Goal: Task Accomplishment & Management: Manage account settings

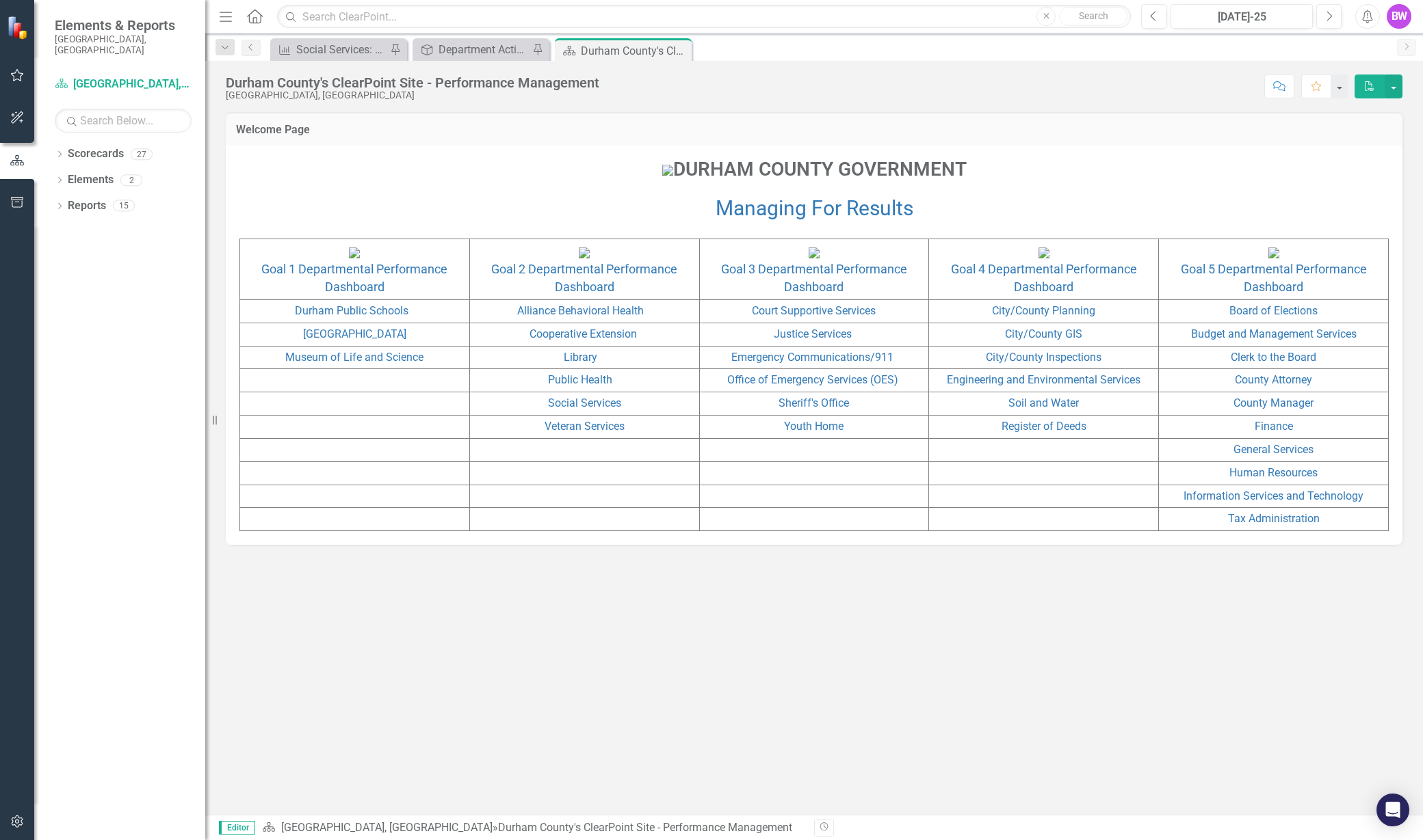
click at [573, 416] on td "Social Services" at bounding box center [584, 404] width 230 height 24
click at [564, 410] on link "Social Services" at bounding box center [584, 402] width 73 height 13
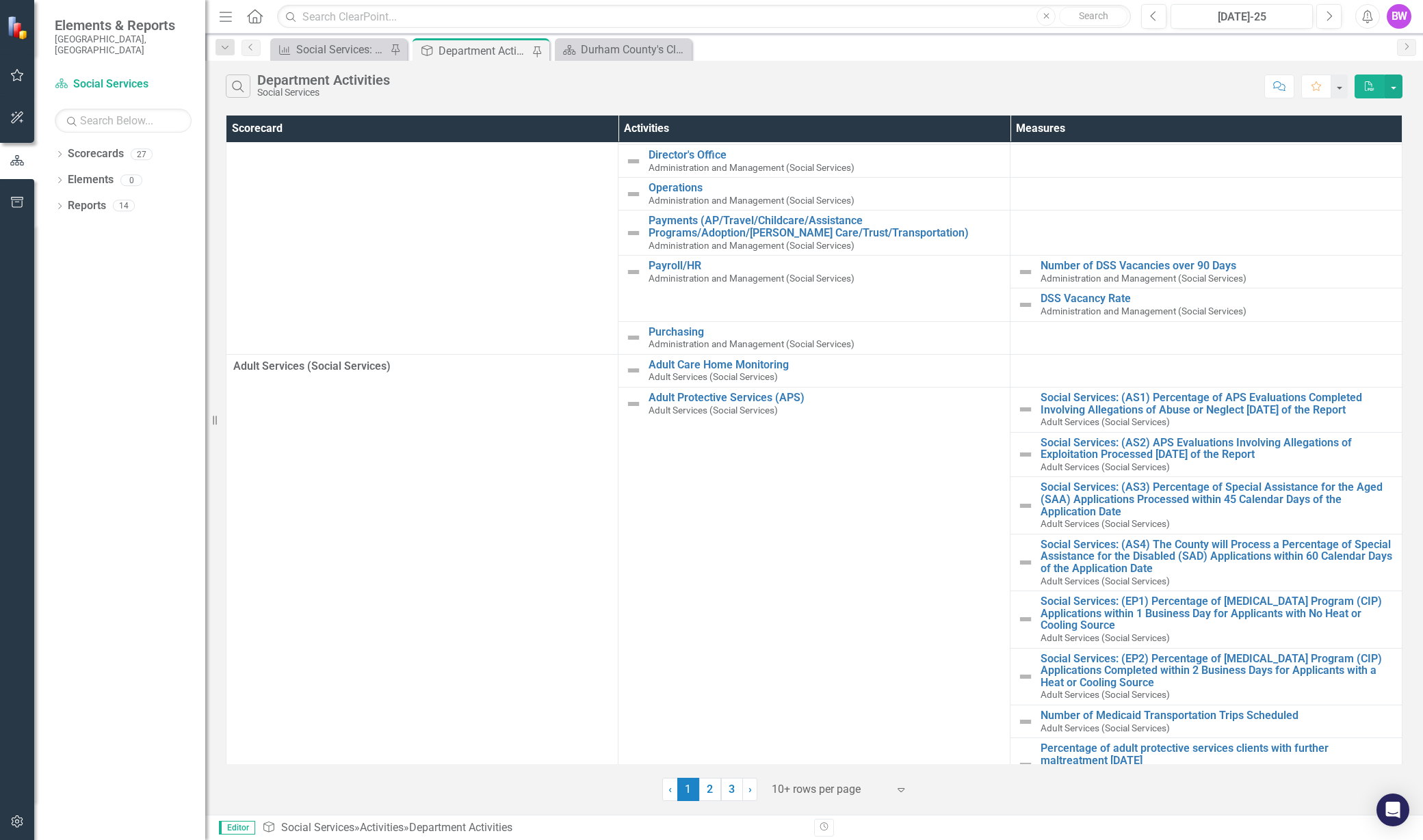
scroll to position [111, 0]
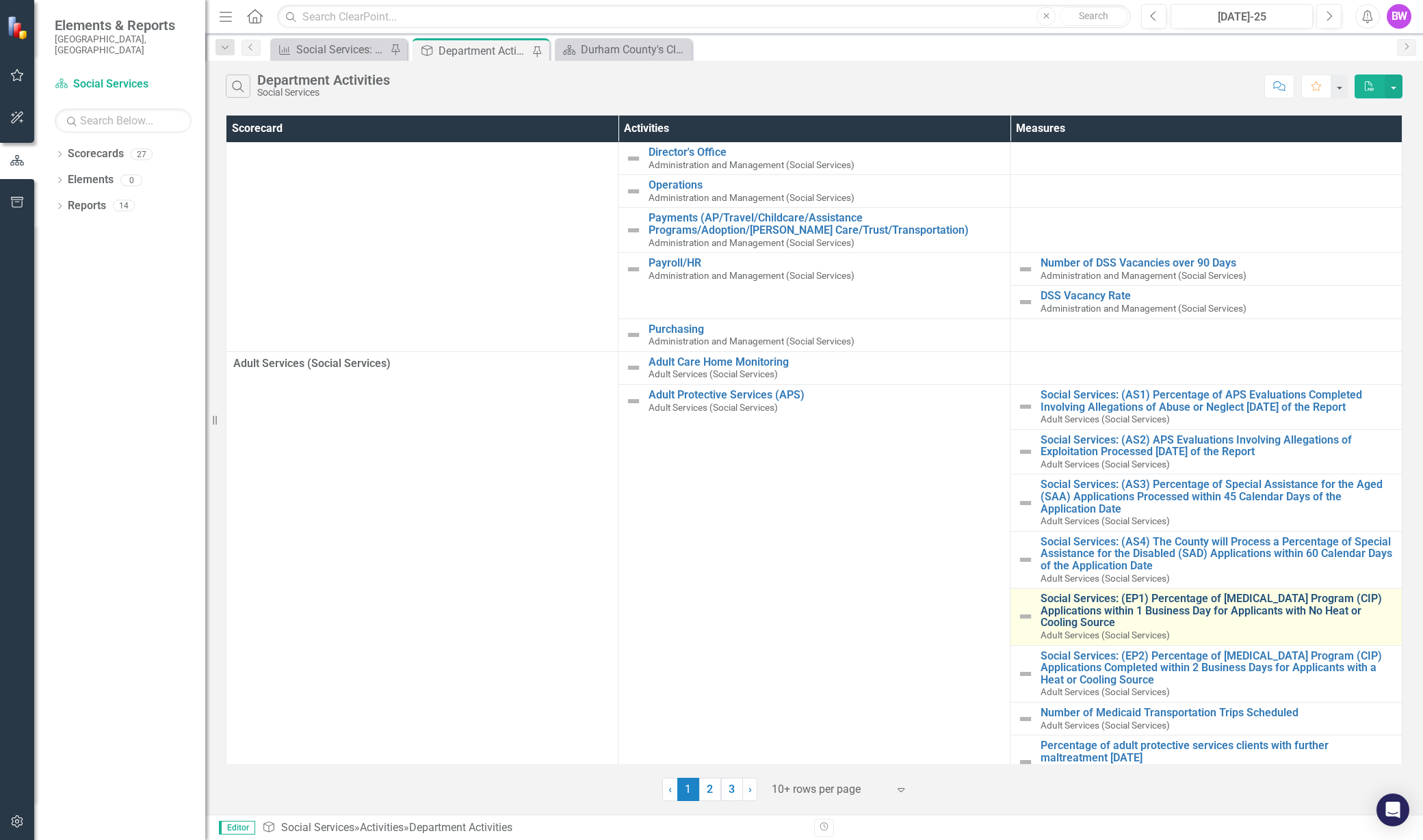
click at [1076, 596] on link "Social Services: (EP1) Percentage of Crisis Intervention Program (CIP) Applicat…" at bounding box center [1218, 610] width 354 height 36
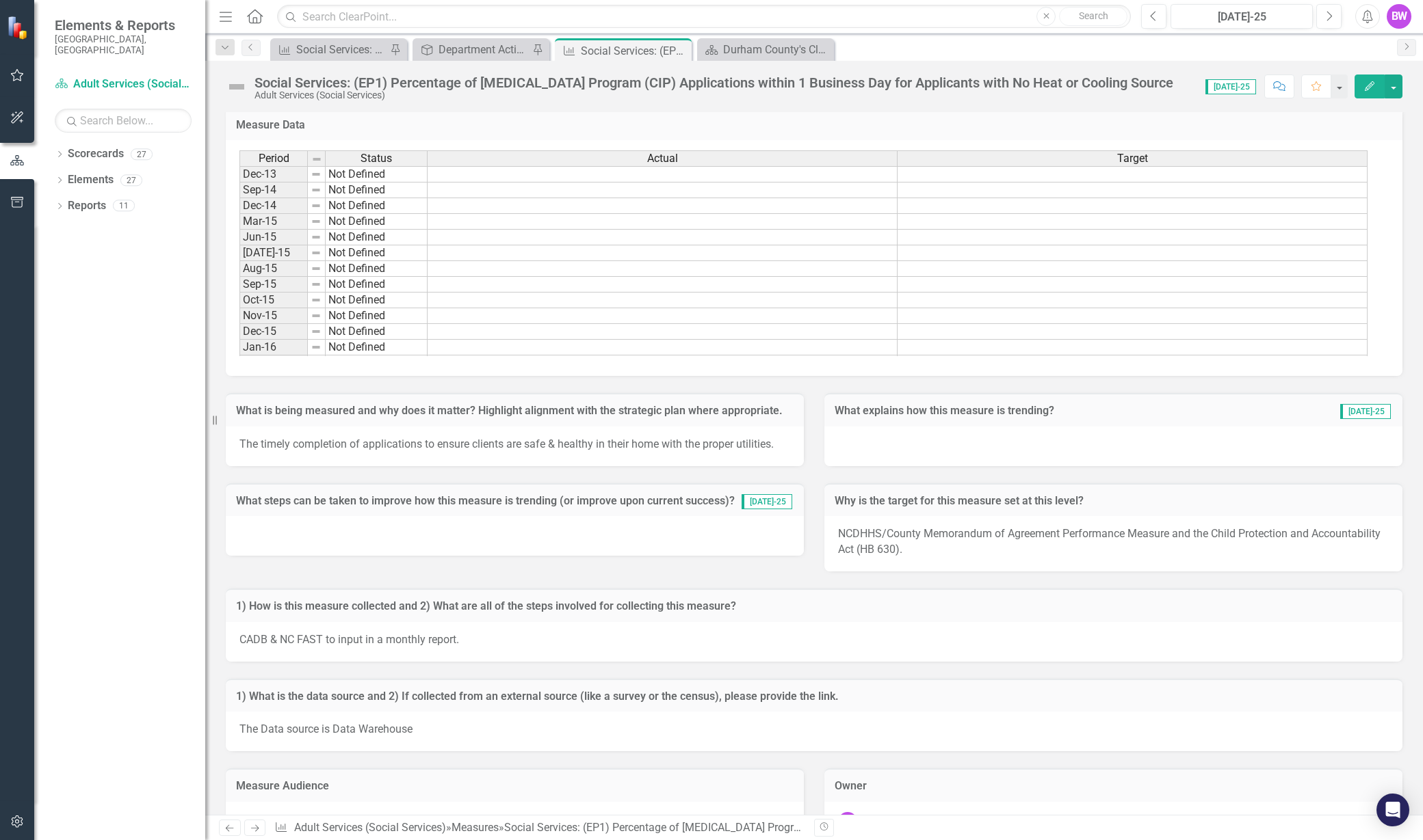
scroll to position [289, 0]
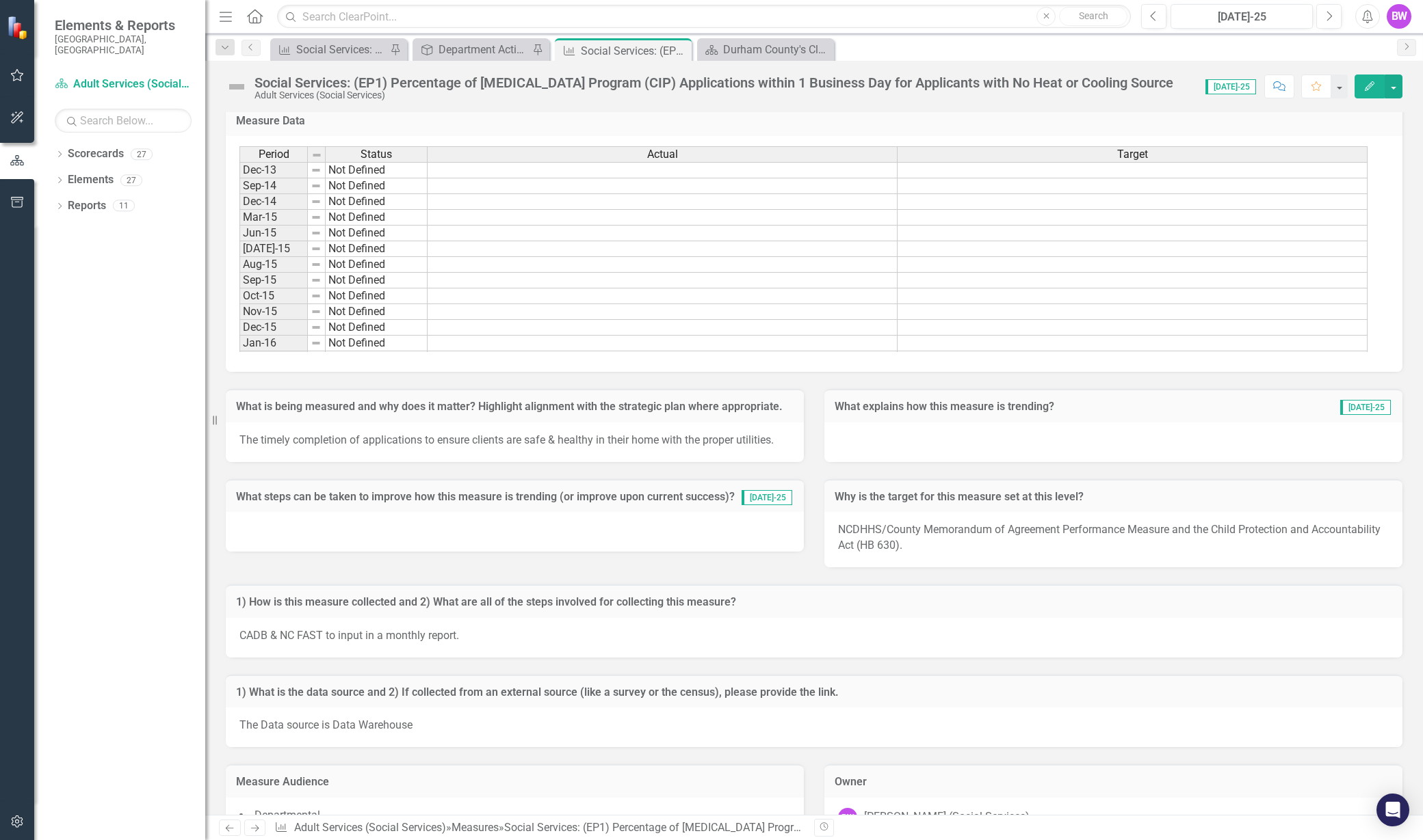
click at [941, 439] on div at bounding box center [1113, 442] width 578 height 40
click at [921, 447] on div at bounding box center [1113, 442] width 578 height 40
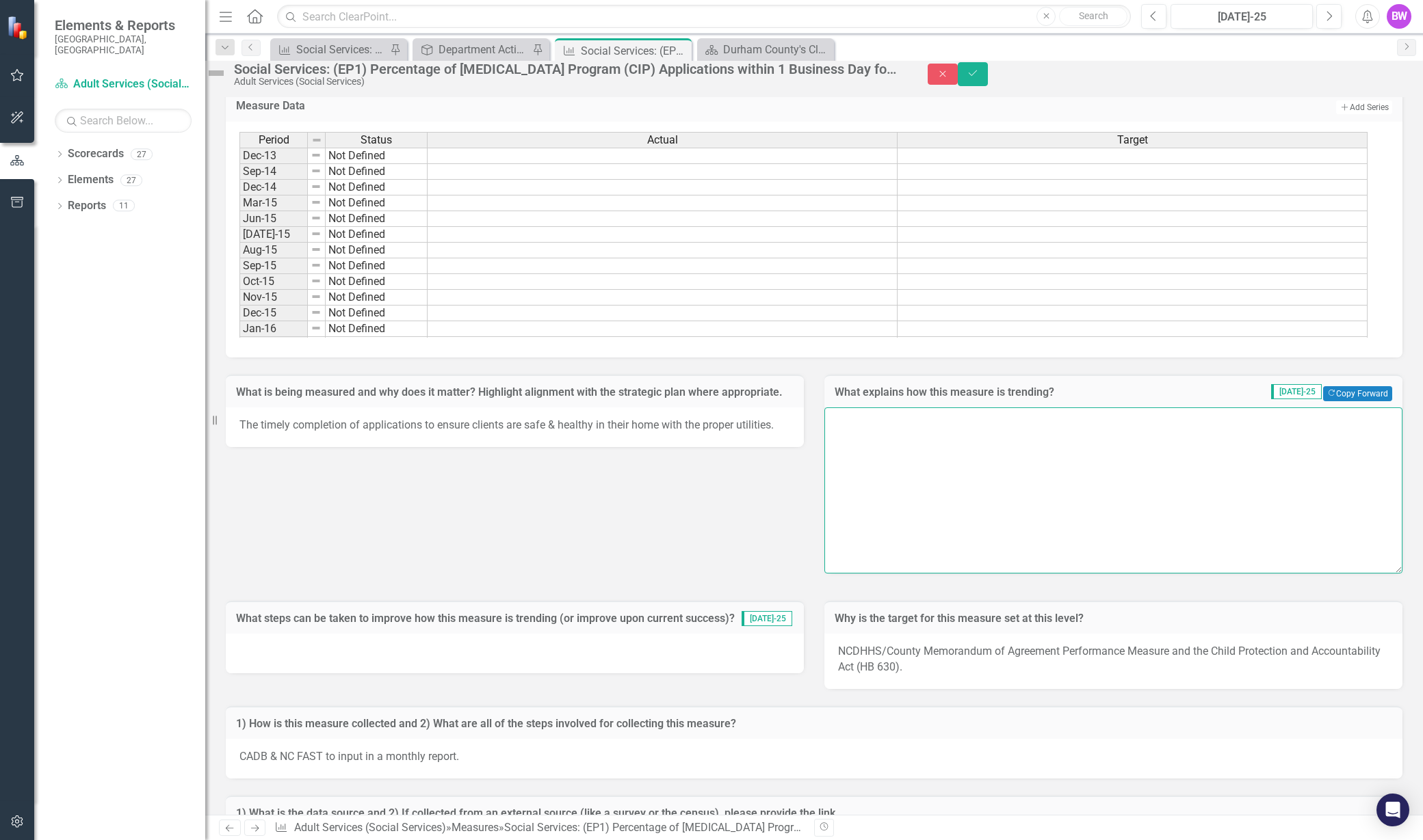
click at [921, 447] on textarea at bounding box center [1113, 490] width 578 height 166
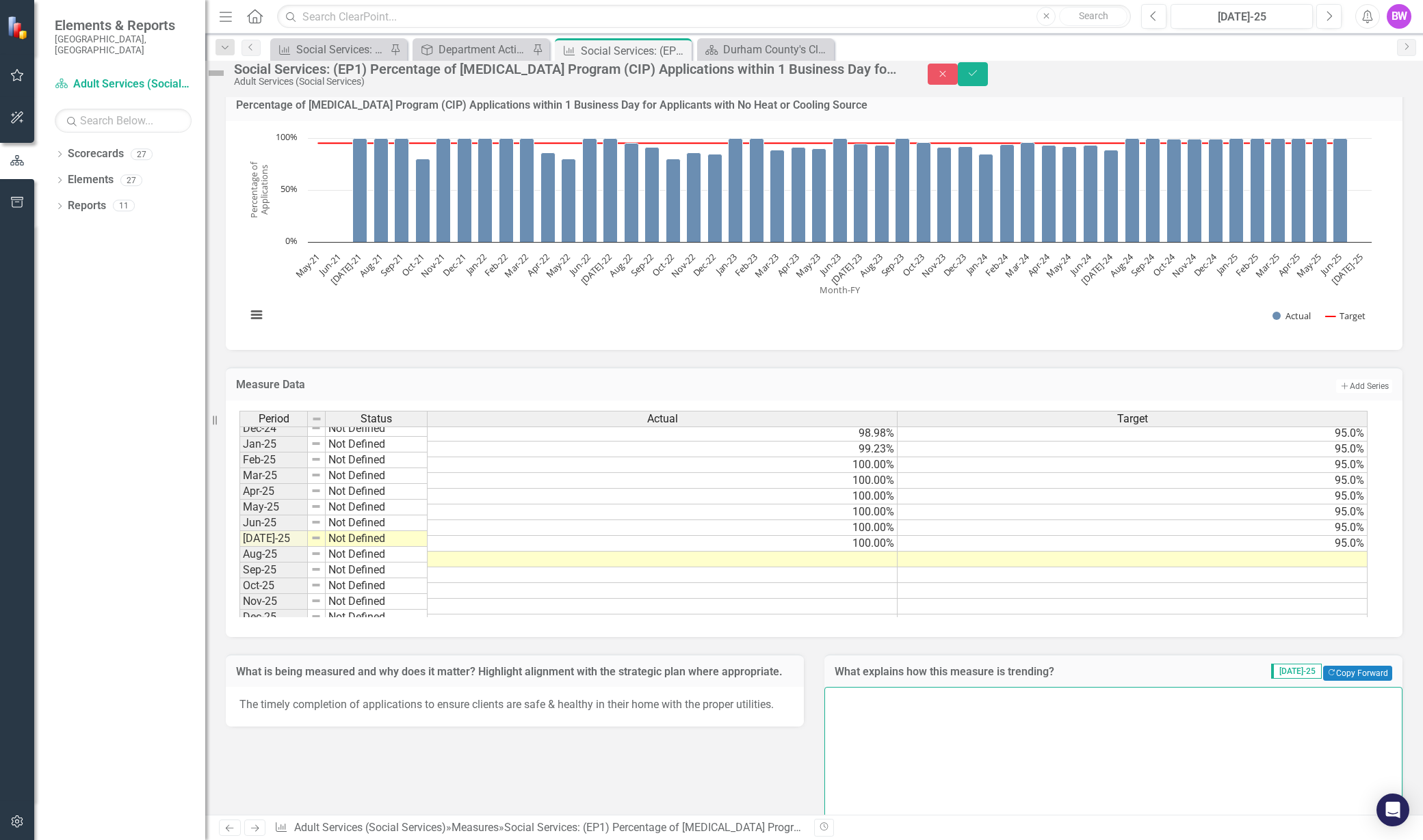
scroll to position [0, 0]
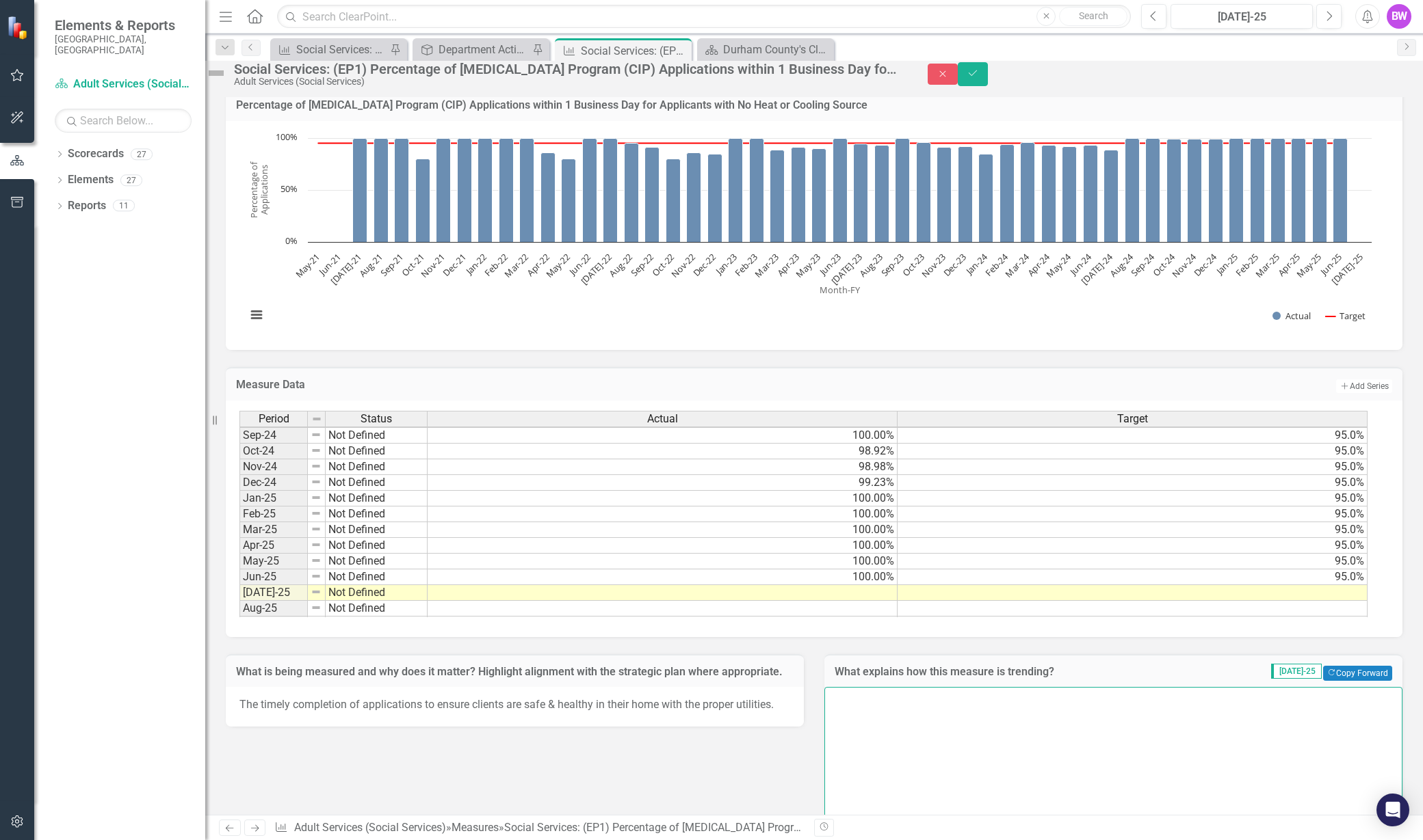
click at [1153, 746] on textarea at bounding box center [1113, 769] width 578 height 166
click at [919, 727] on textarea "The agency had attained 100% or near 100%" at bounding box center [1113, 769] width 578 height 166
click at [1129, 737] on textarea "The agency has attained 100% or near 100%" at bounding box center [1113, 769] width 578 height 166
click at [775, 75] on div "Social Services: (EP1) Percentage of [MEDICAL_DATA] Program (CIP) Applications …" at bounding box center [567, 69] width 666 height 15
click at [1104, 734] on textarea "The agency has attained 100% or near 100%" at bounding box center [1113, 769] width 578 height 166
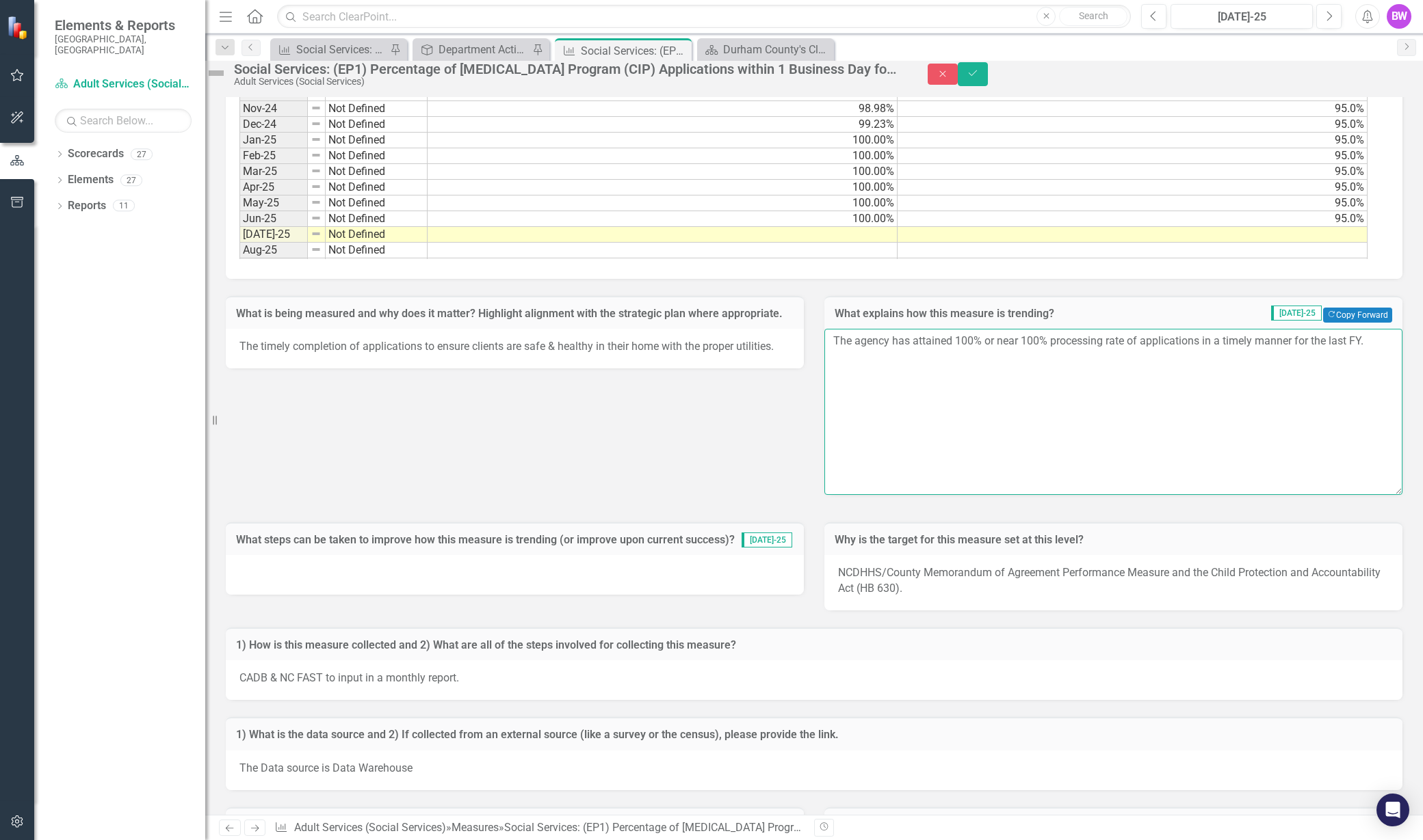
scroll to position [369, 0]
type textarea "The agency has attained 100% or near 100% processing rate of applications in a …"
click at [418, 593] on div at bounding box center [514, 573] width 578 height 40
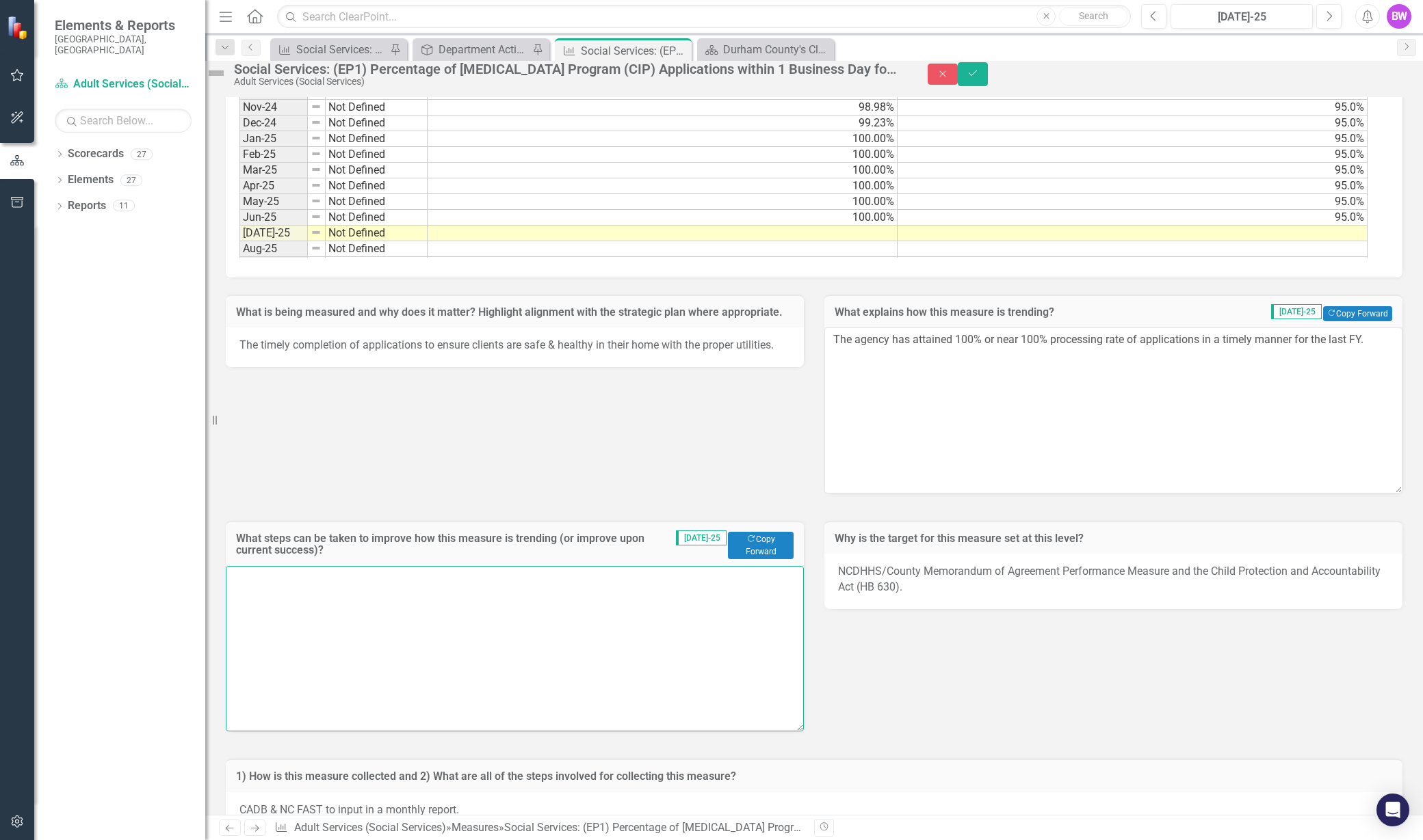
click at [418, 616] on textarea at bounding box center [514, 649] width 578 height 166
type textarea "C"
type textarea "A"
type textarea "By maintaining the current number of FTEs and retaining our prco"
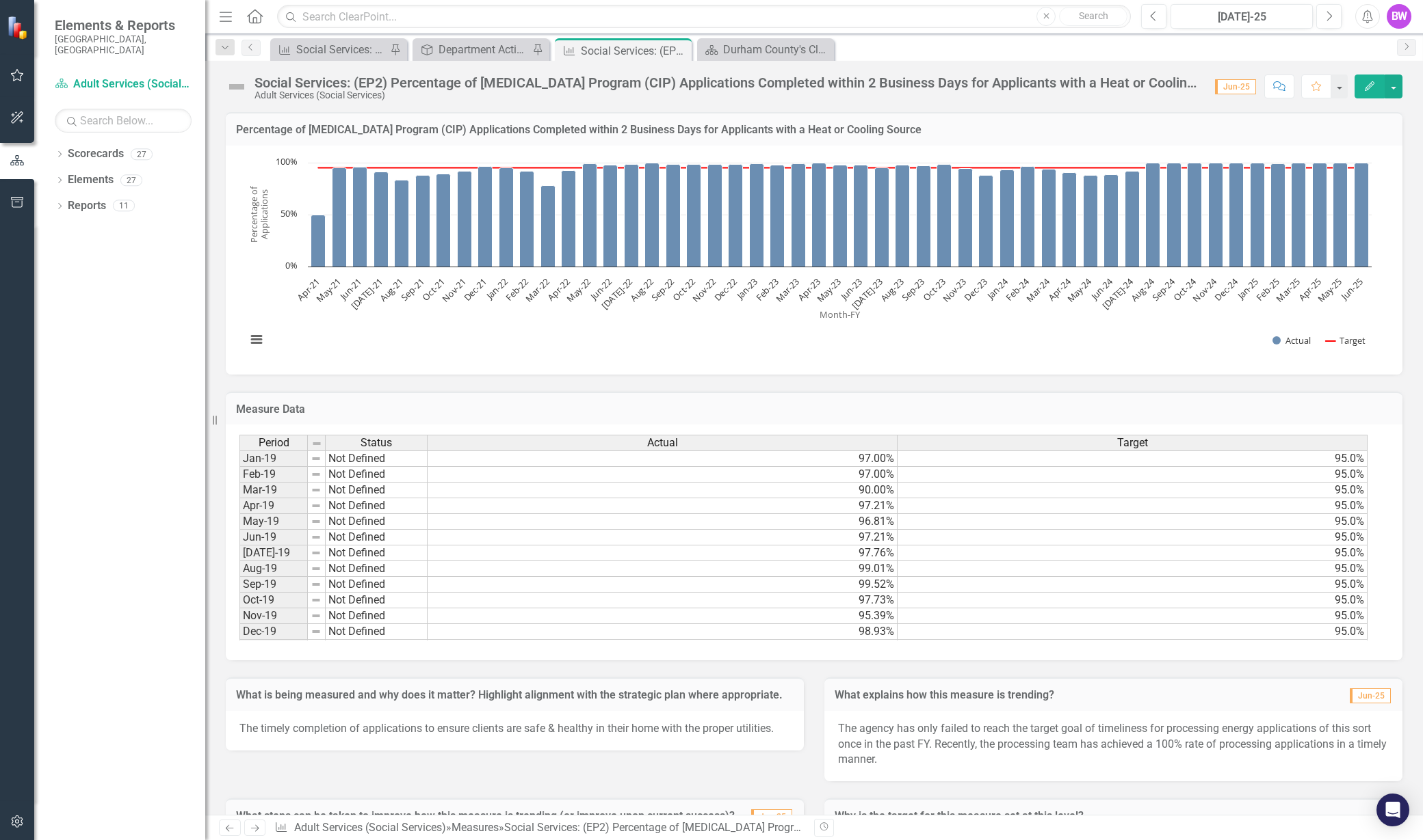
scroll to position [385, 0]
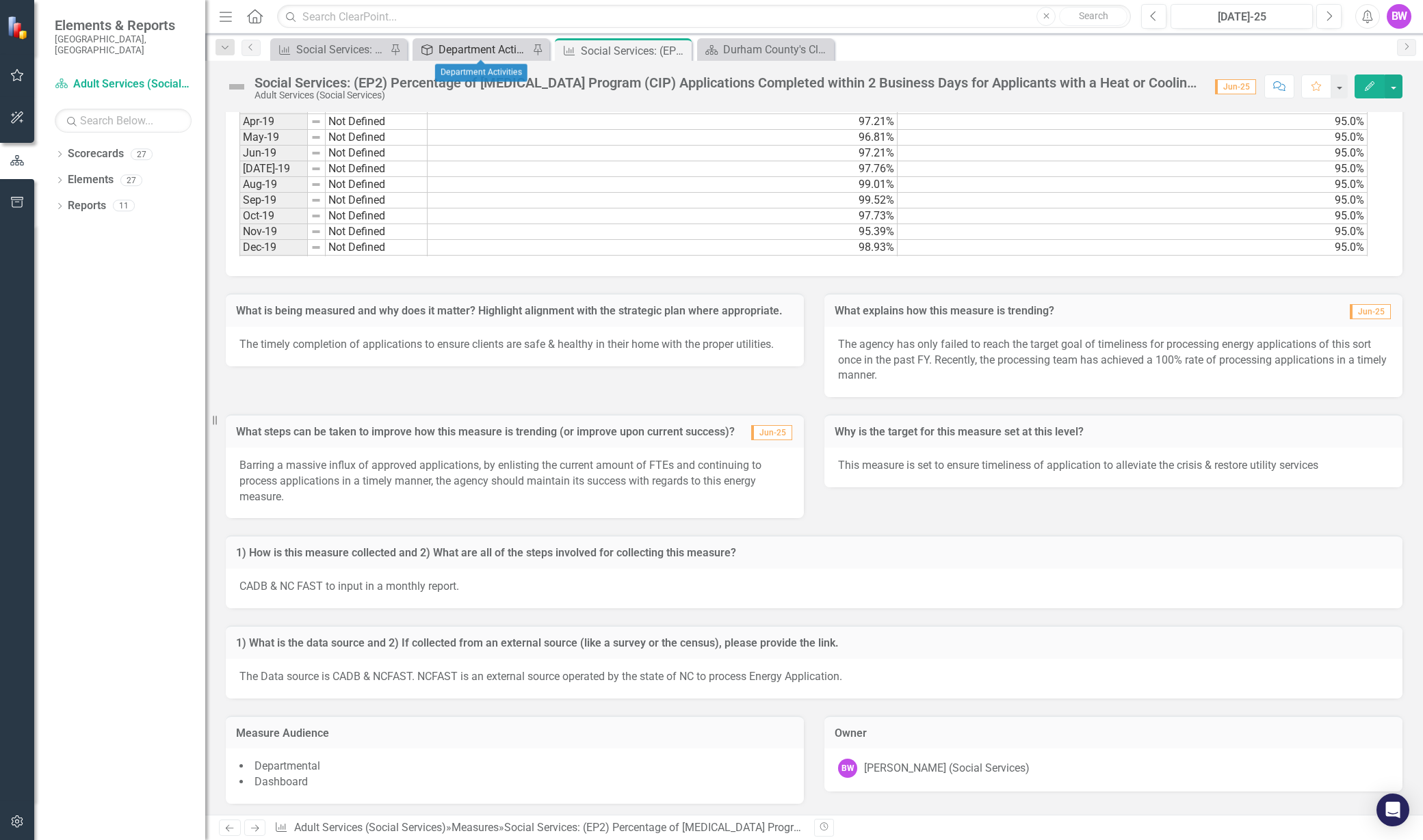
click at [439, 45] on div "Department Activities" at bounding box center [483, 50] width 90 height 17
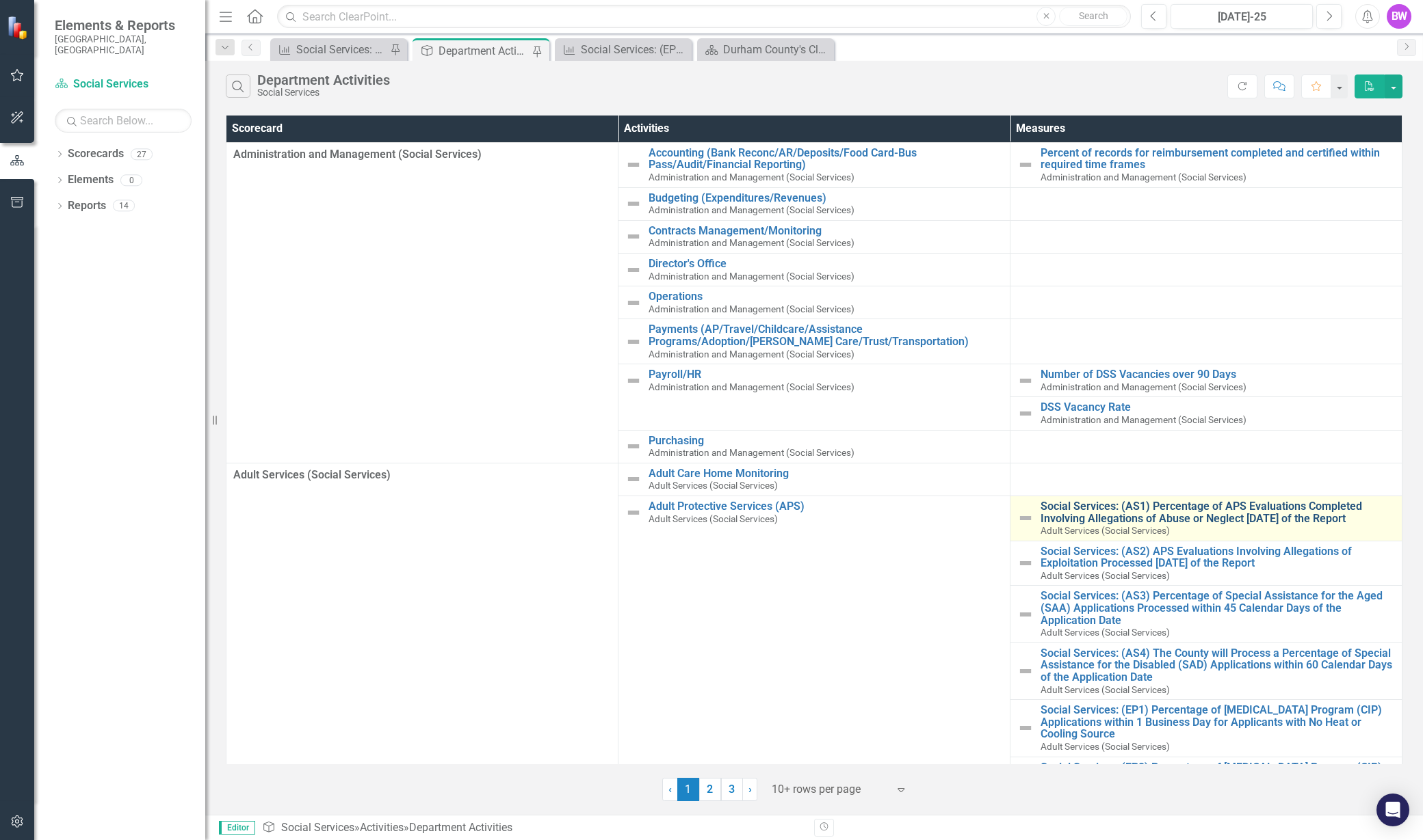
click at [1066, 512] on link "Social Services: (AS1) Percentage of APS Evaluations Completed Involving Allega…" at bounding box center [1218, 513] width 354 height 24
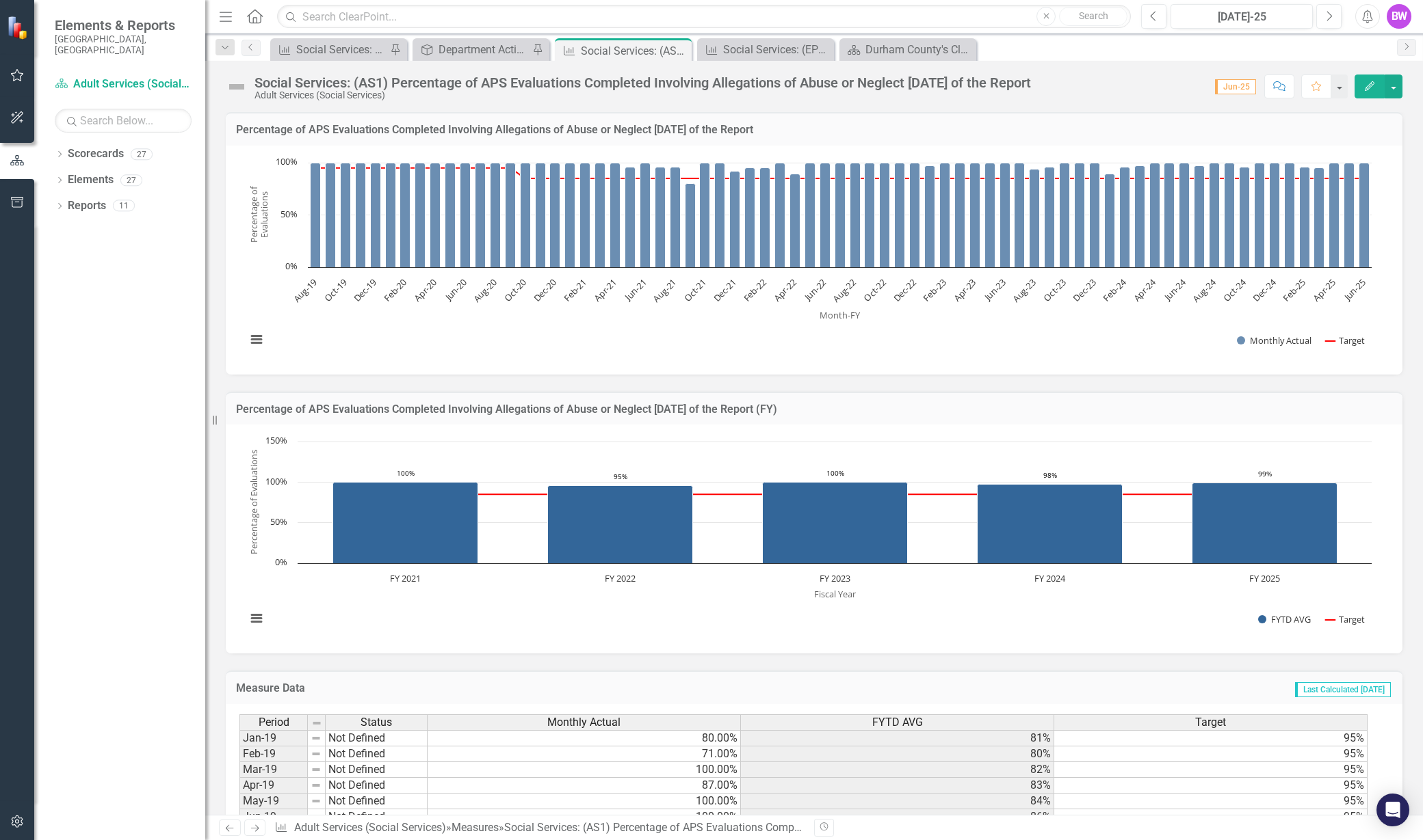
click at [1272, 422] on div "Percentage of APS Evaluations Completed Involving Allegations of Abuse or Negle…" at bounding box center [813, 408] width 1176 height 34
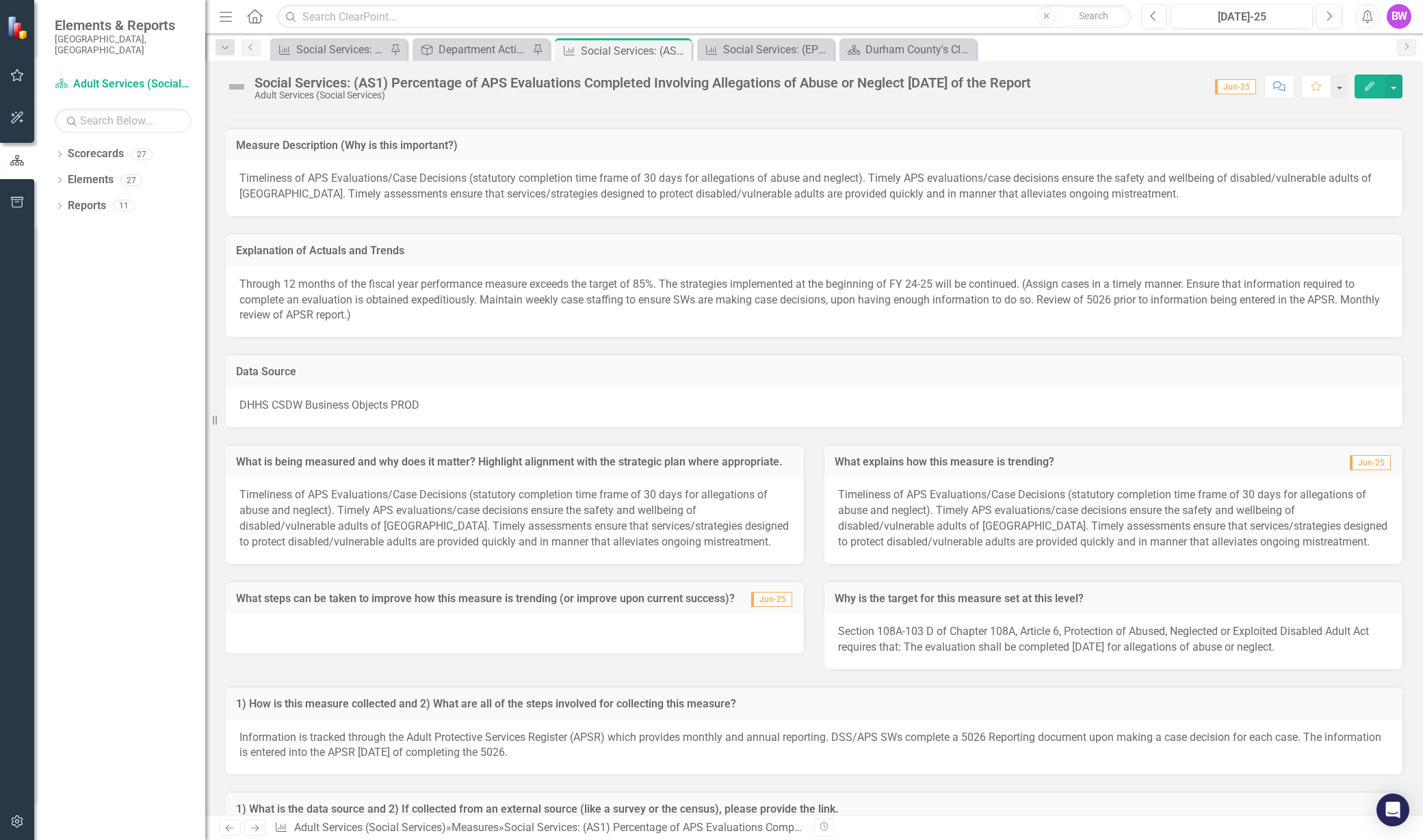
scroll to position [995, 0]
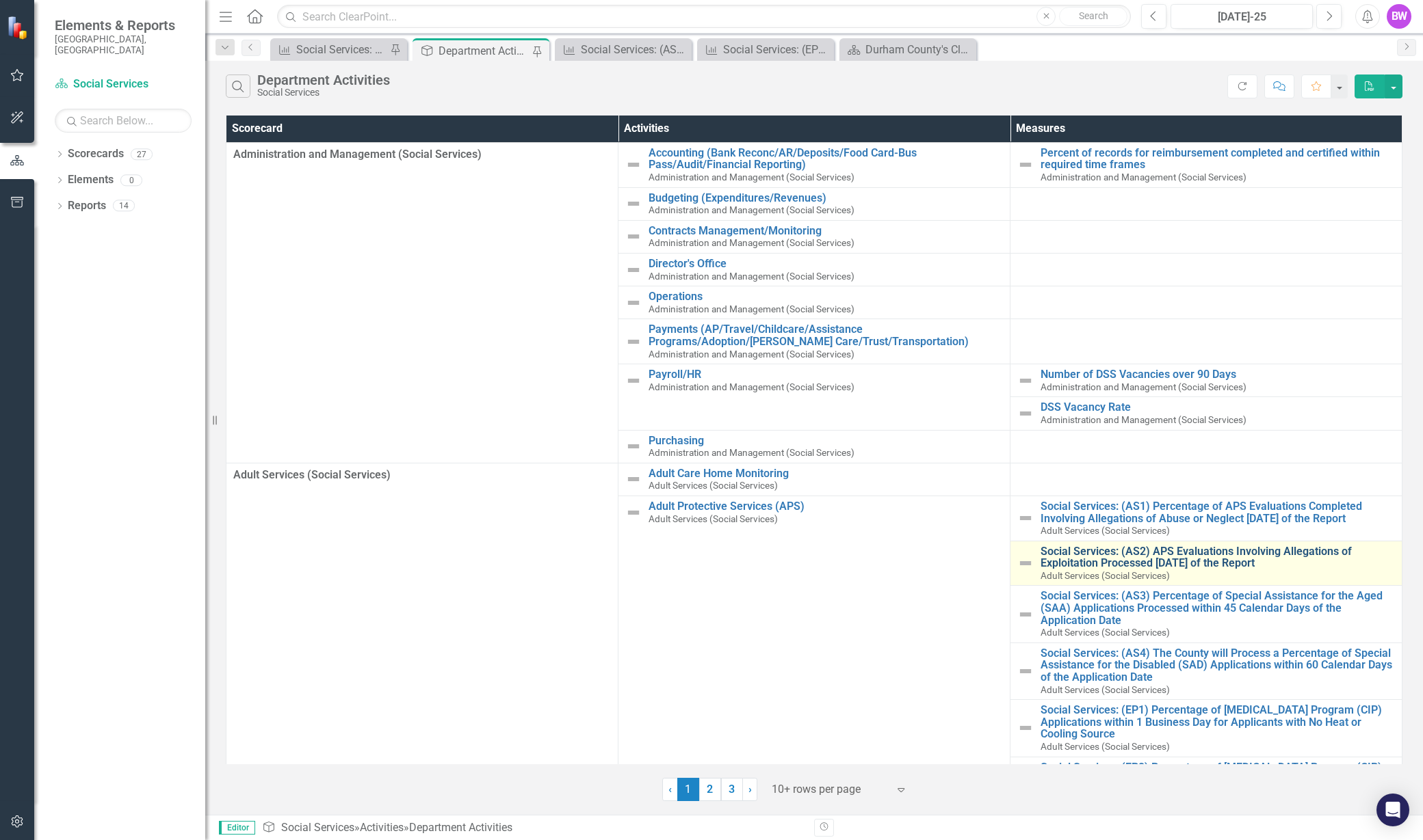
click at [1058, 550] on link "Social Services: (AS2) APS Evaluations Involving Allegations of Exploitation Pr…" at bounding box center [1218, 557] width 354 height 24
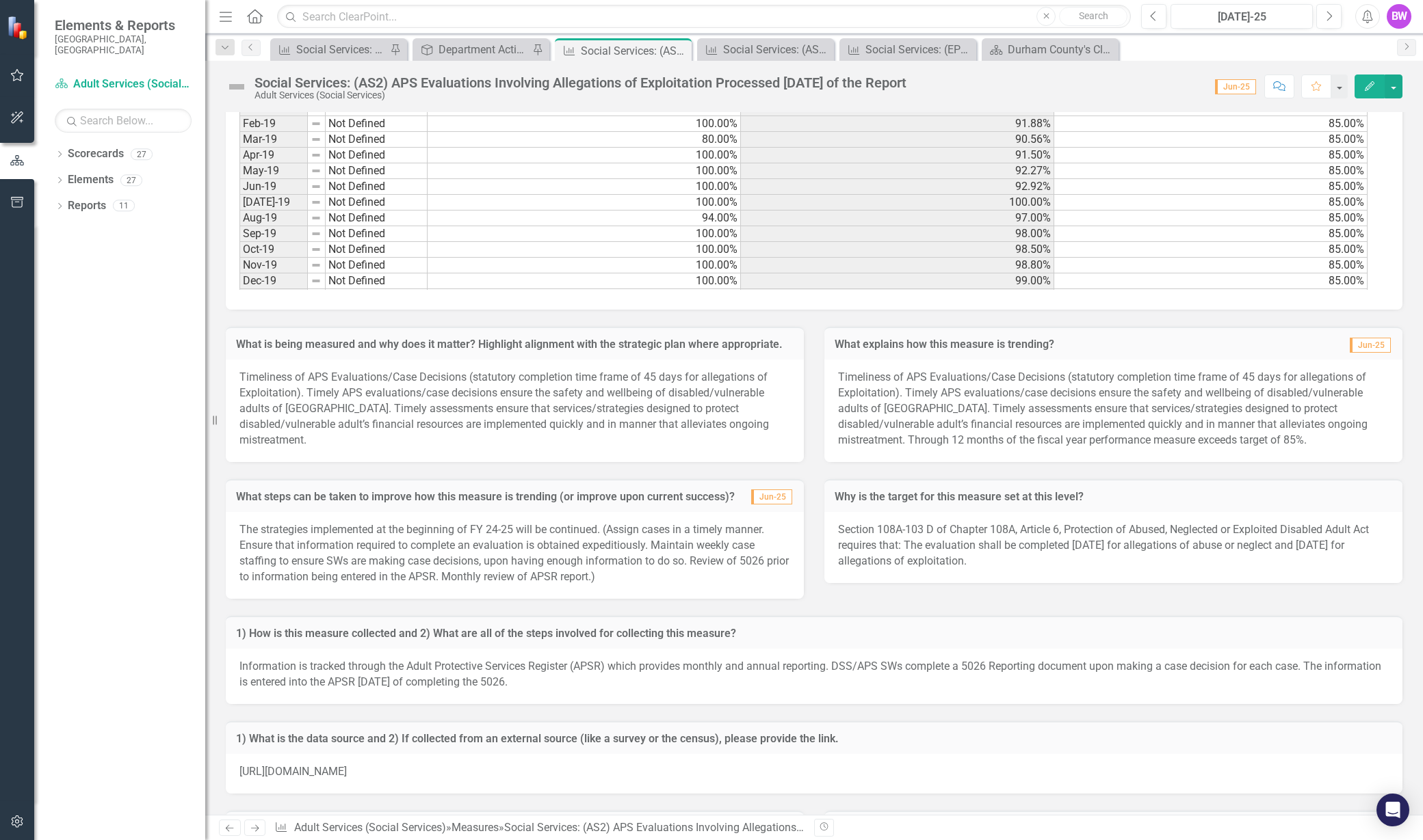
scroll to position [603, 0]
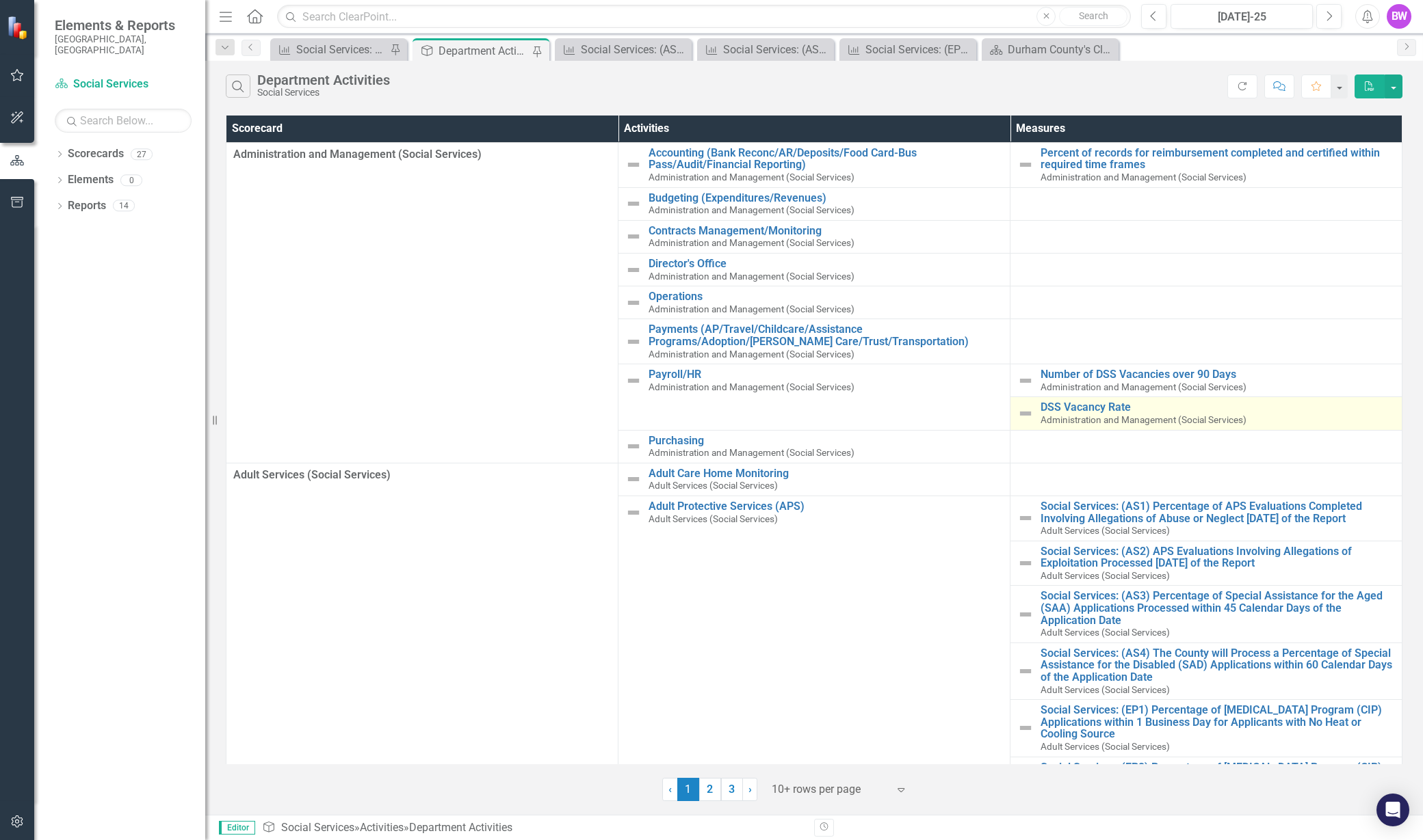
click at [1387, 425] on td "DSS Vacancy Rate Administration and Management (Social Services) Edit Edit Meas…" at bounding box center [1206, 413] width 392 height 33
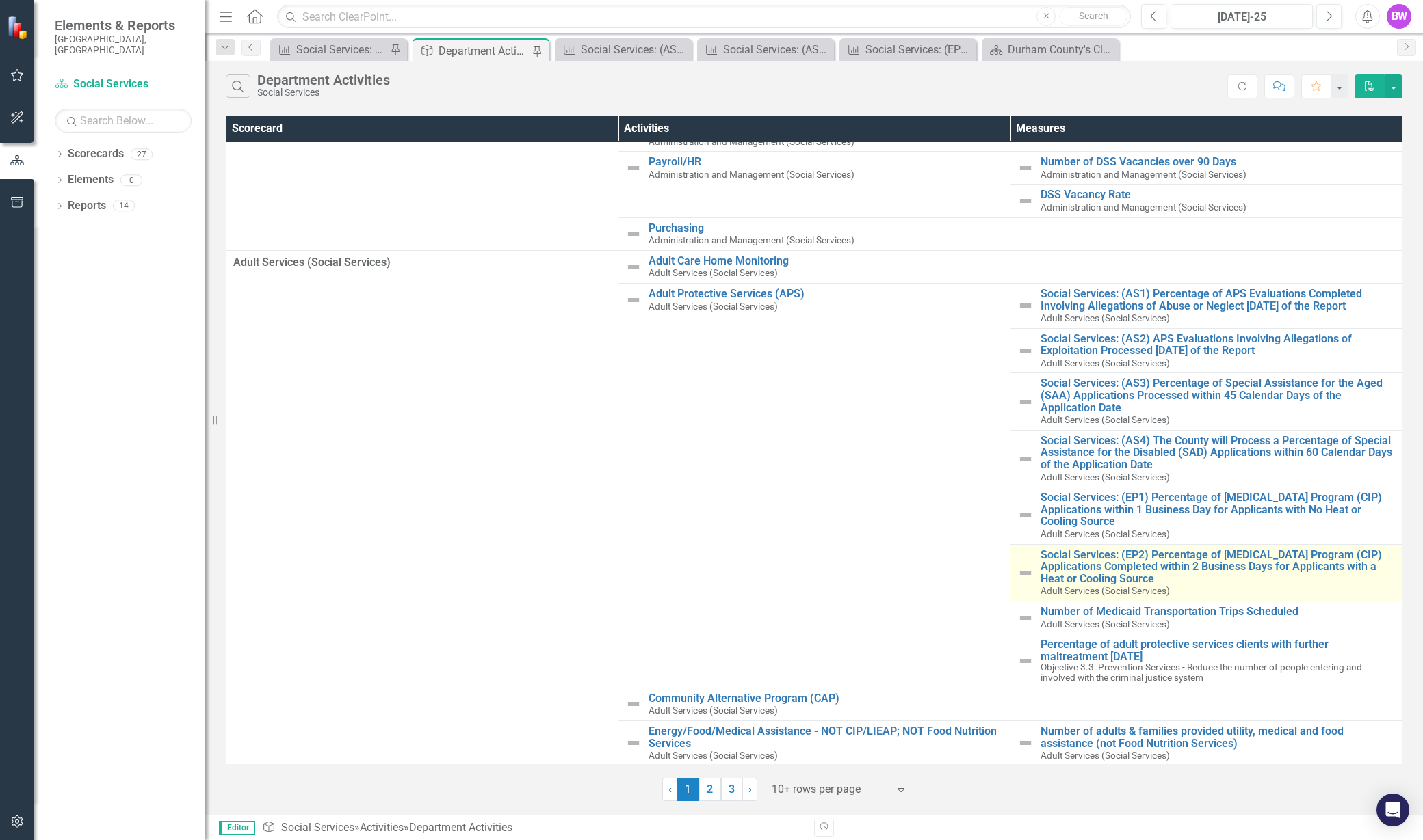
scroll to position [215, 0]
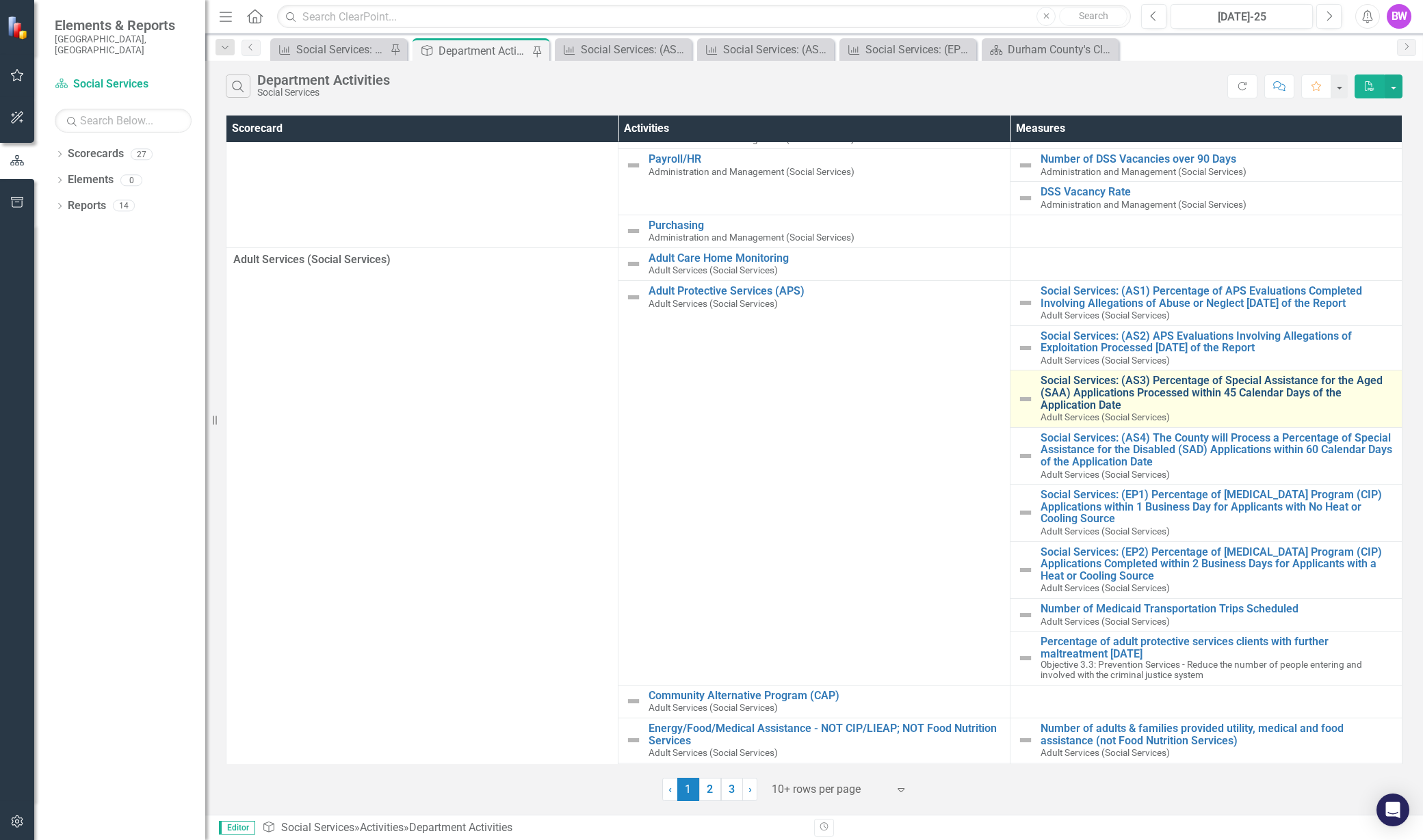
click at [1223, 391] on link "Social Services: (AS3) Percentage of Special Assistance for the Aged (SAA) Appl…" at bounding box center [1218, 392] width 354 height 36
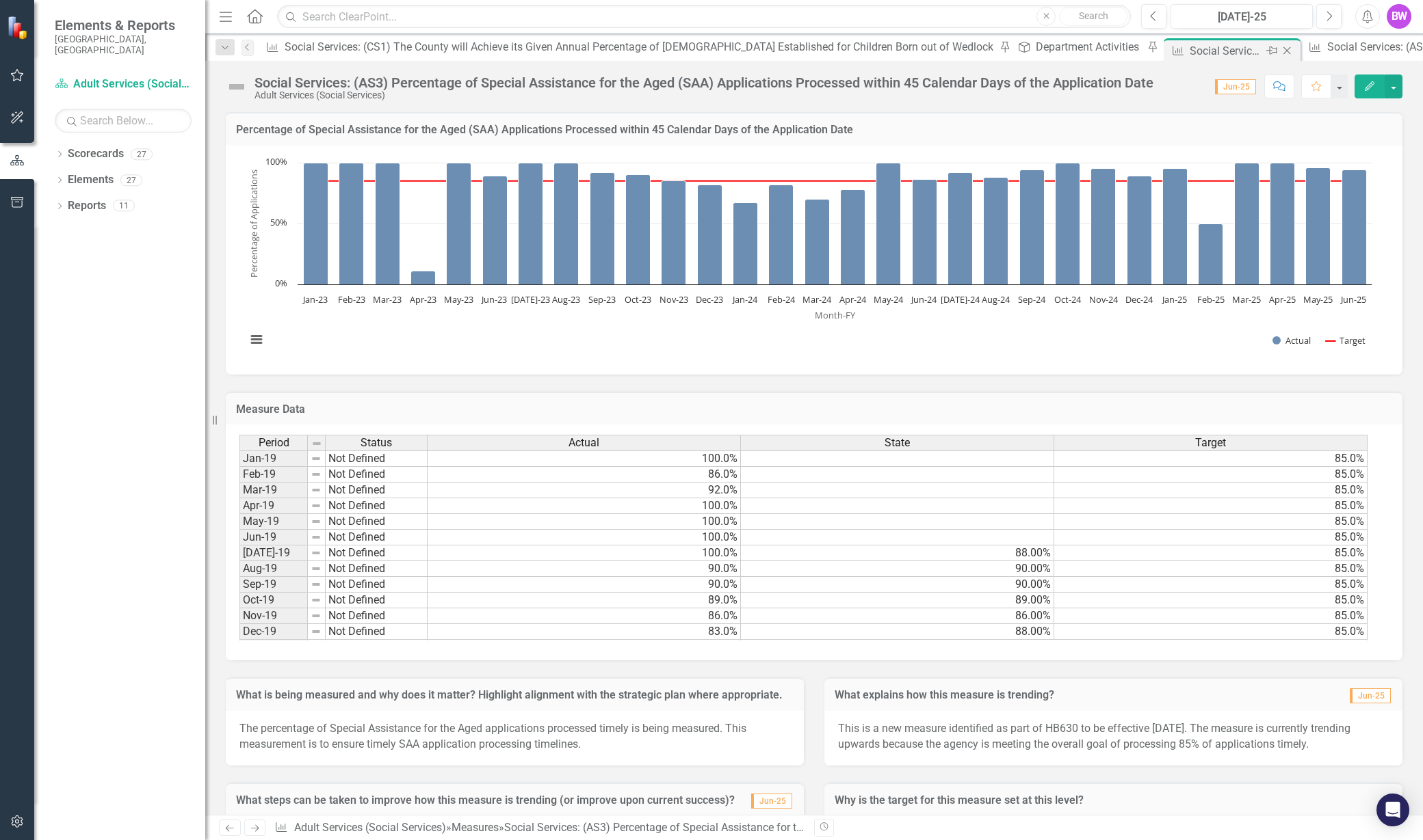
click at [1280, 53] on icon "Close" at bounding box center [1287, 51] width 13 height 11
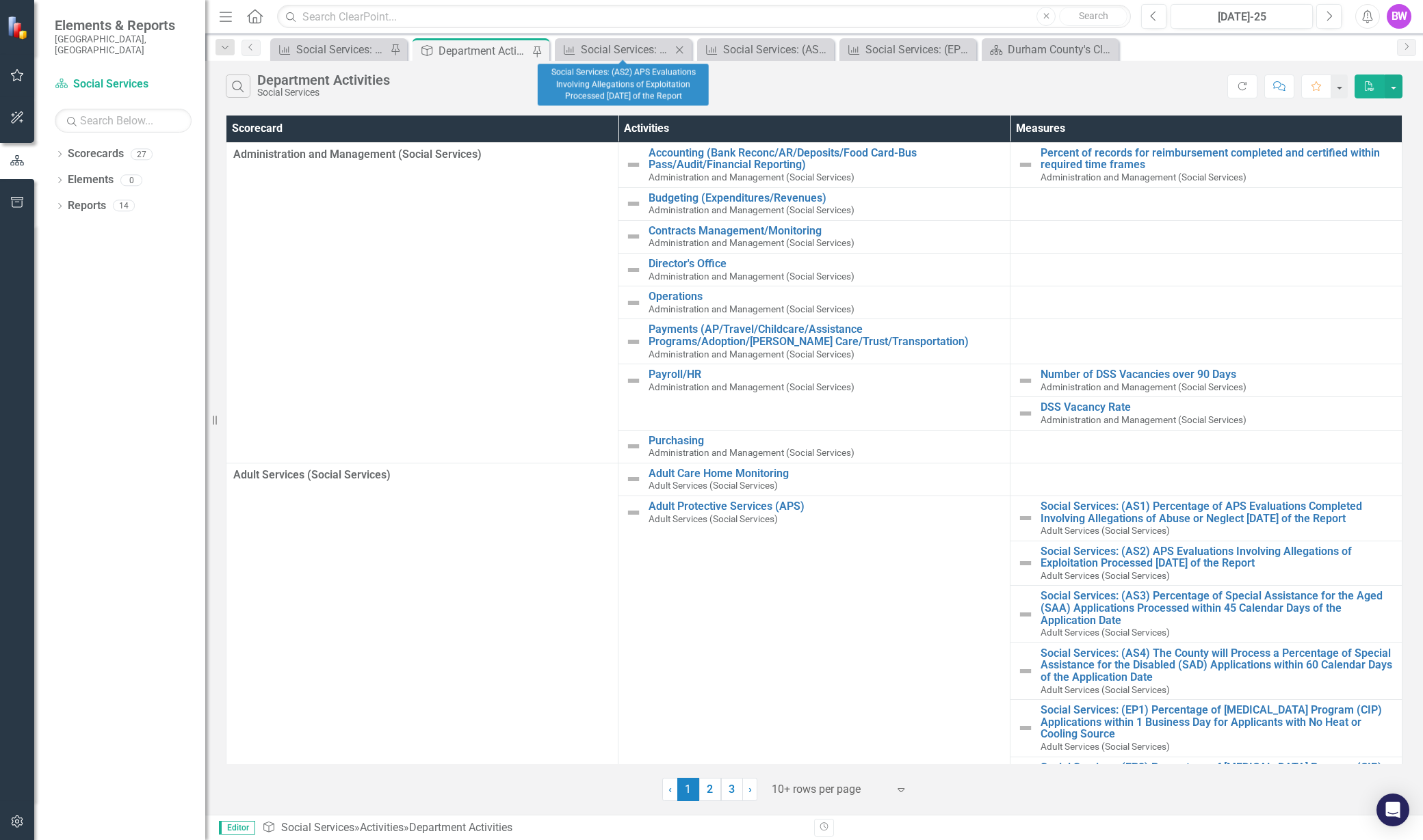
click at [680, 45] on icon "Close" at bounding box center [680, 50] width 13 height 11
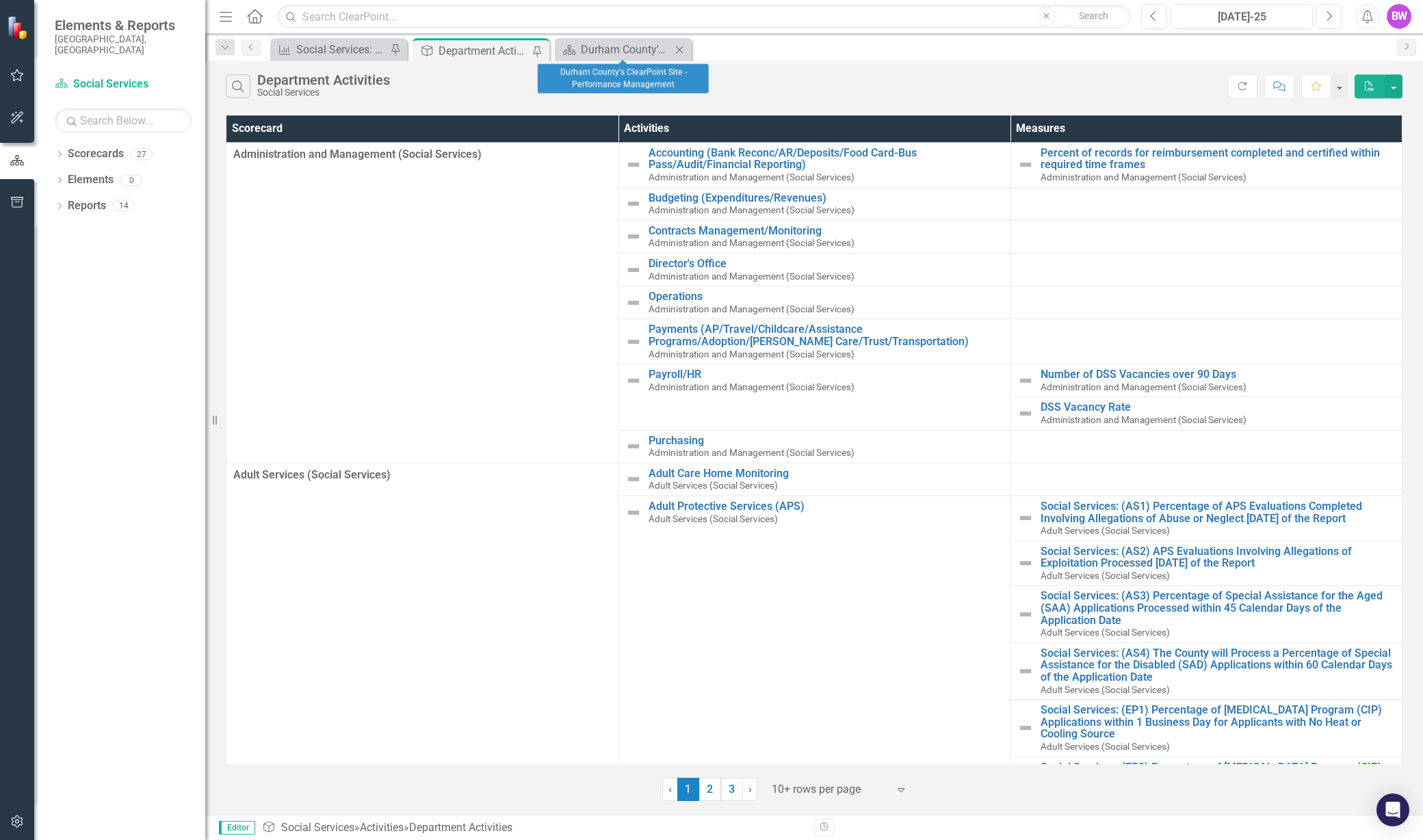
click at [680, 45] on icon "Close" at bounding box center [680, 50] width 13 height 11
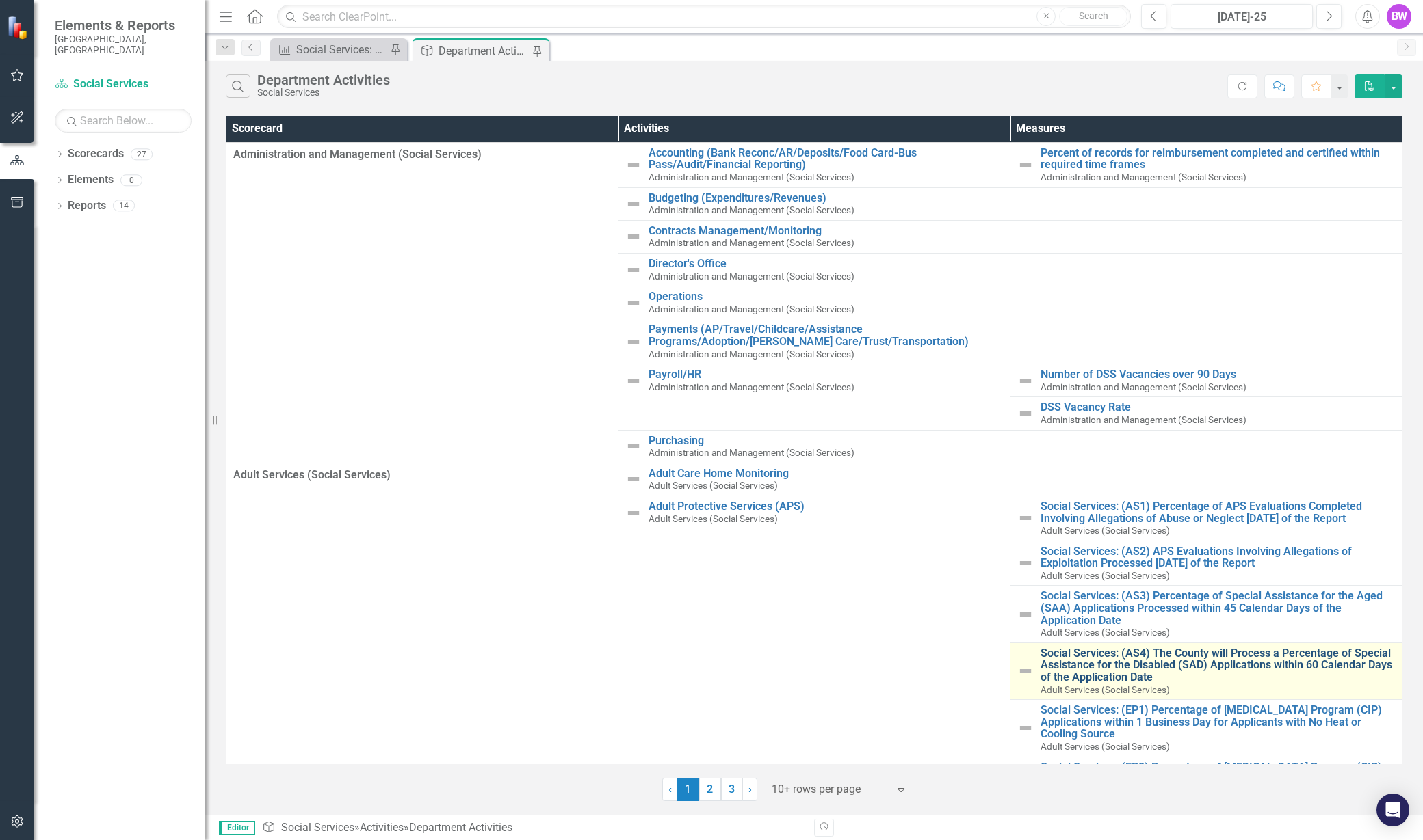
click at [1106, 662] on link "Social Services: (AS4) The County will Process a Percentage of Special Assistan…" at bounding box center [1218, 665] width 354 height 36
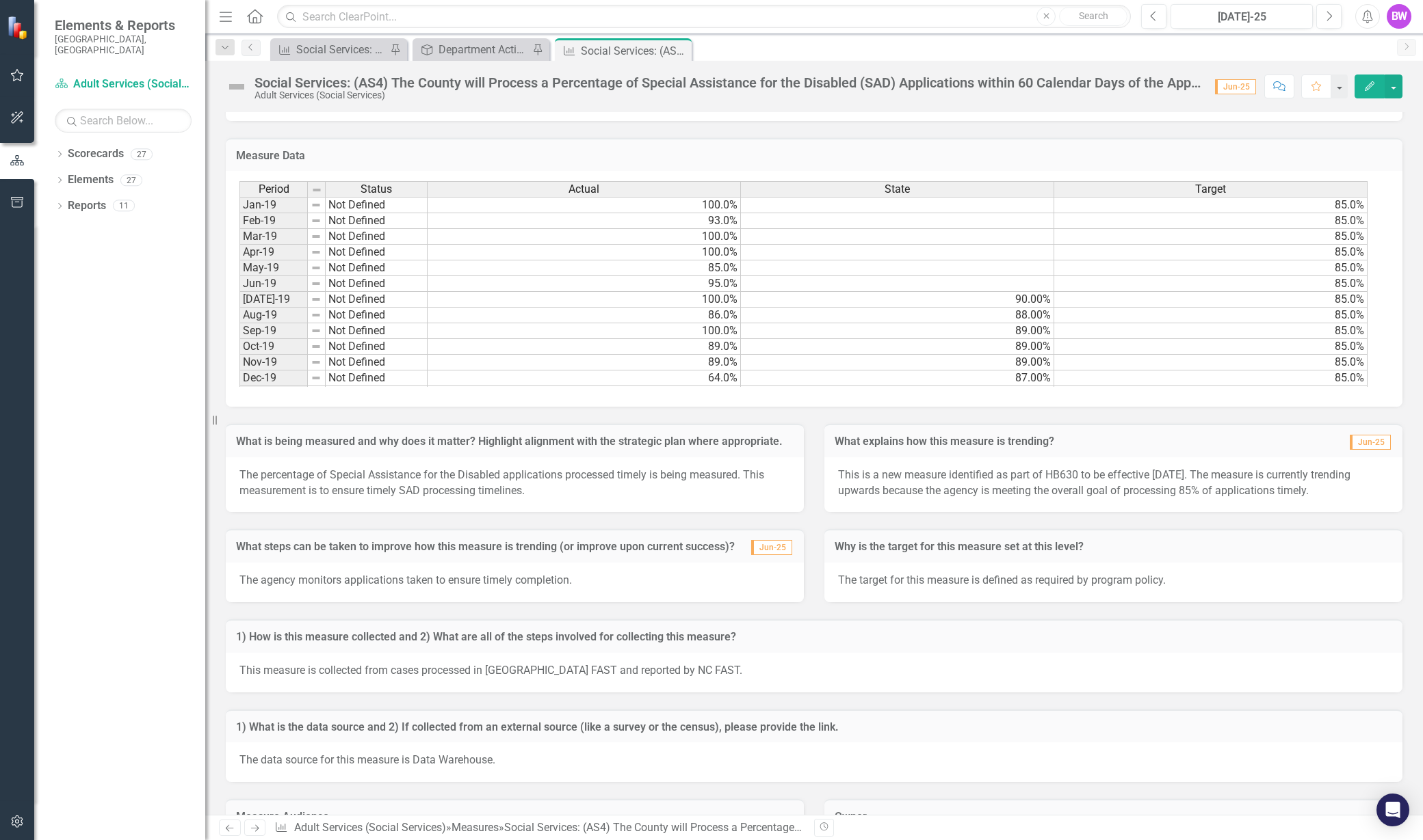
scroll to position [322, 0]
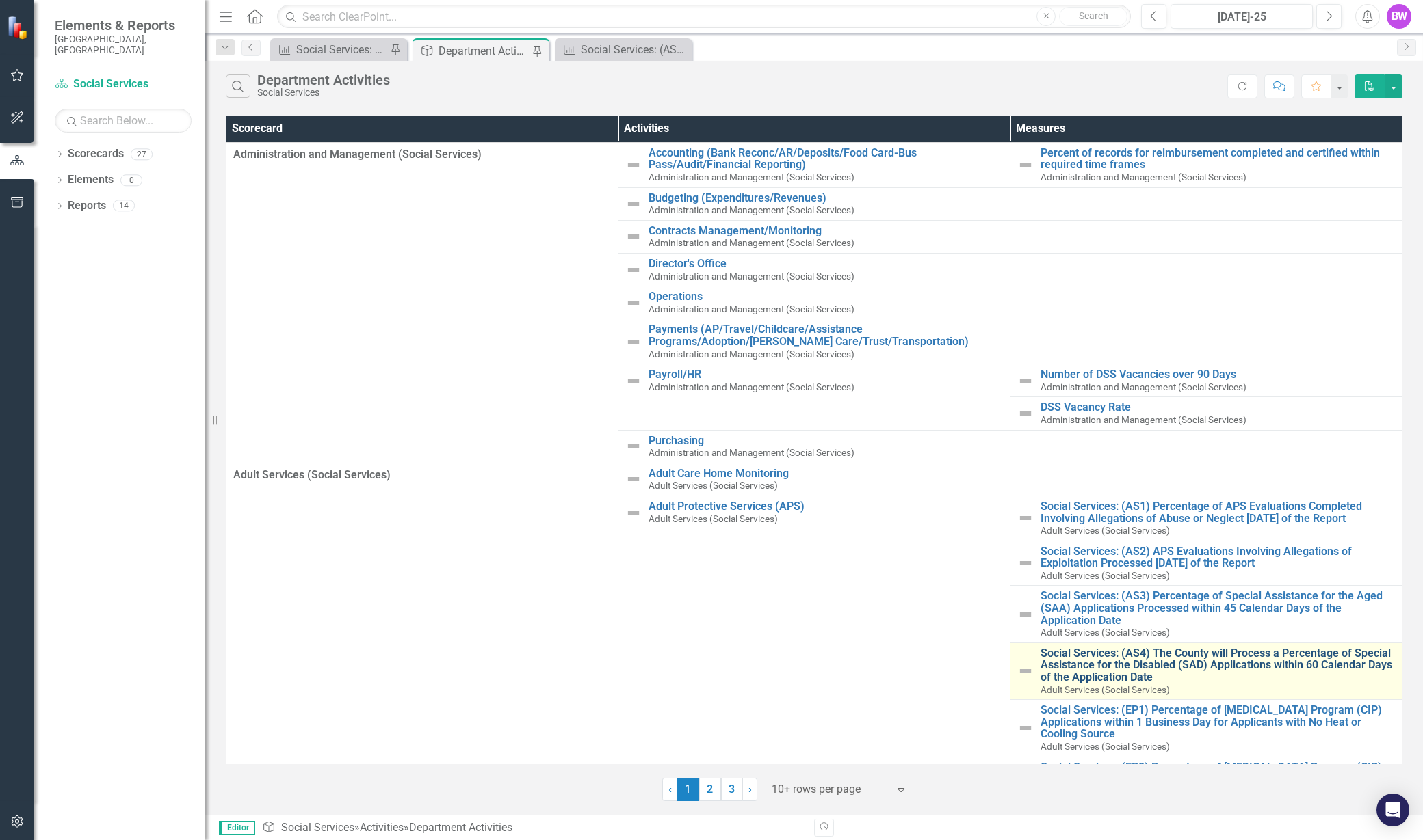
click at [1279, 675] on link "Social Services: (AS4) The County will Process a Percentage of Special Assistan…" at bounding box center [1218, 665] width 354 height 36
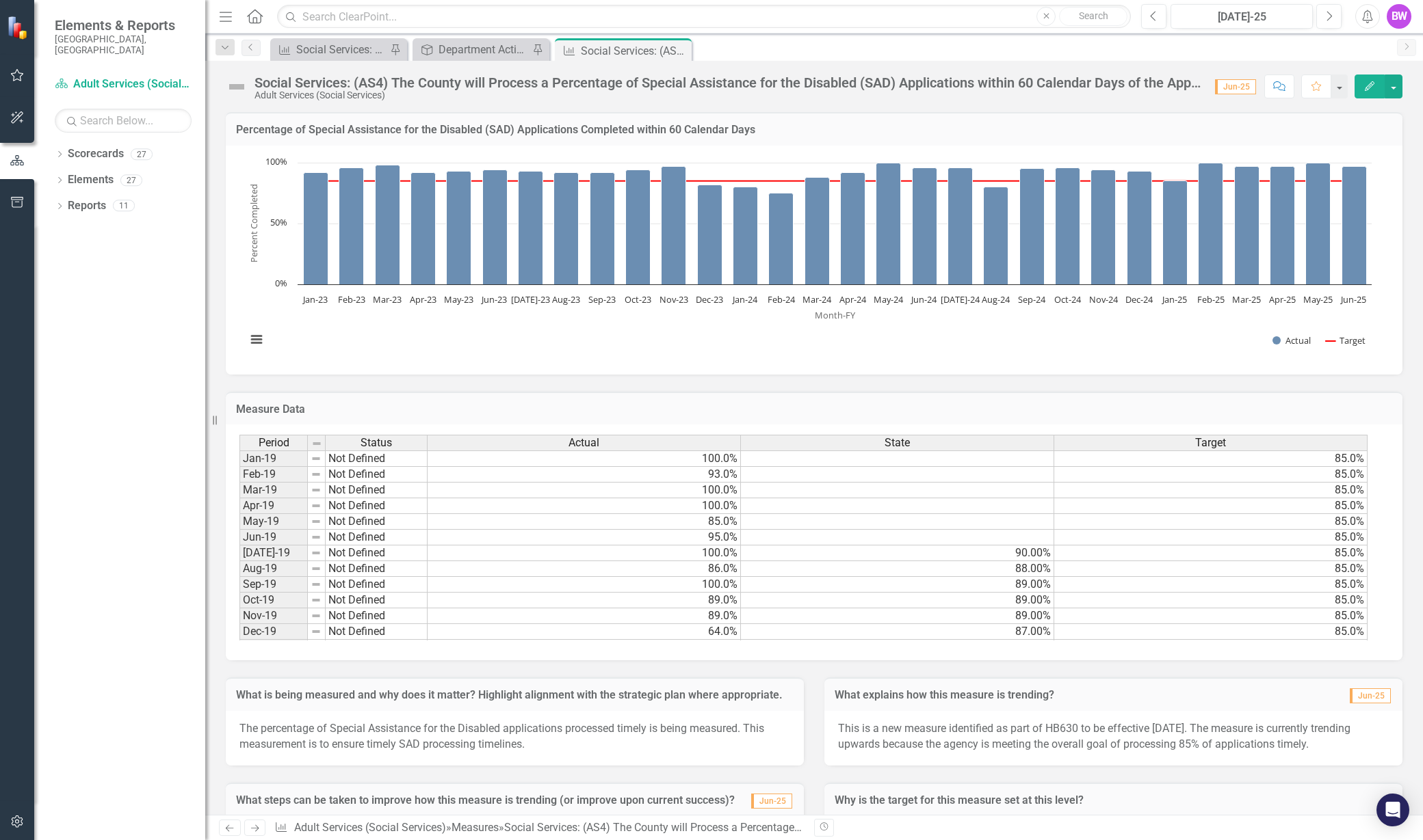
scroll to position [322, 0]
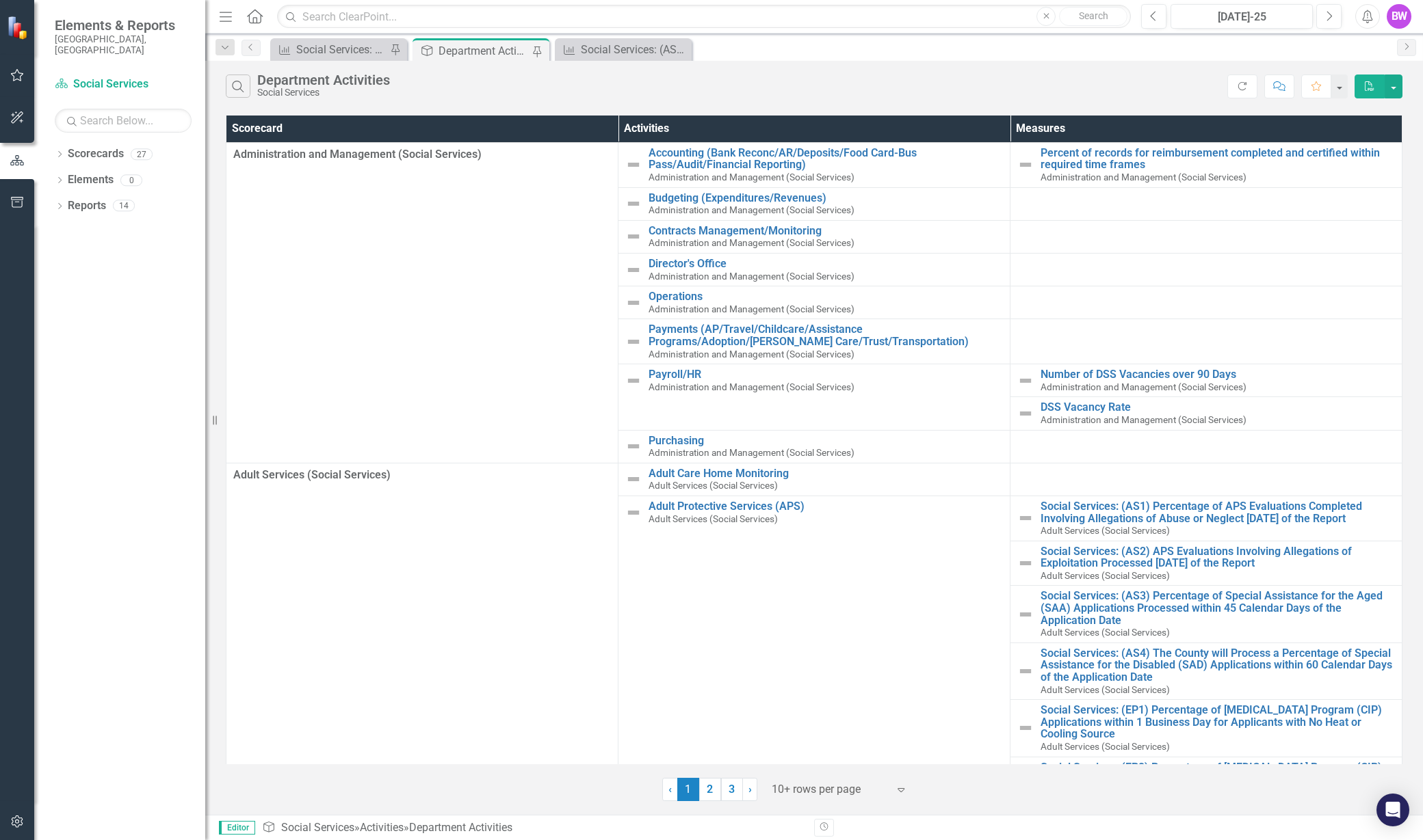
scroll to position [518, 0]
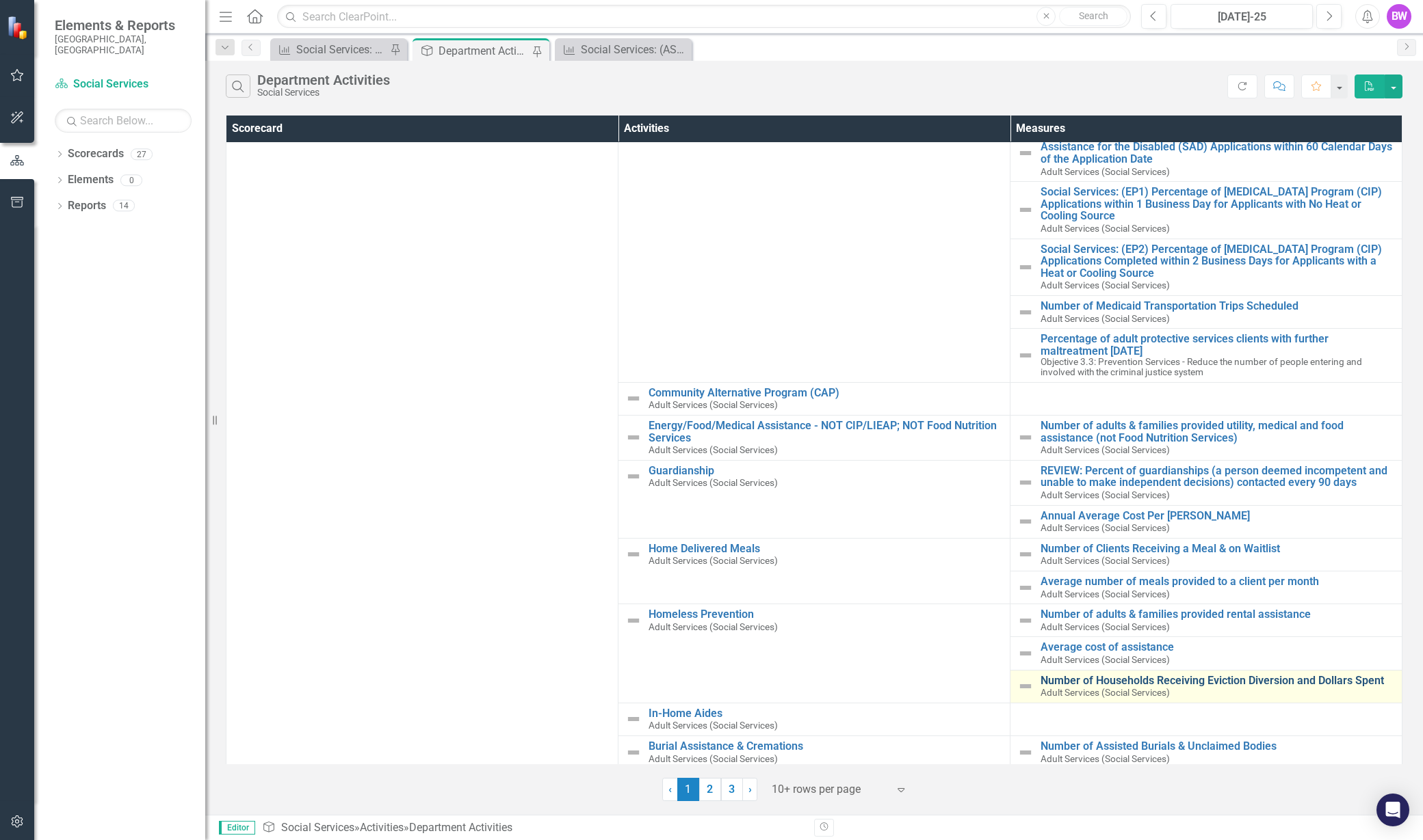
click at [1099, 675] on link "Number of Households Receiving Eviction Diversion and Dollars Spent" at bounding box center [1218, 681] width 354 height 13
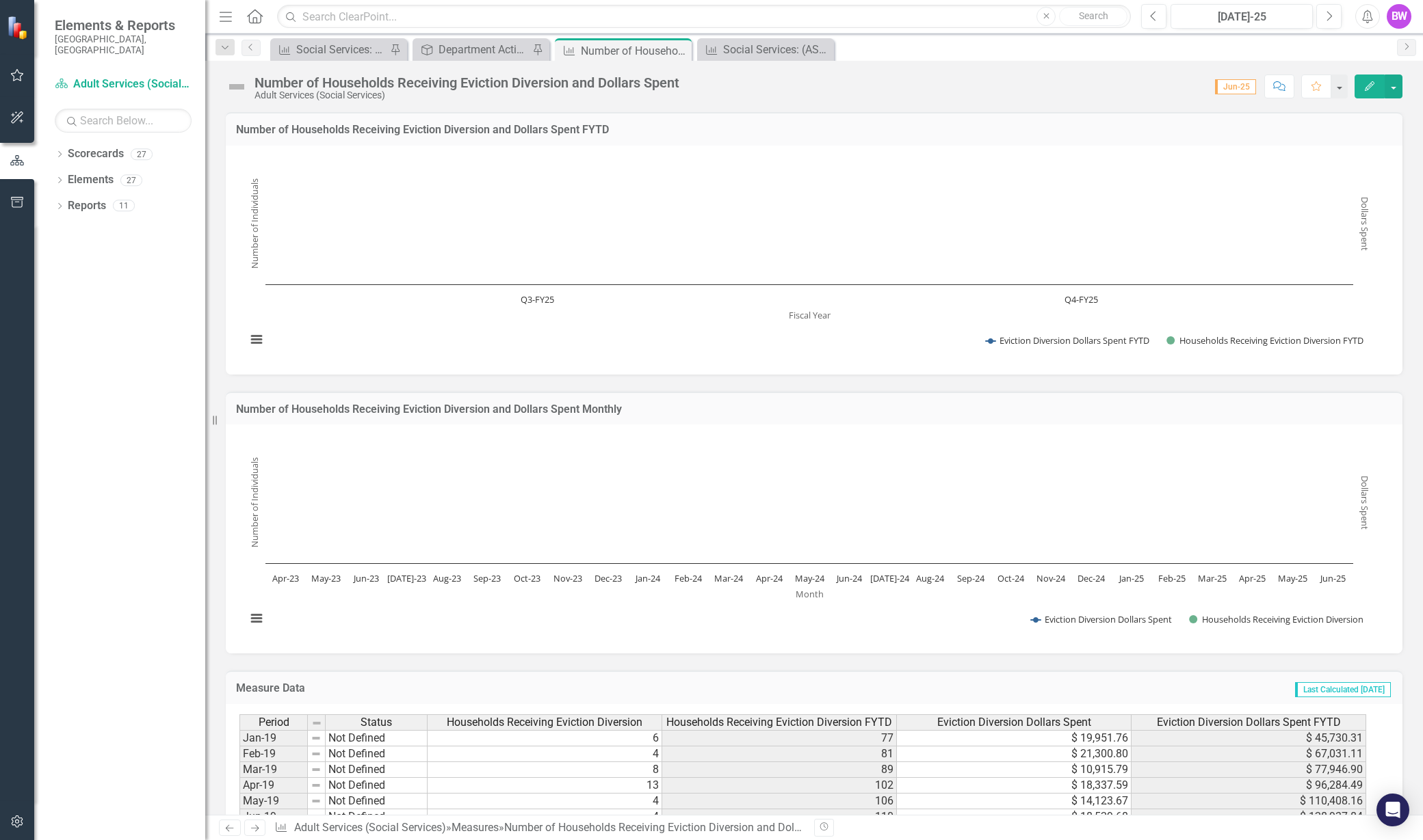
scroll to position [614, 0]
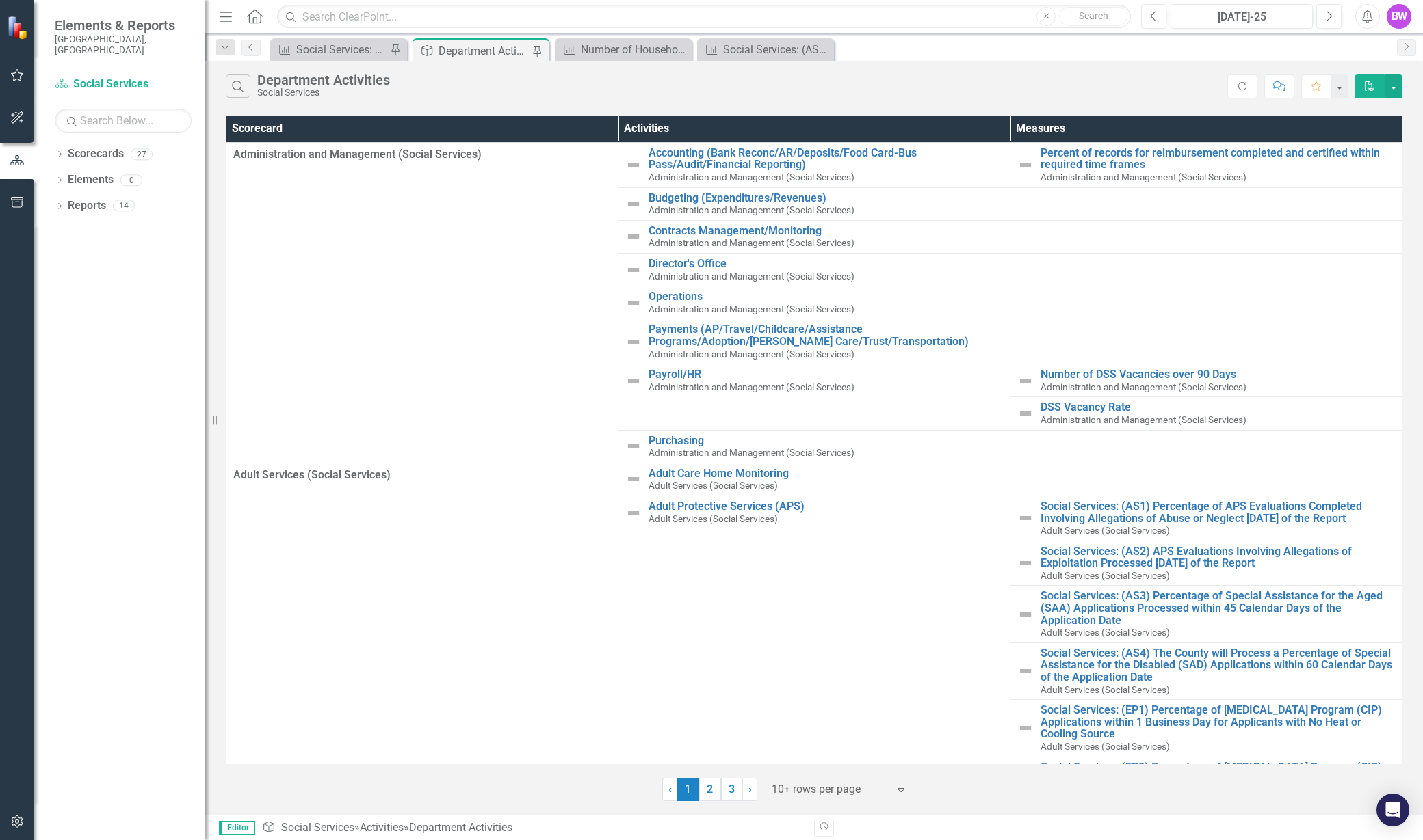
scroll to position [518, 0]
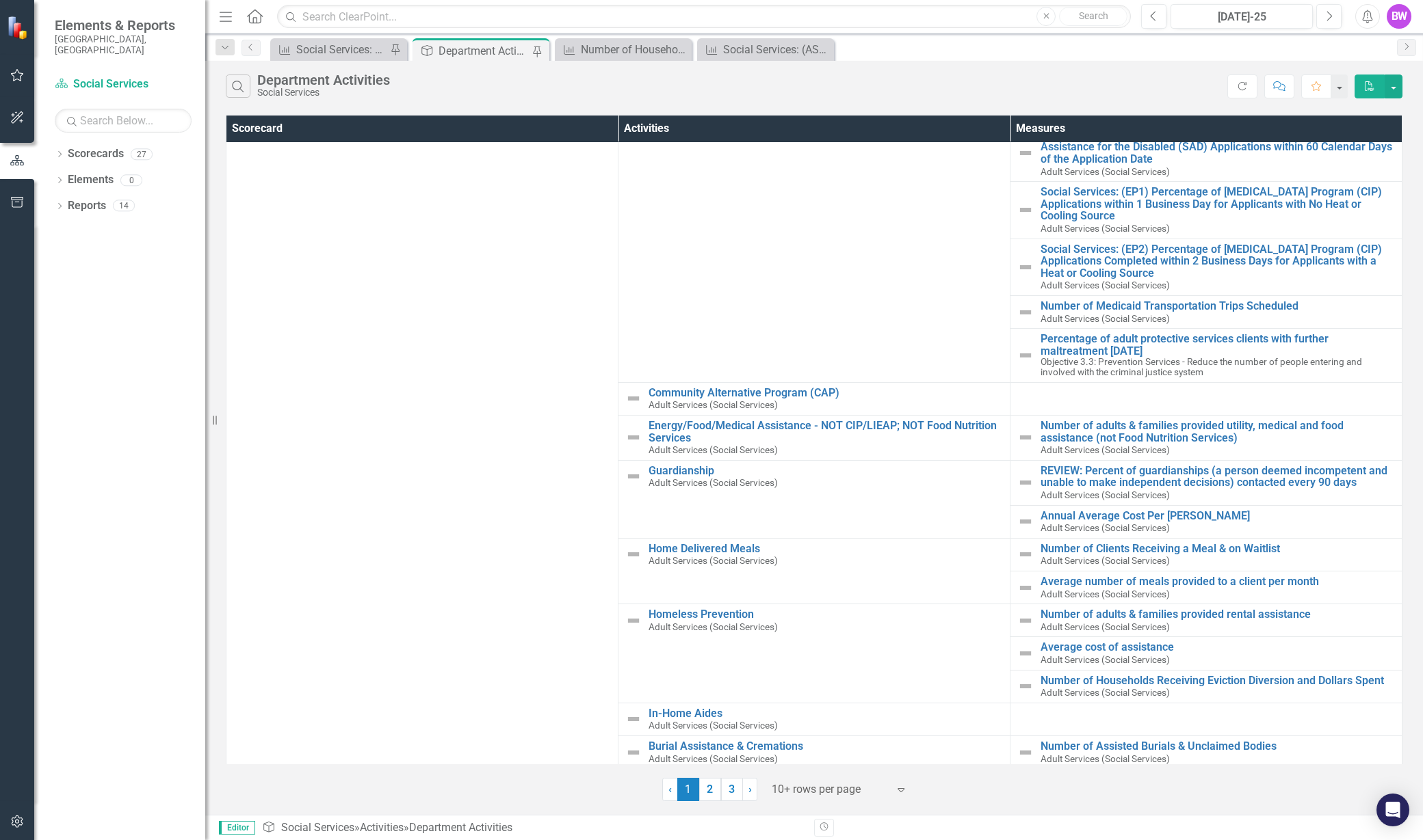
click at [717, 780] on link "2" at bounding box center [710, 789] width 22 height 24
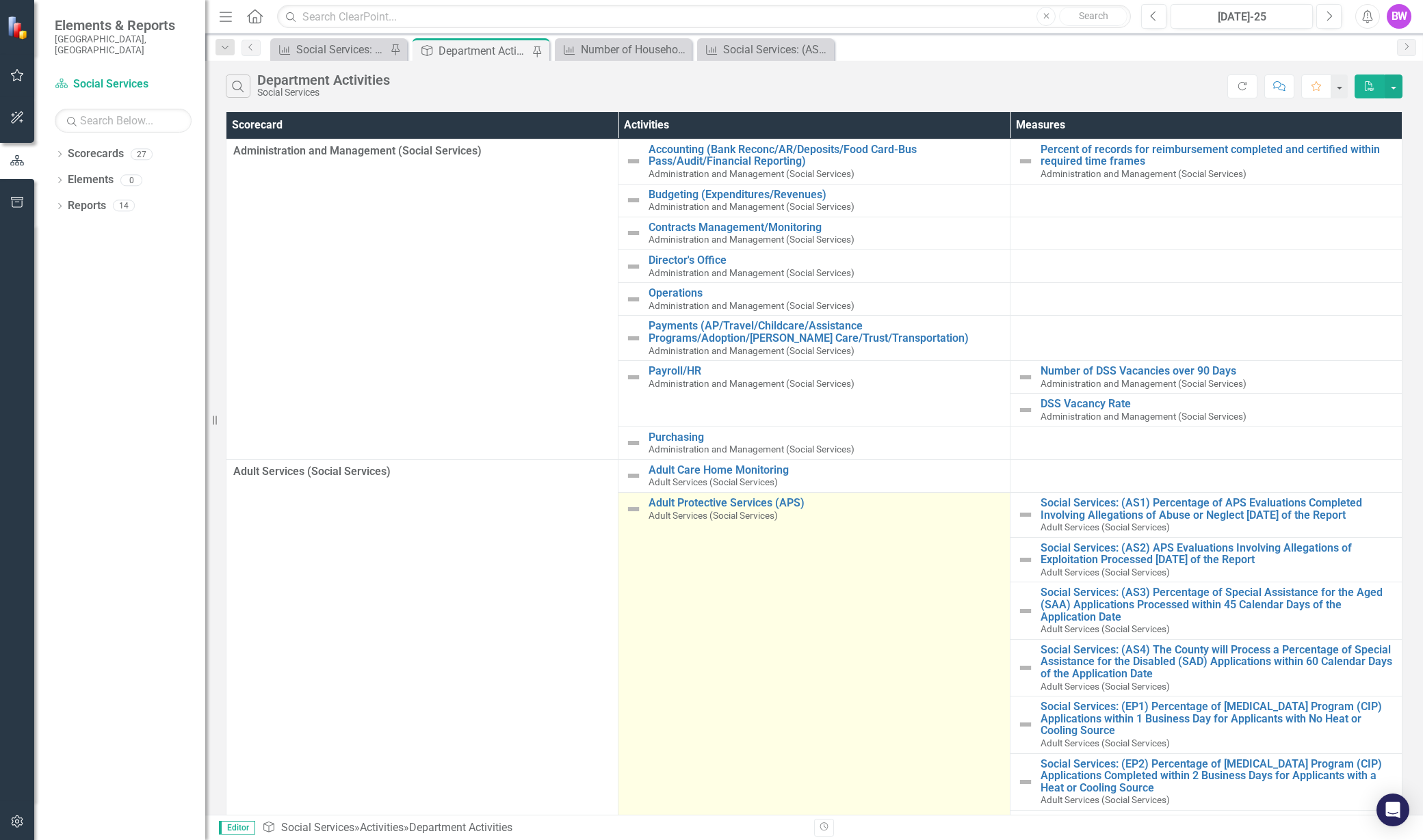
scroll to position [0, 0]
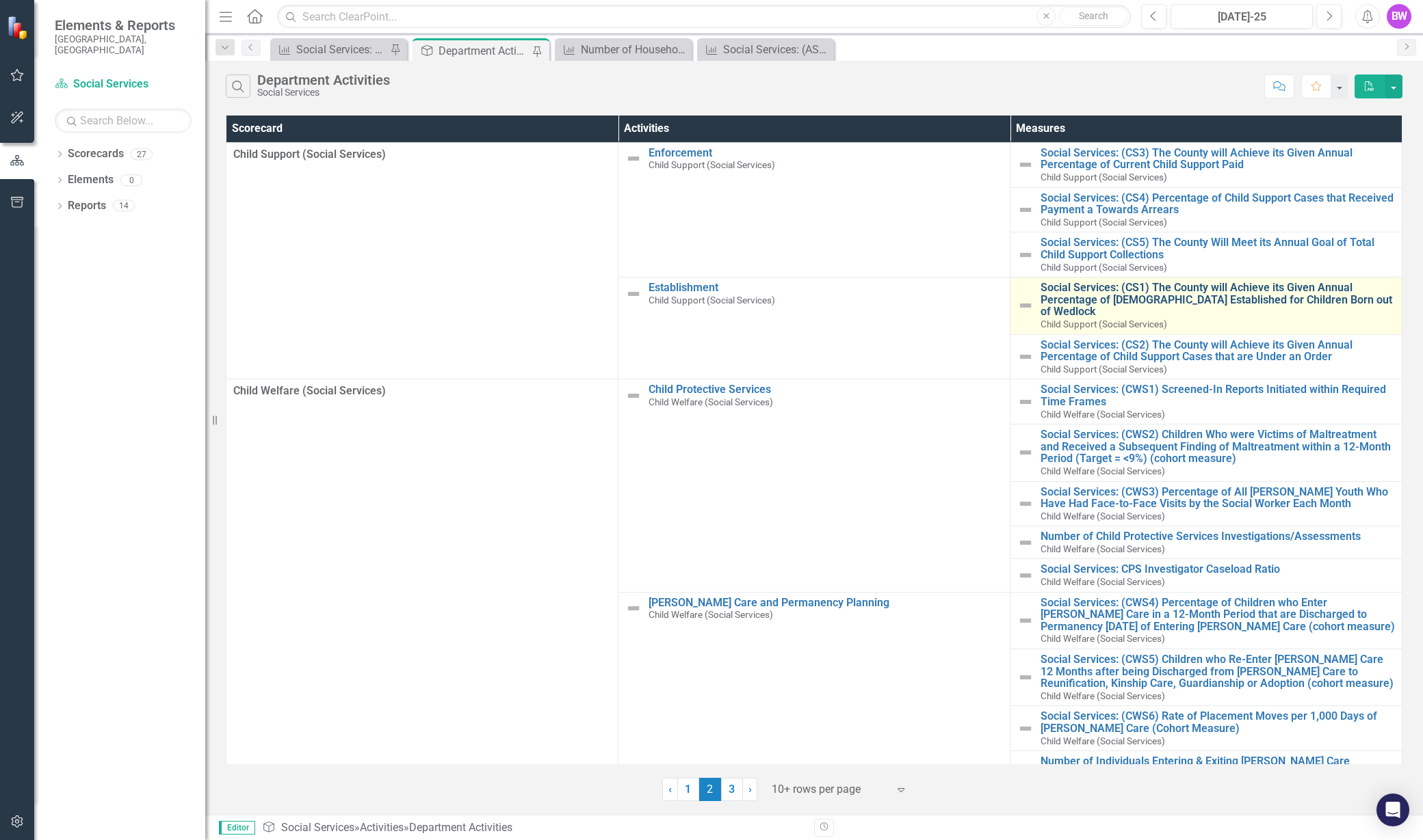
click at [1143, 299] on link "Social Services: (CS1) The County will Achieve its Given Annual Percentage of […" at bounding box center [1218, 300] width 354 height 36
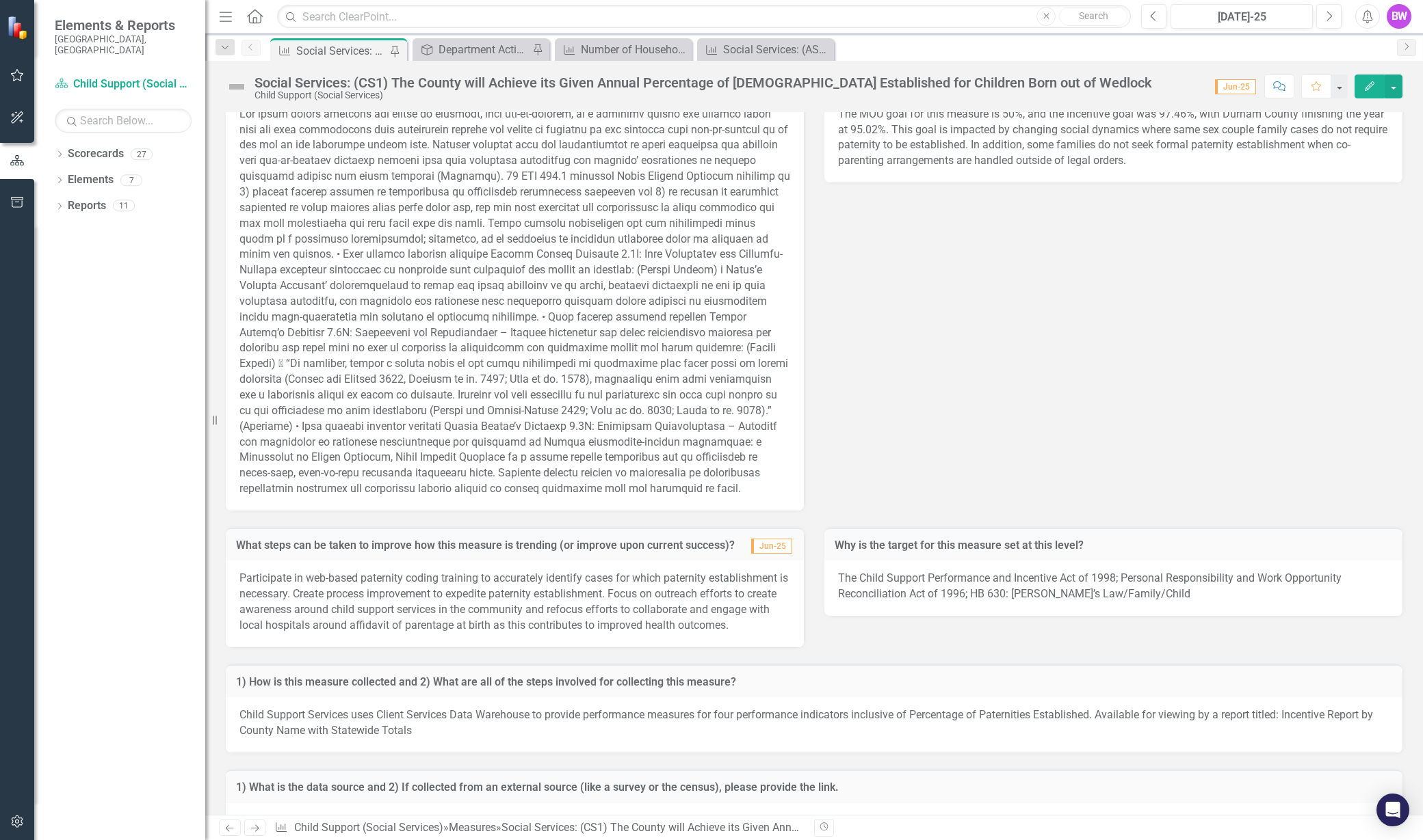
scroll to position [759, 0]
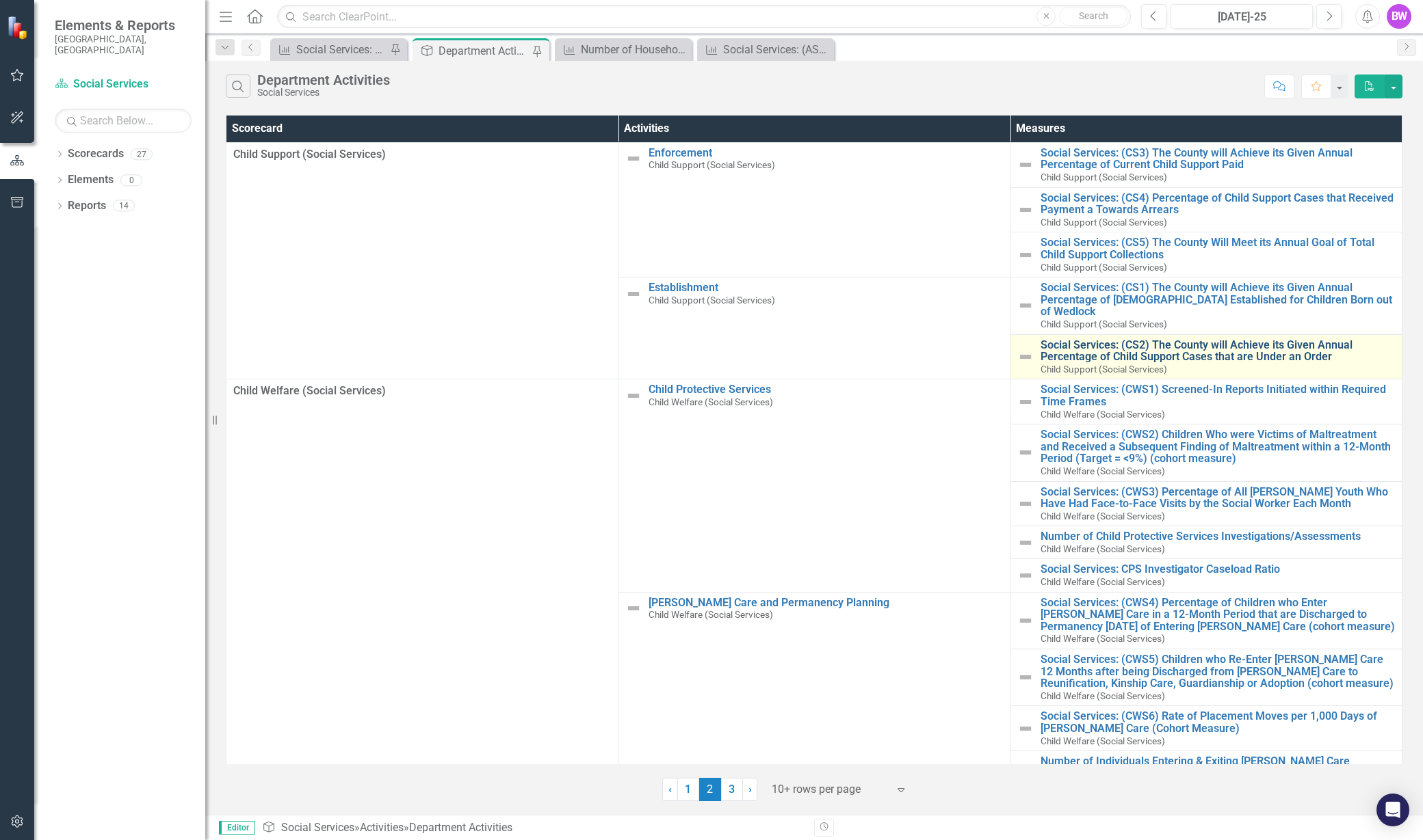
click at [1120, 339] on link "Social Services: (CS2) The County will Achieve its Given Annual Percentage of C…" at bounding box center [1218, 351] width 354 height 24
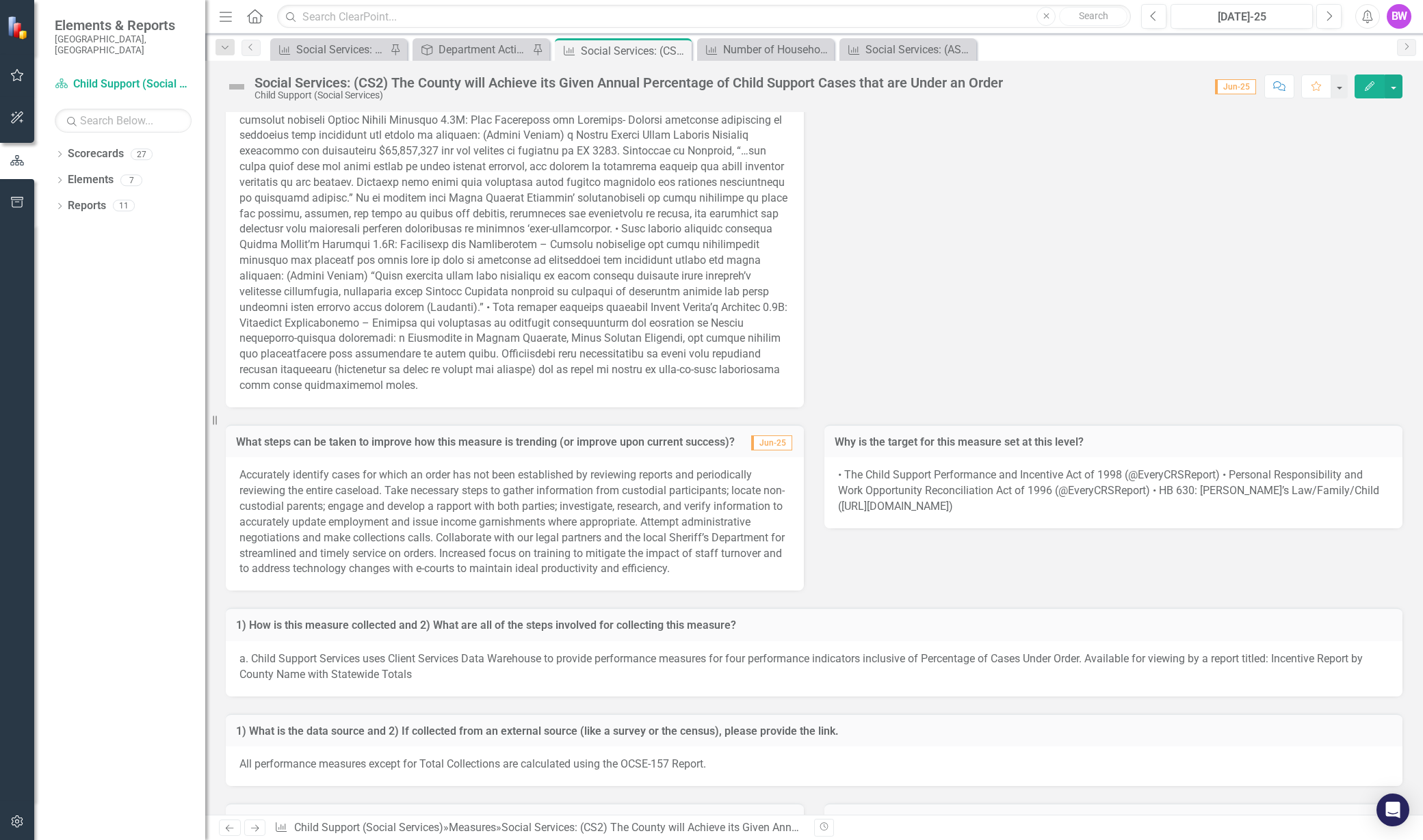
scroll to position [806, 0]
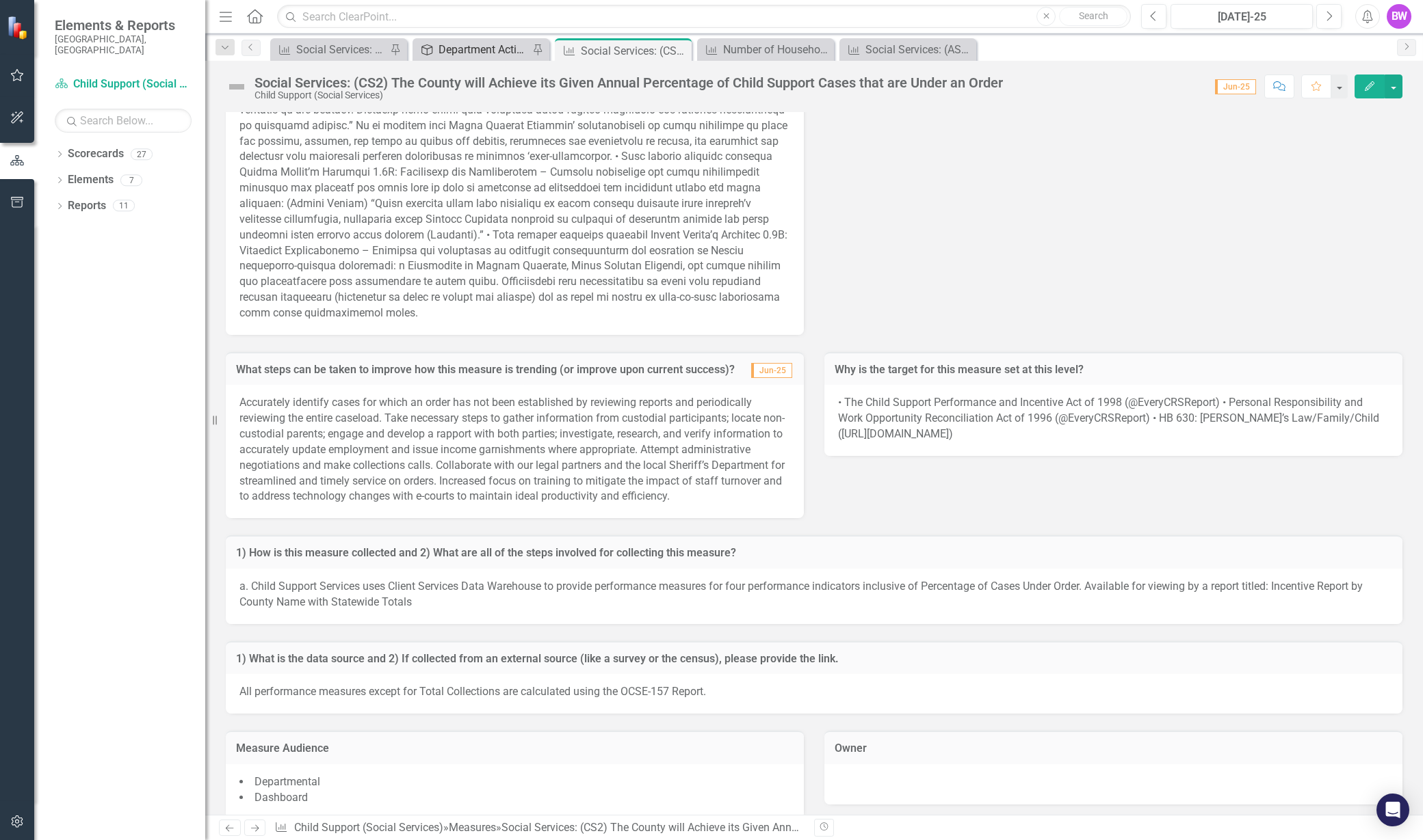
click at [435, 42] on link "Activity Department Activities" at bounding box center [472, 50] width 113 height 17
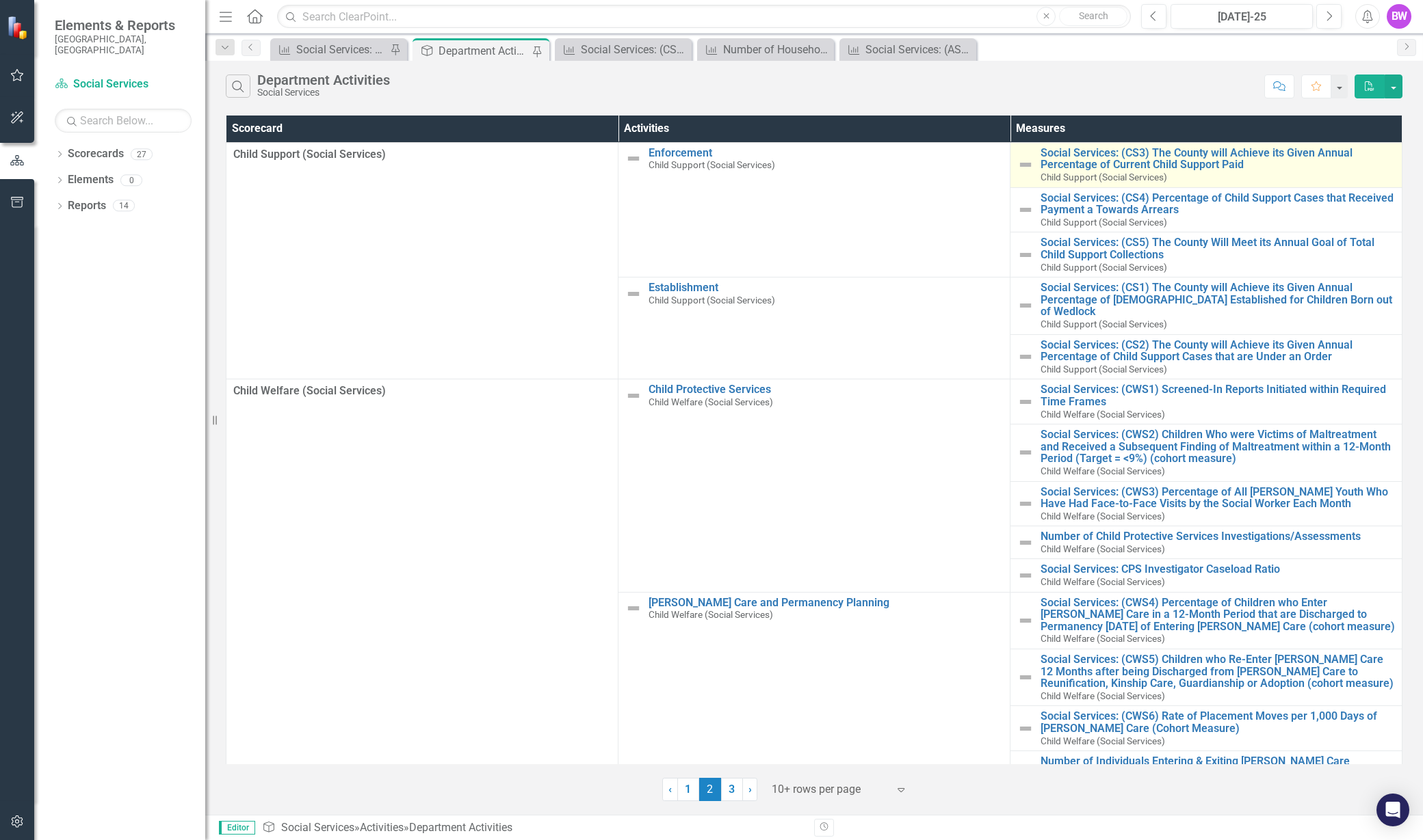
click at [1074, 169] on div "Social Services: (CS3) The County will Achieve its Given Annual Percentage of C…" at bounding box center [1218, 165] width 354 height 36
click at [1127, 161] on link "Social Services: (CS3) The County will Achieve its Given Annual Percentage of C…" at bounding box center [1218, 159] width 354 height 24
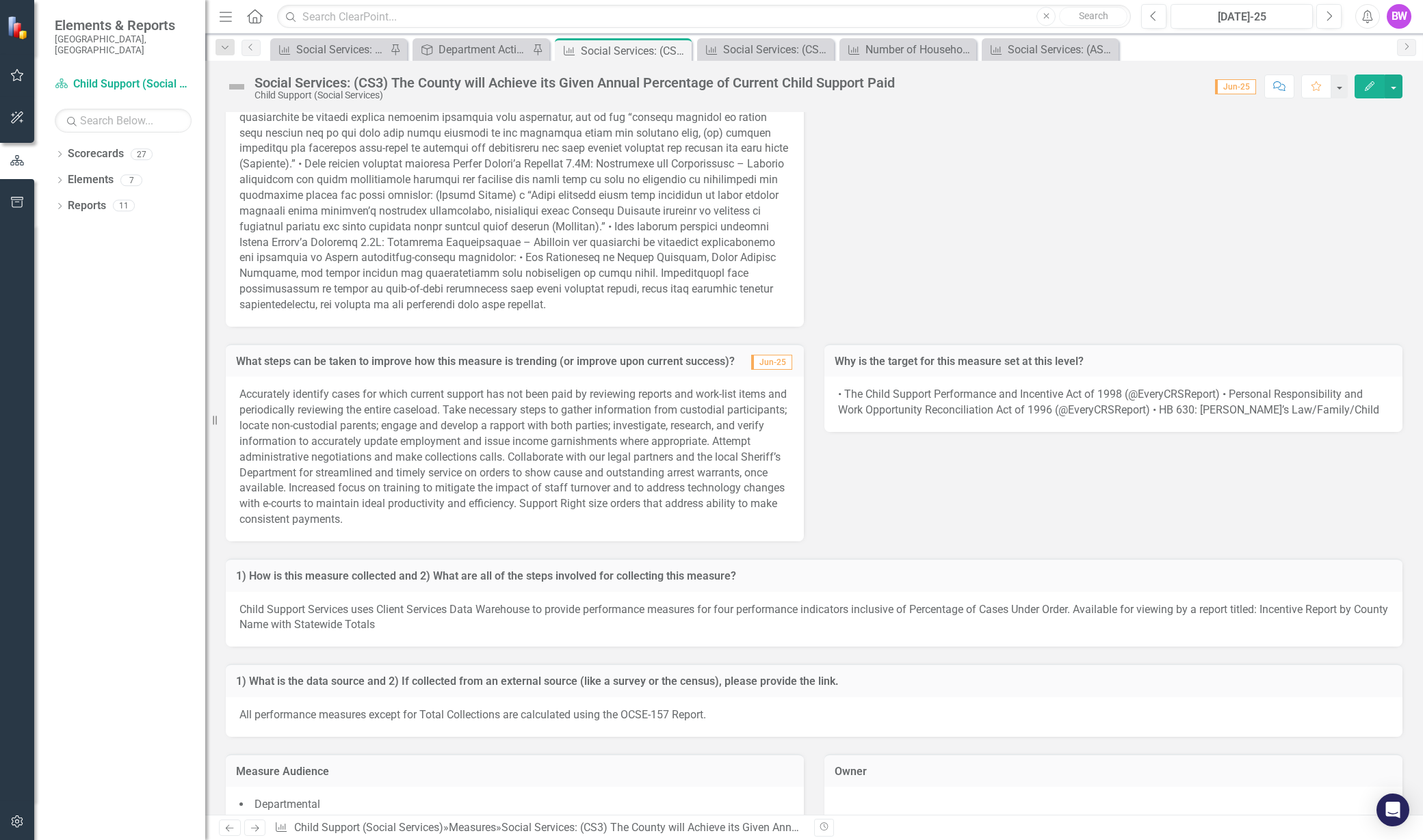
scroll to position [853, 0]
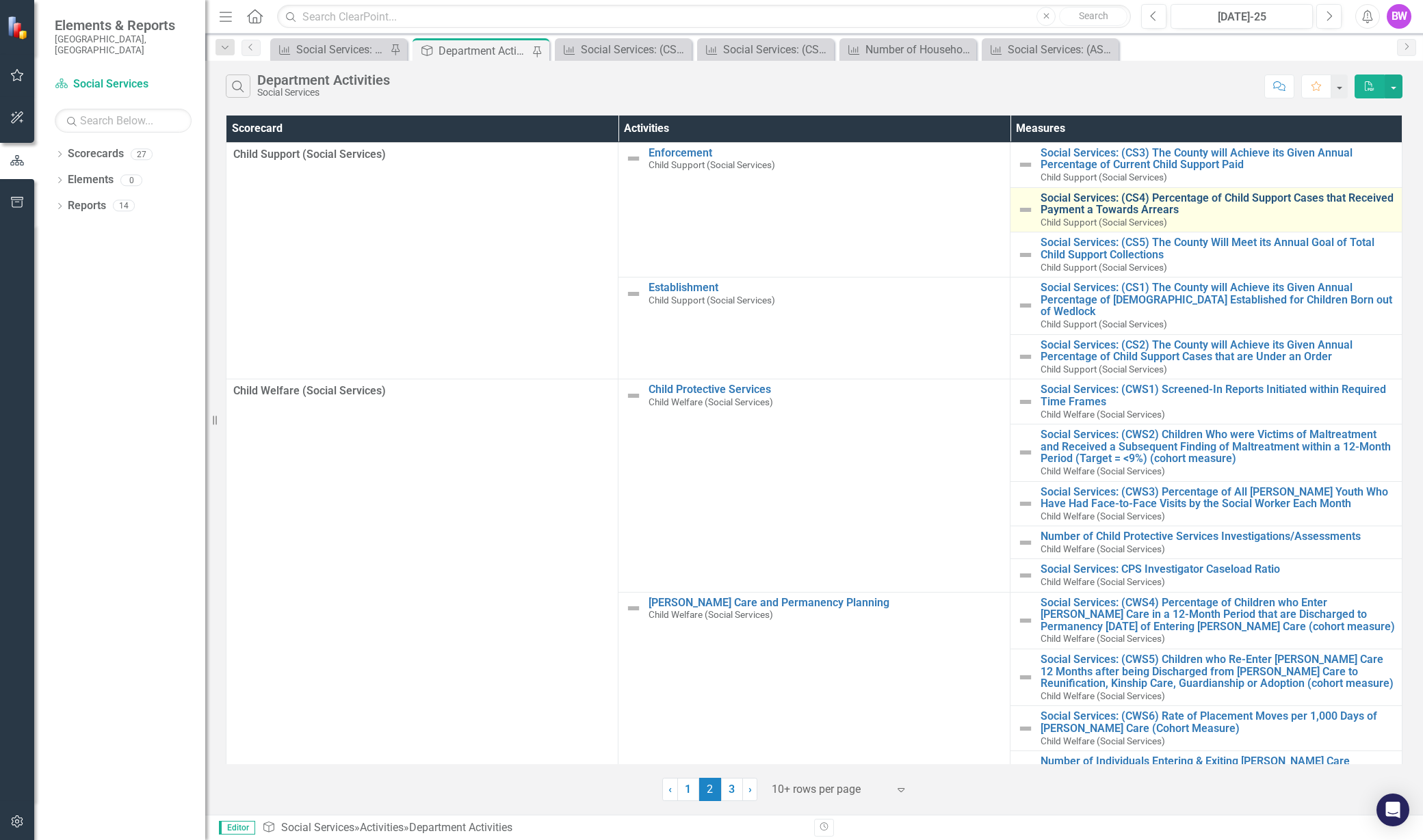
click at [1086, 199] on link "Social Services: (CS4) Percentage of Child Support Cases that Received Payment …" at bounding box center [1218, 204] width 354 height 24
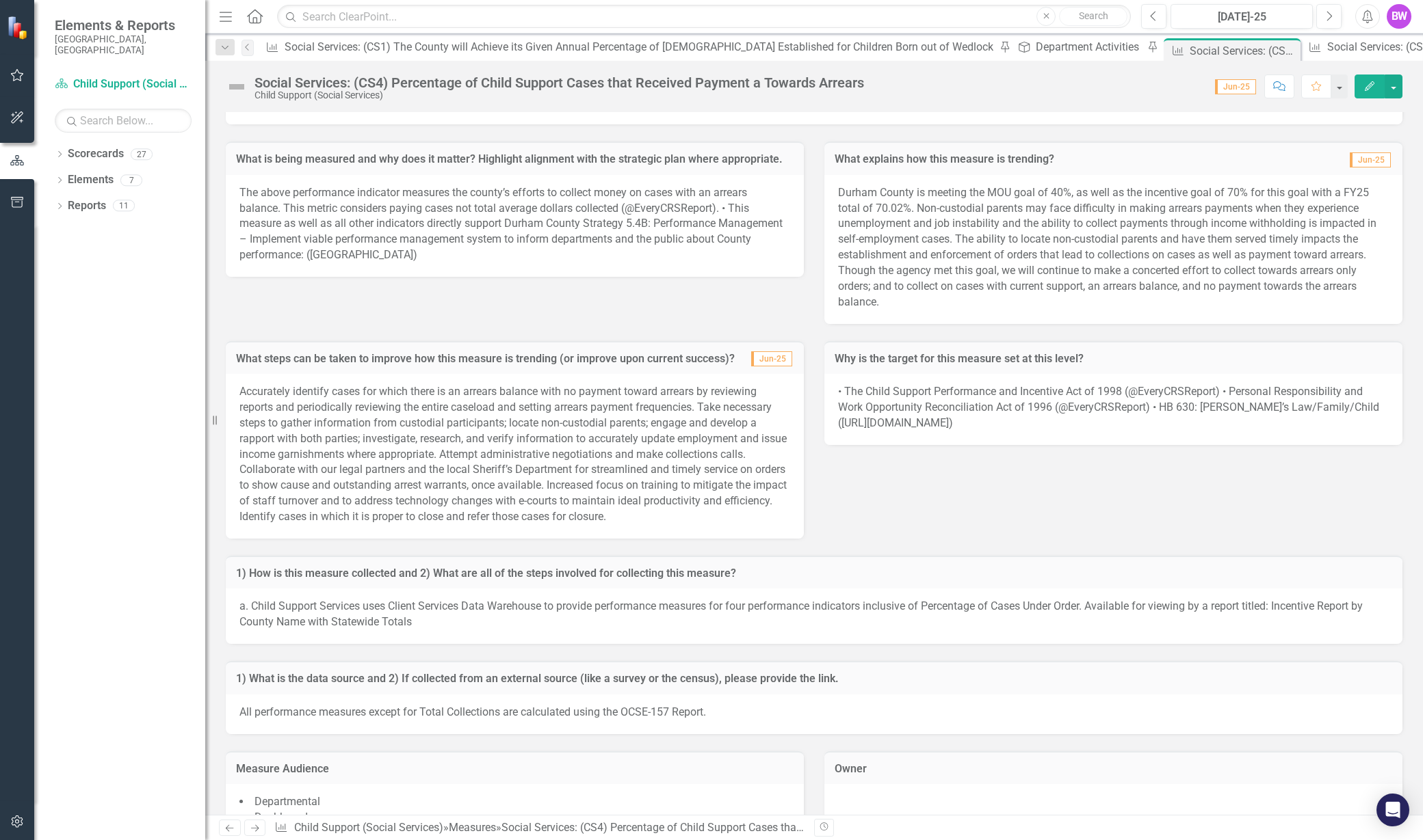
scroll to position [572, 0]
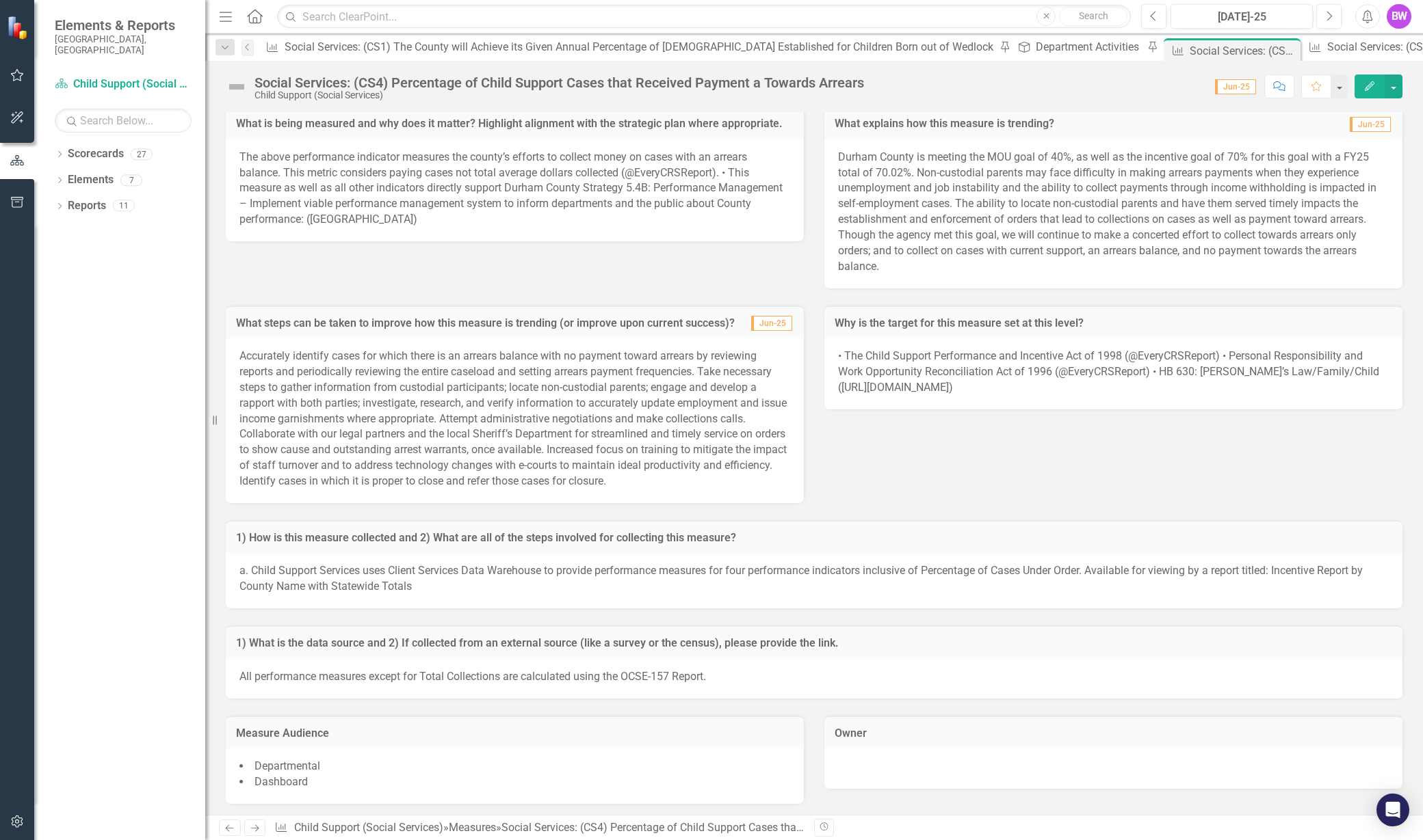
click at [1260, 465] on div "What steps can be taken to improve how this measure is trending (or improve upo…" at bounding box center [814, 396] width 1197 height 215
click at [1036, 56] on div "Department Activities" at bounding box center [1090, 46] width 108 height 17
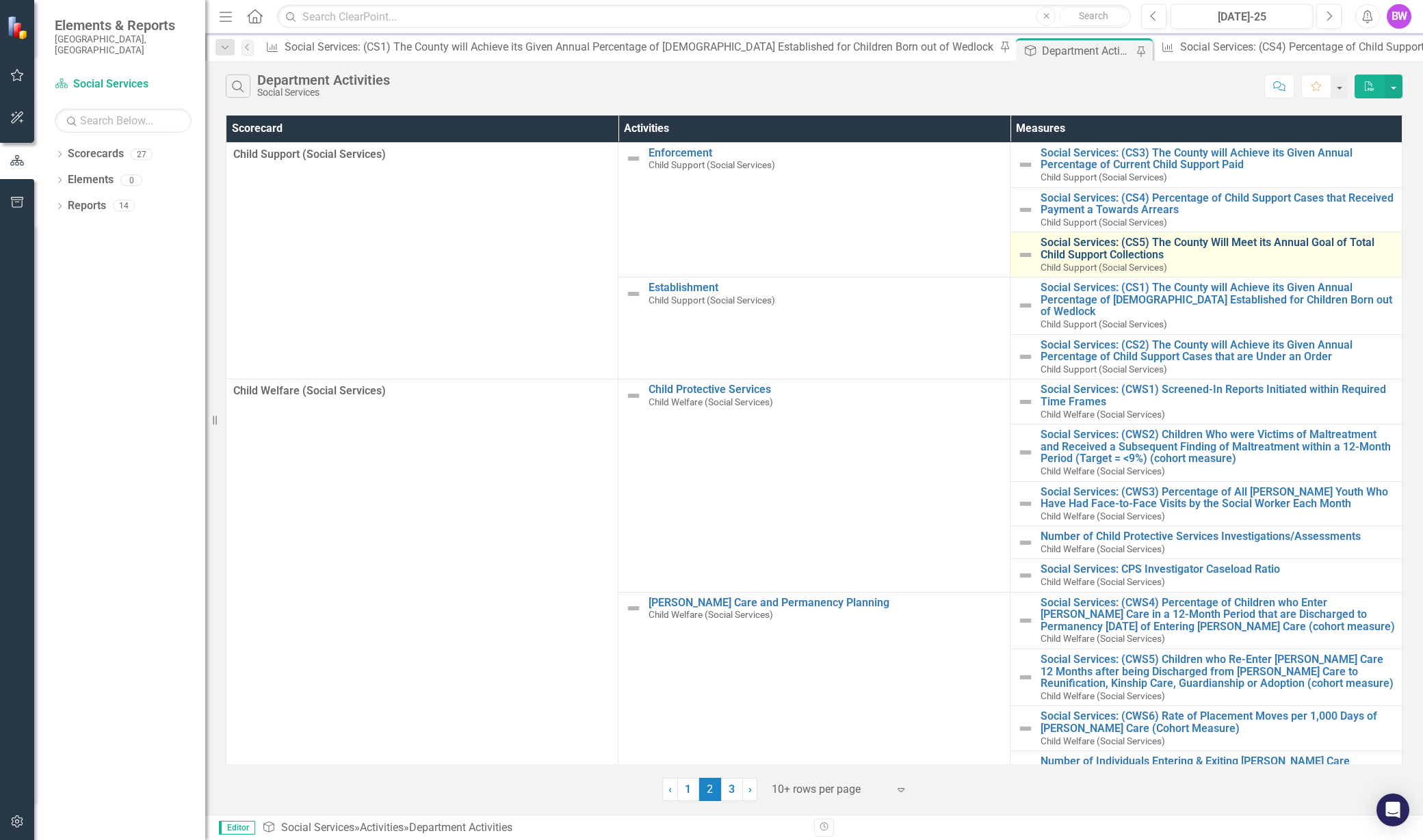
click at [1085, 242] on link "Social Services: (CS5) The County Will Meet its Annual Goal of Total Child Supp…" at bounding box center [1218, 248] width 354 height 24
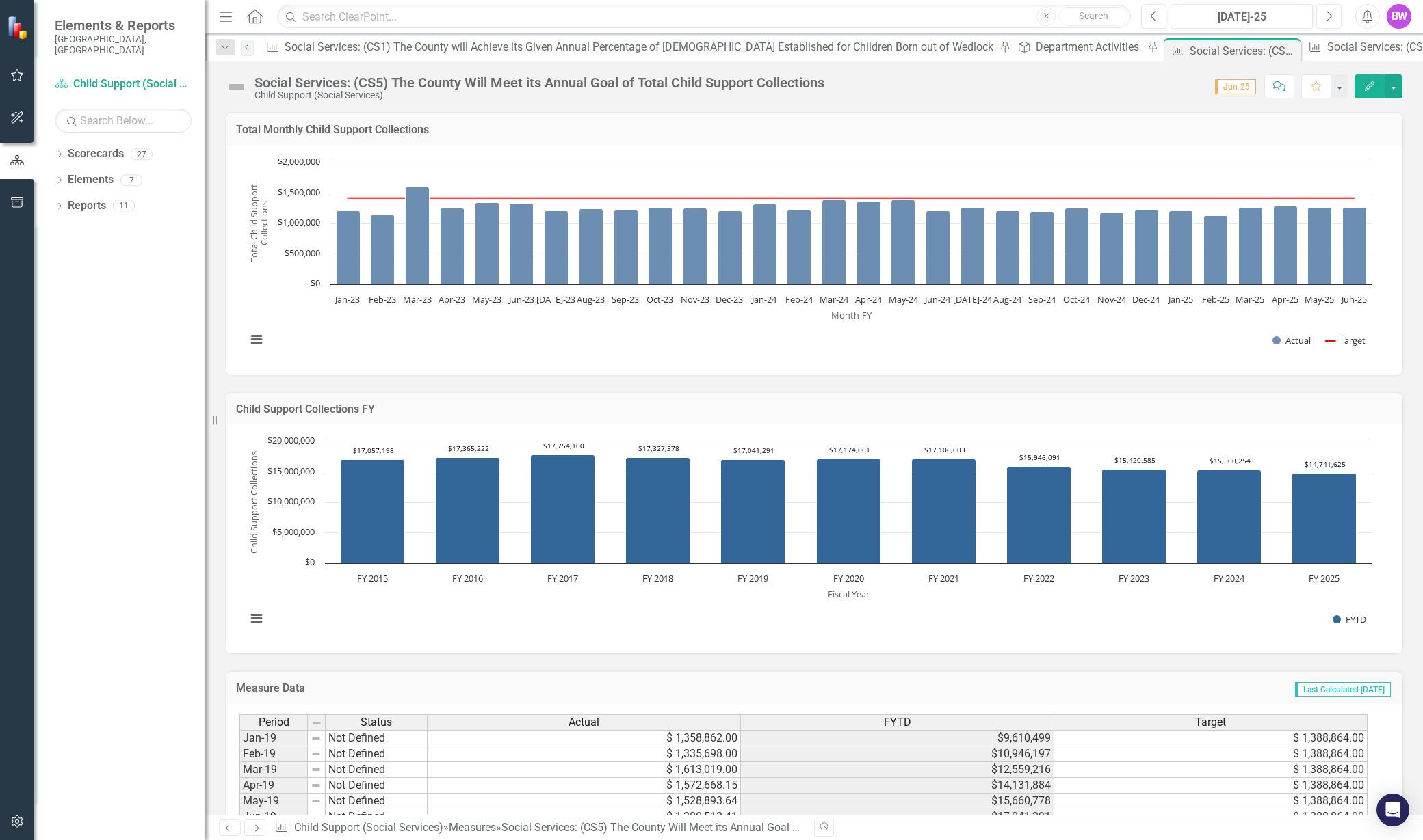
scroll to position [1088, 0]
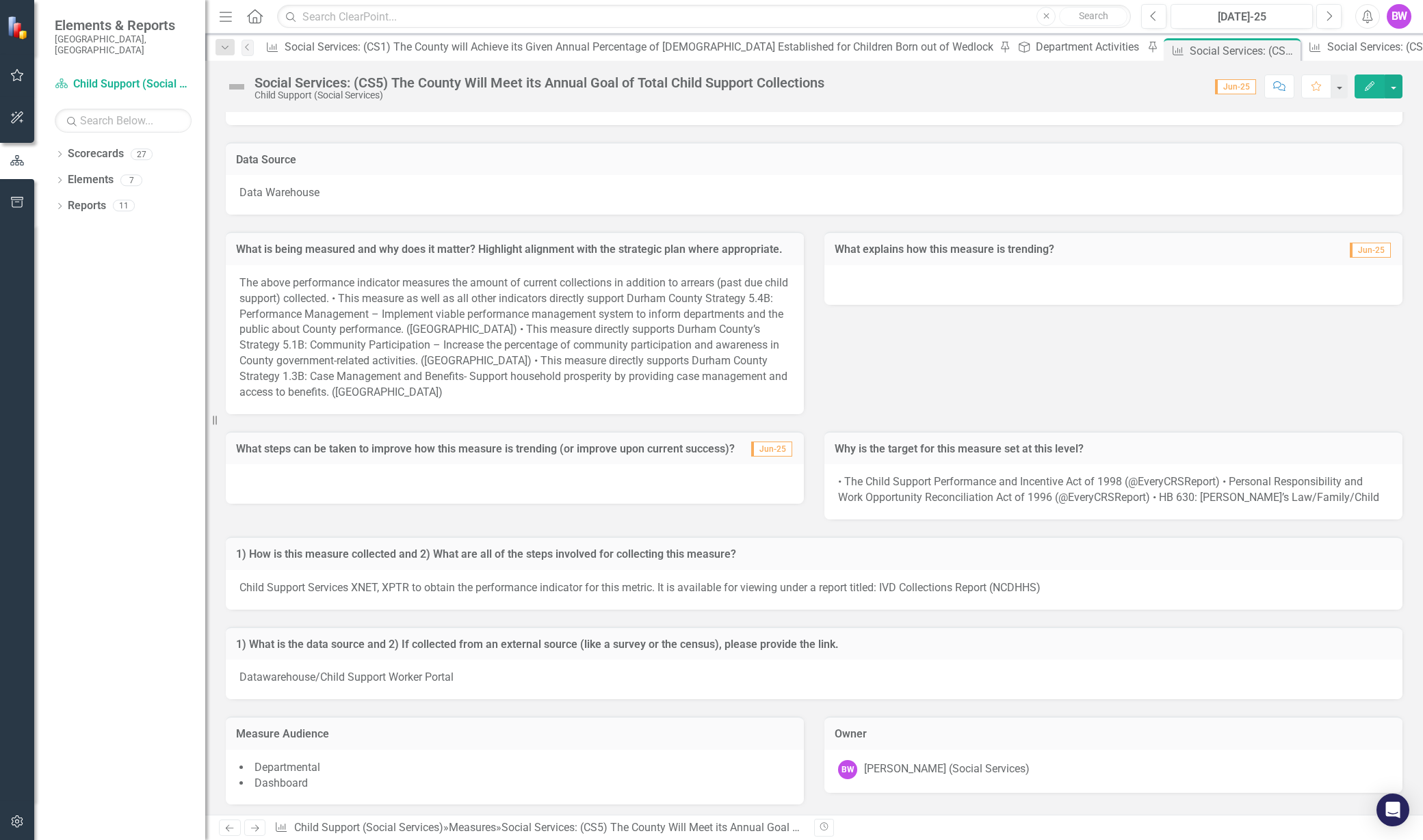
click at [533, 770] on li "Departmental" at bounding box center [514, 768] width 551 height 16
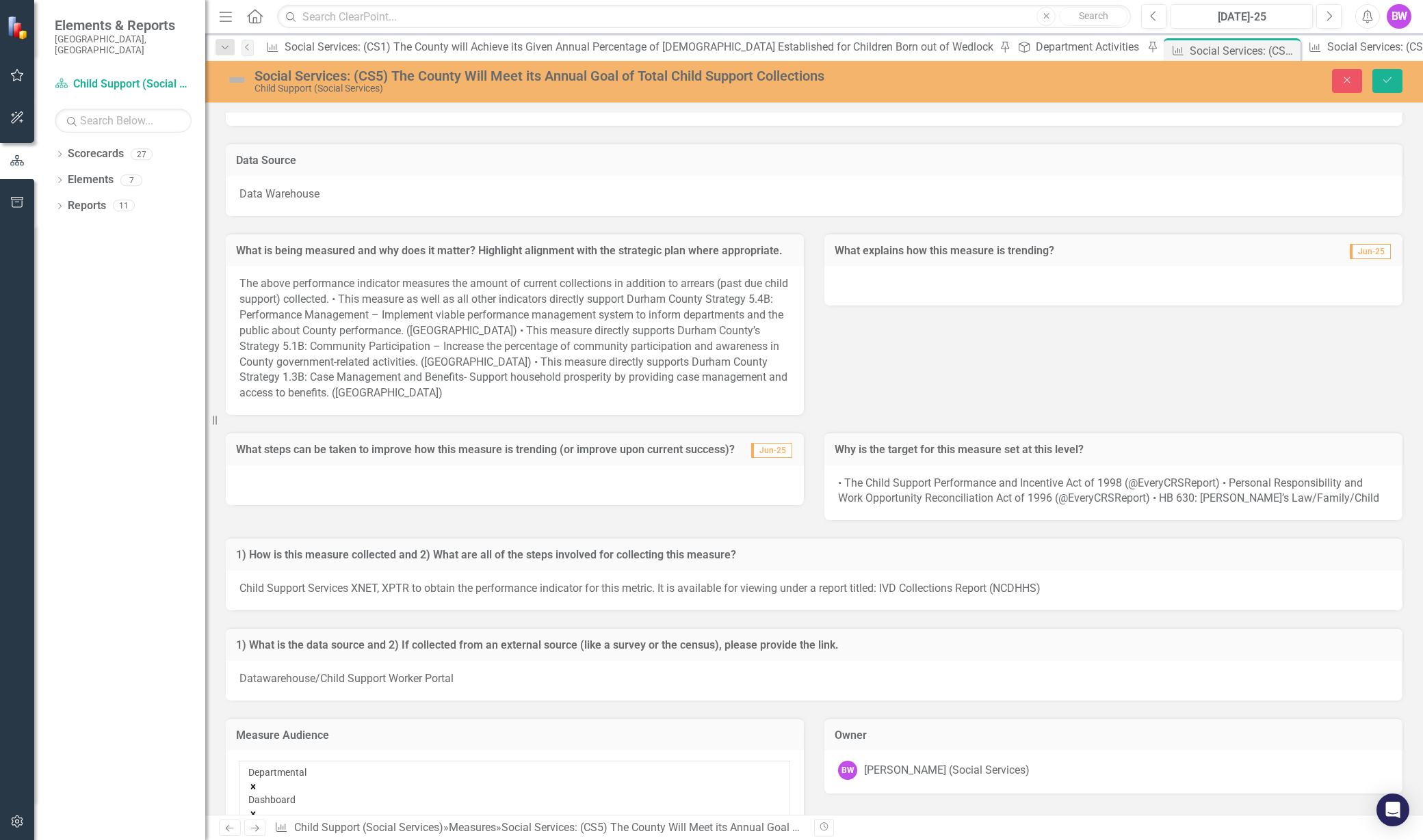
scroll to position [1082, 0]
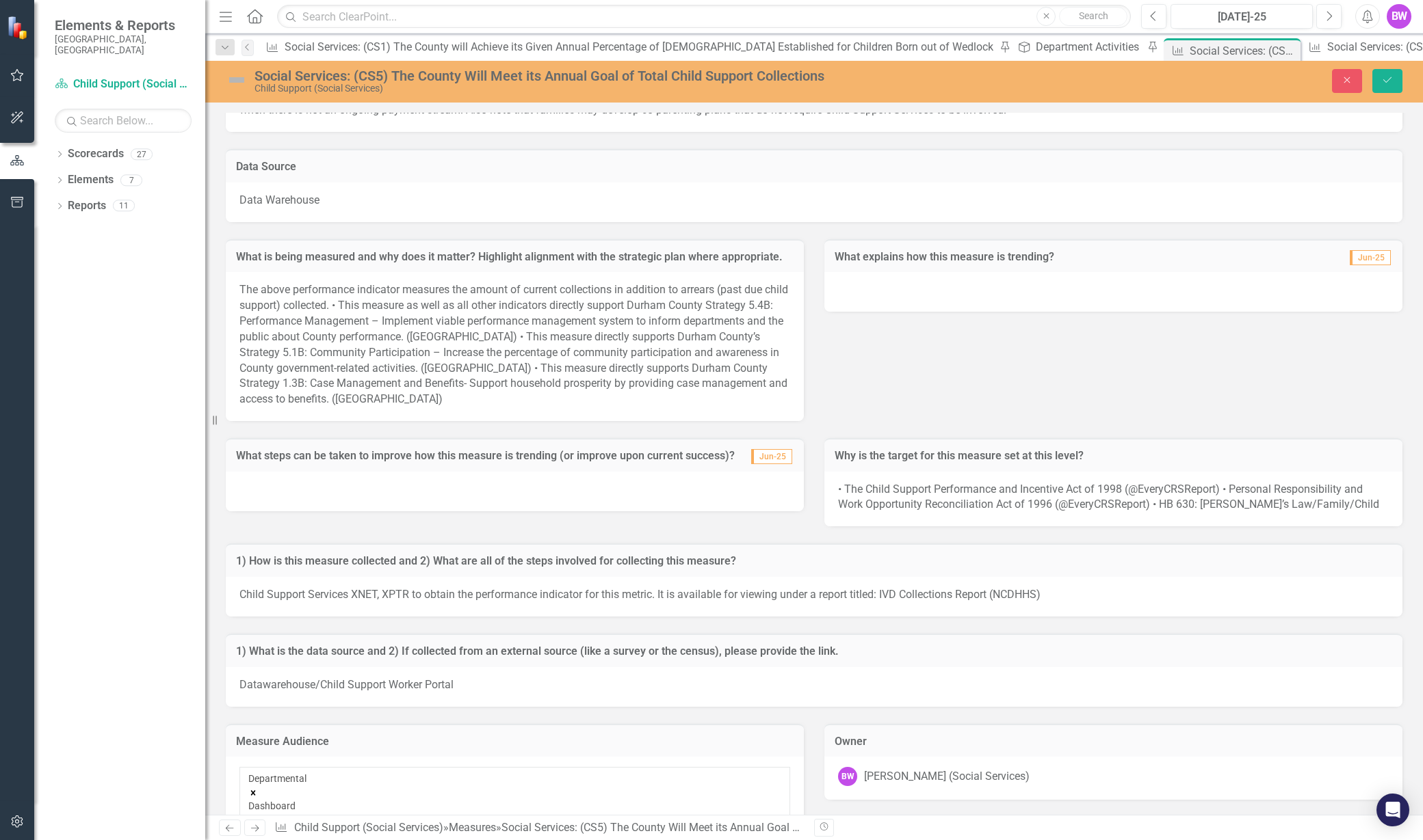
click at [256, 818] on icon "Remove Dashboard" at bounding box center [253, 821] width 5 height 5
click at [1392, 78] on icon "Save" at bounding box center [1387, 79] width 13 height 9
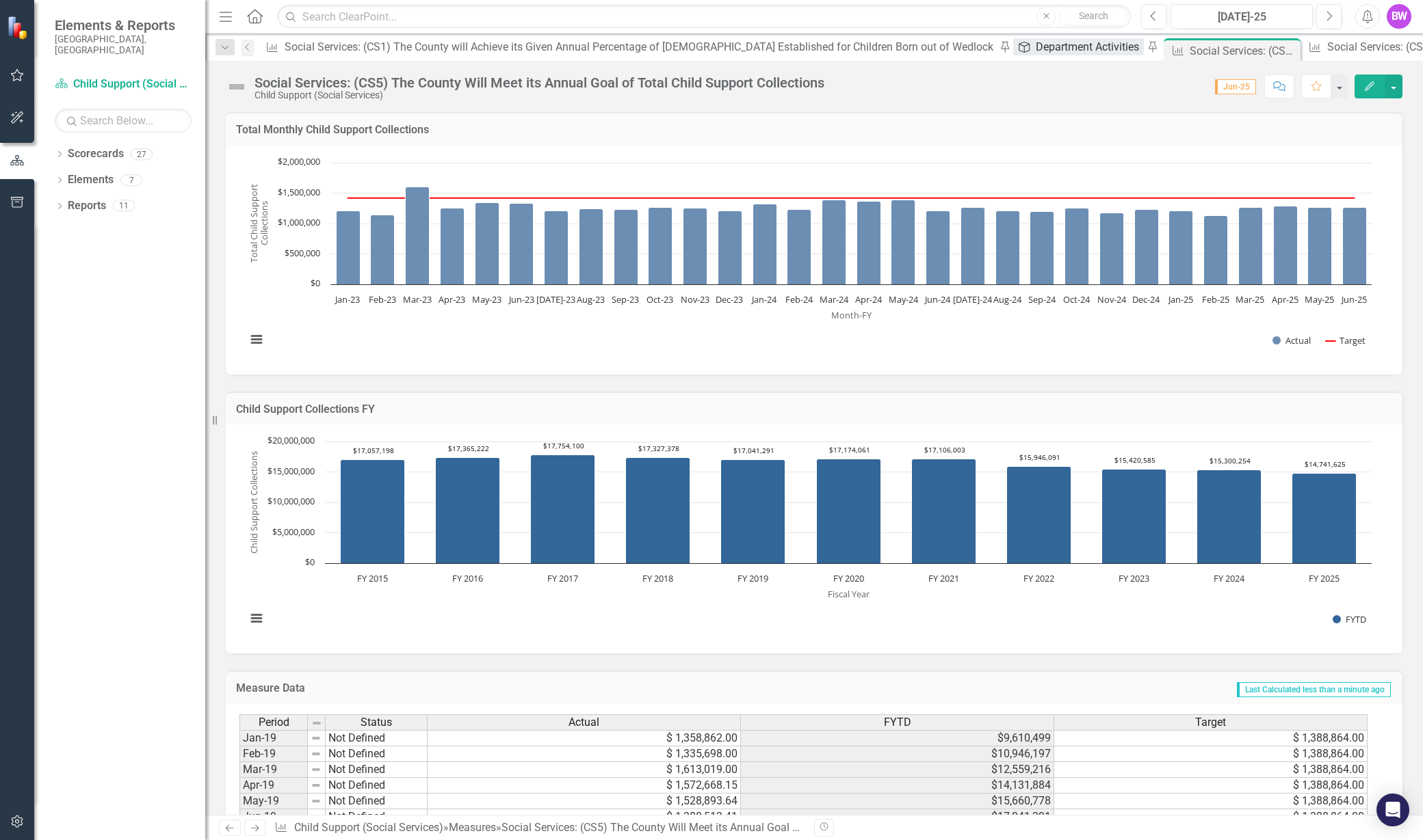
click at [1036, 51] on div "Department Activities" at bounding box center [1090, 46] width 108 height 17
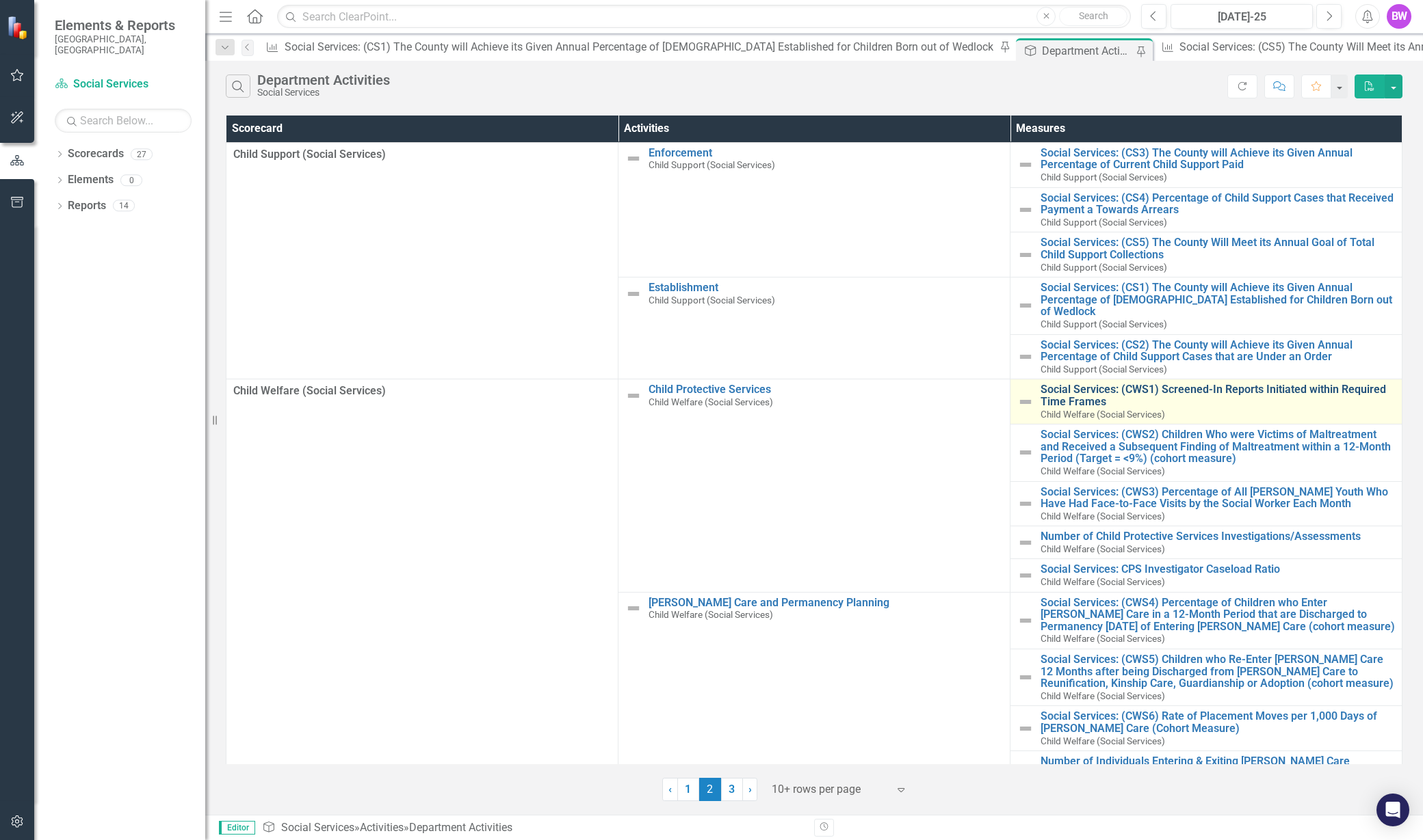
click at [1191, 384] on link "Social Services: (CWS1) Screened-In Reports Initiated within Required Time Fram…" at bounding box center [1218, 396] width 354 height 24
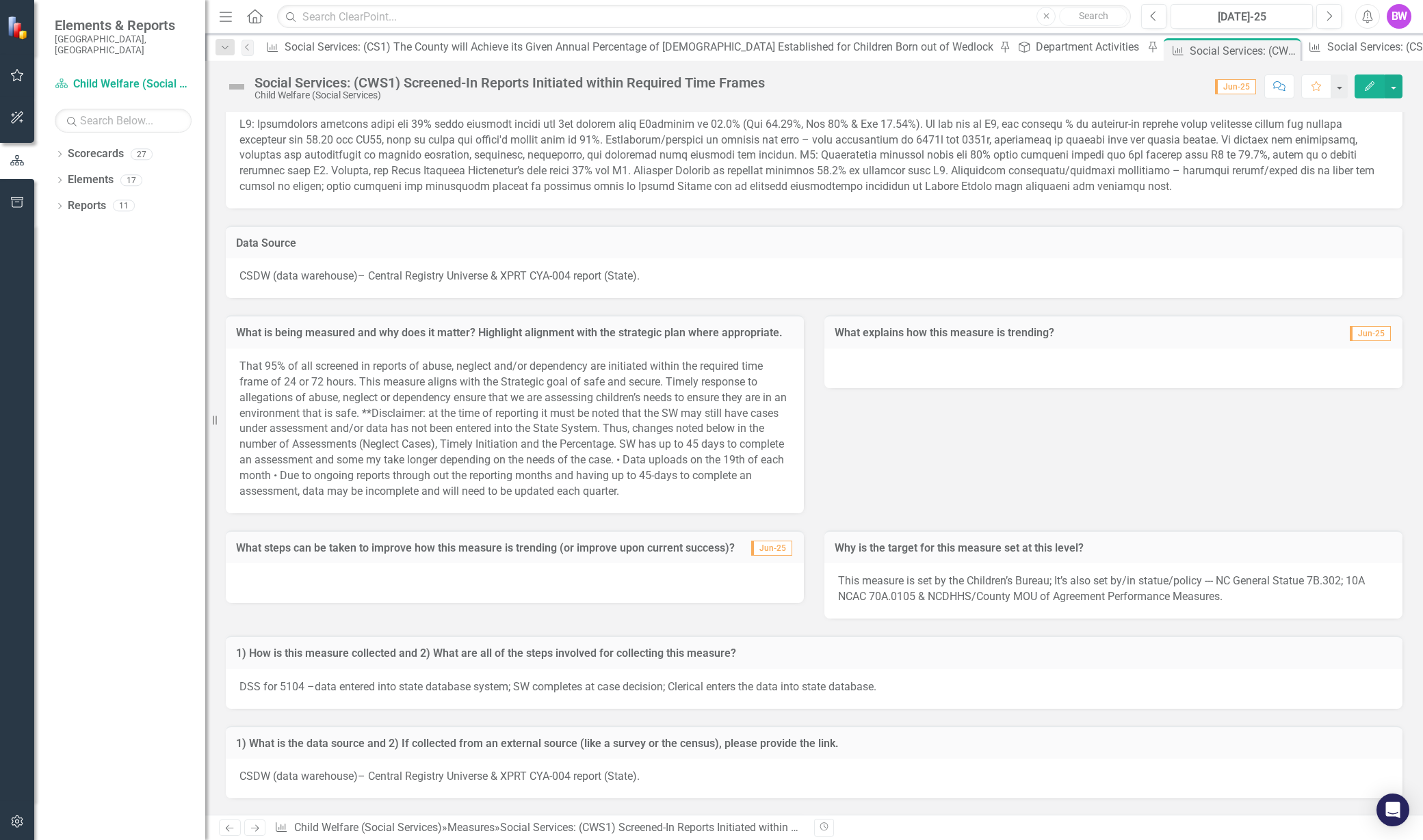
scroll to position [1088, 0]
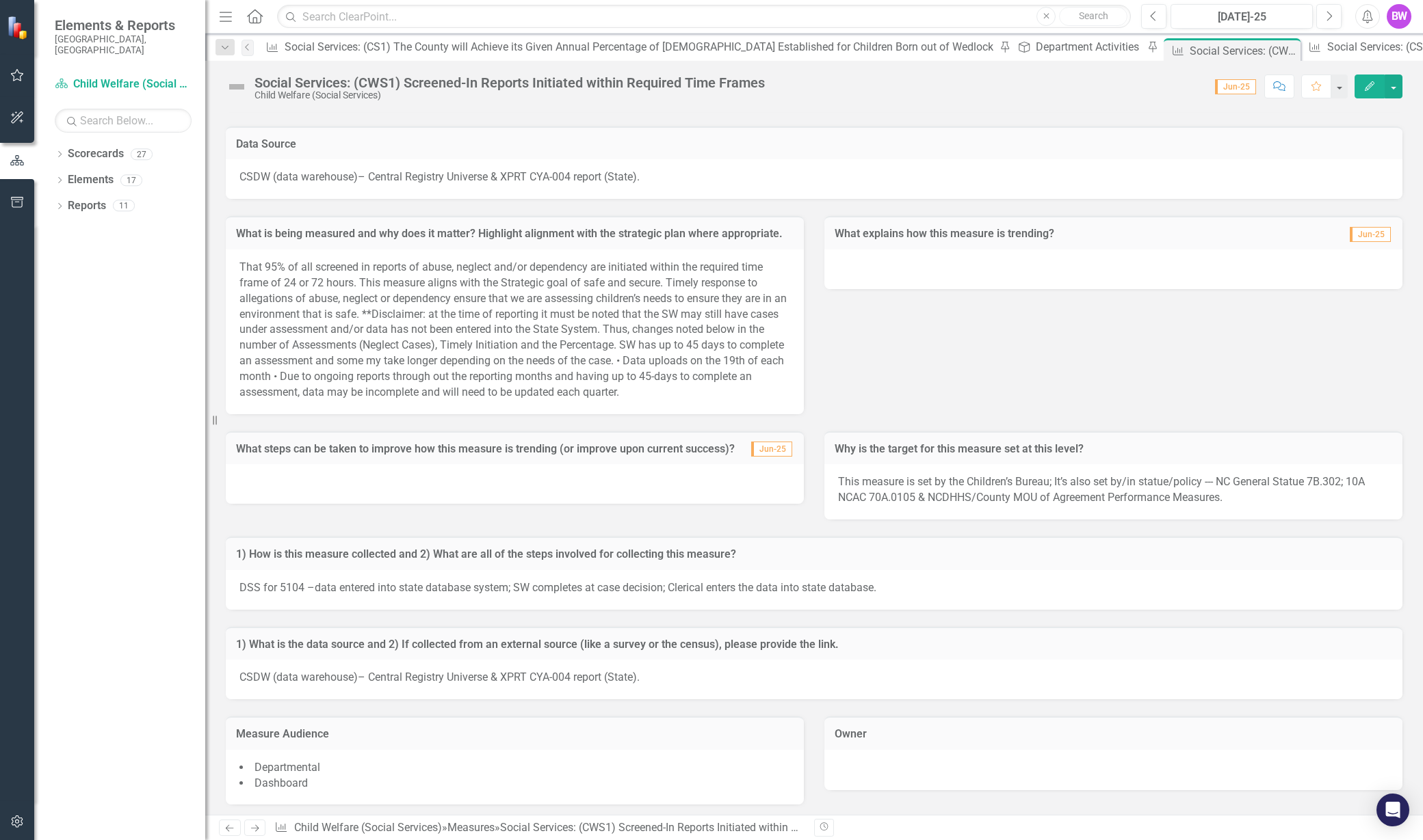
click at [513, 736] on h3 "Measure Audience" at bounding box center [514, 734] width 557 height 13
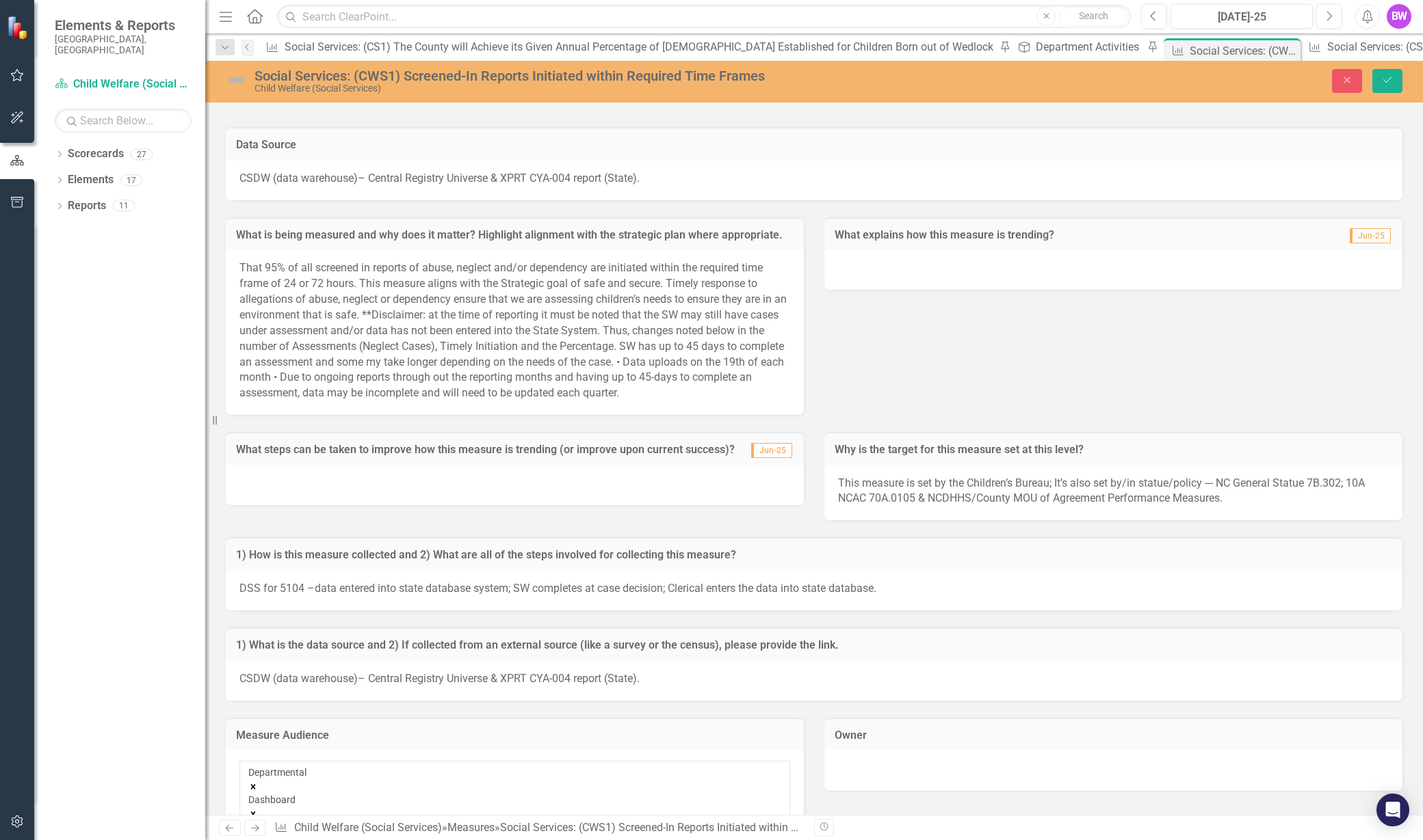
scroll to position [1082, 0]
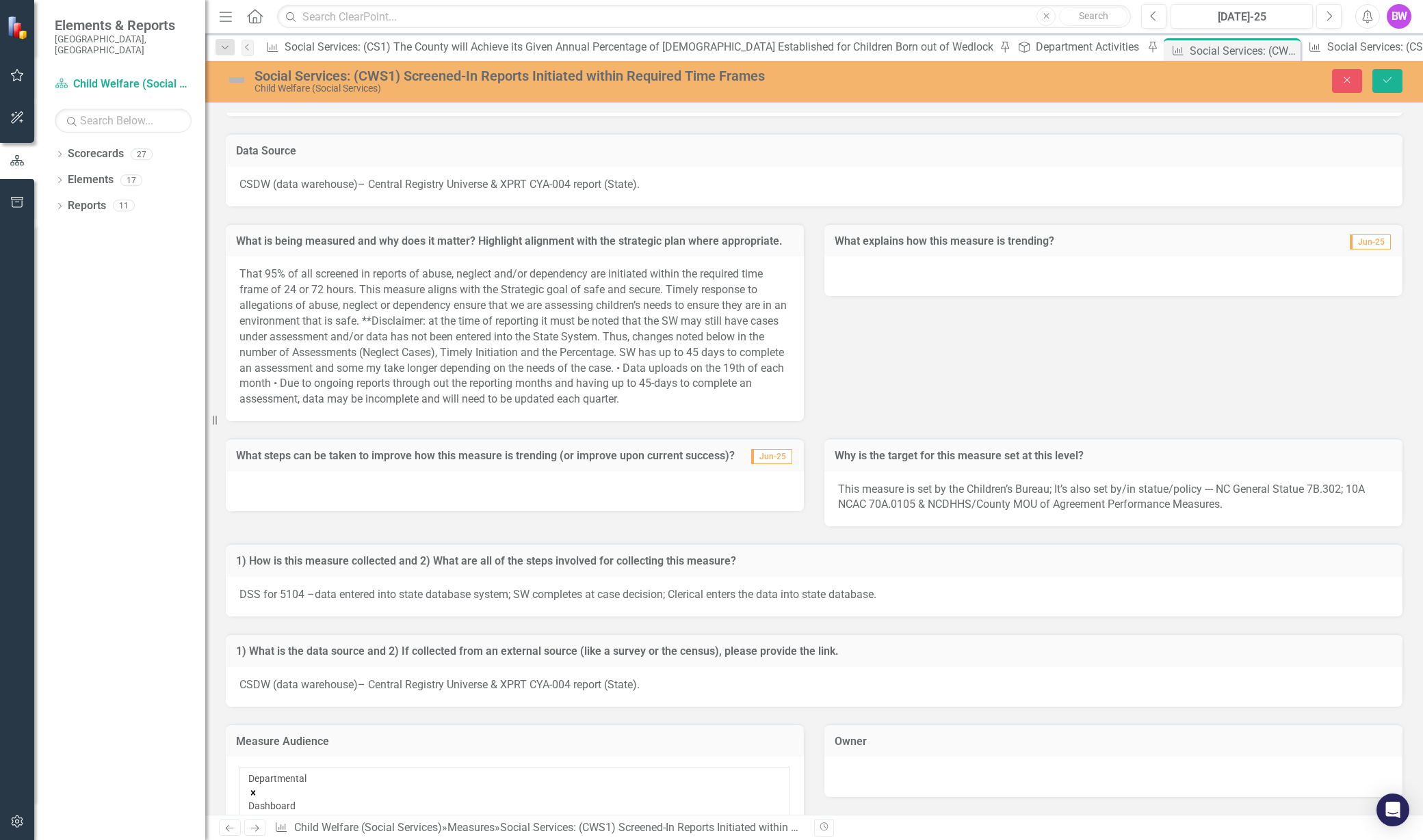
click at [258, 816] on icon "Remove Dashboard" at bounding box center [253, 820] width 9 height 9
click at [1398, 77] on button "Save" at bounding box center [1388, 81] width 30 height 24
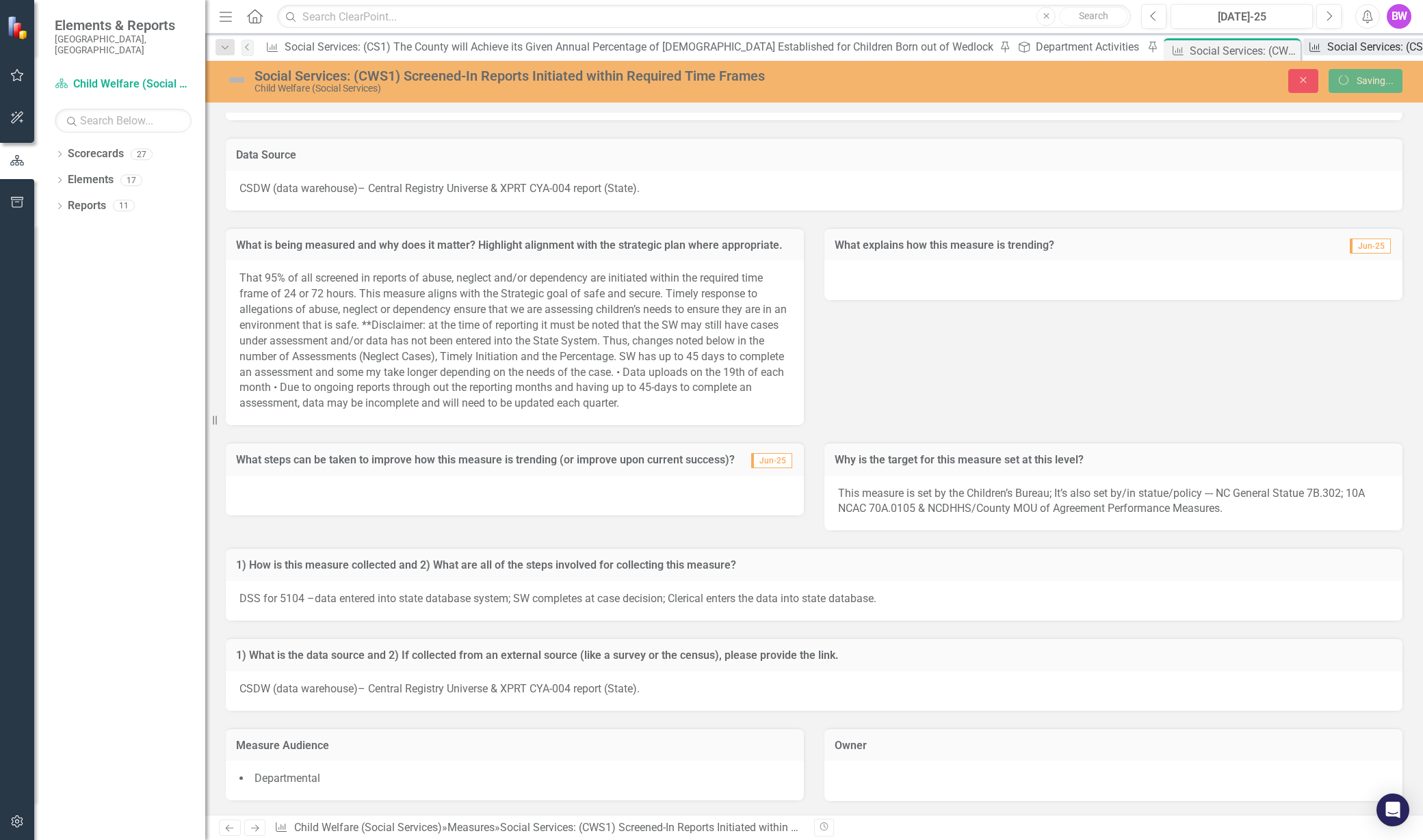
scroll to position [1075, 0]
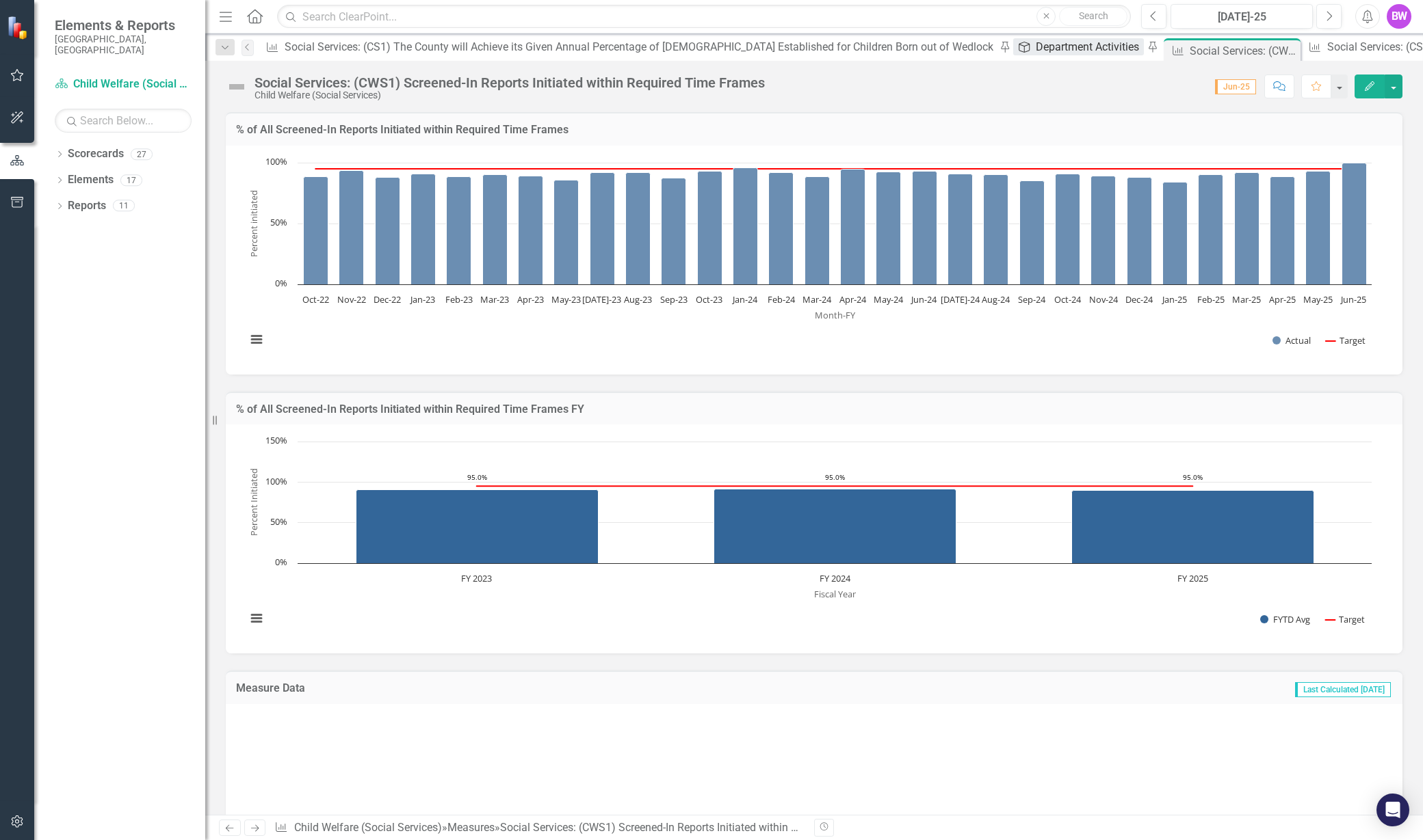
click at [1036, 46] on div "Department Activities" at bounding box center [1090, 46] width 108 height 17
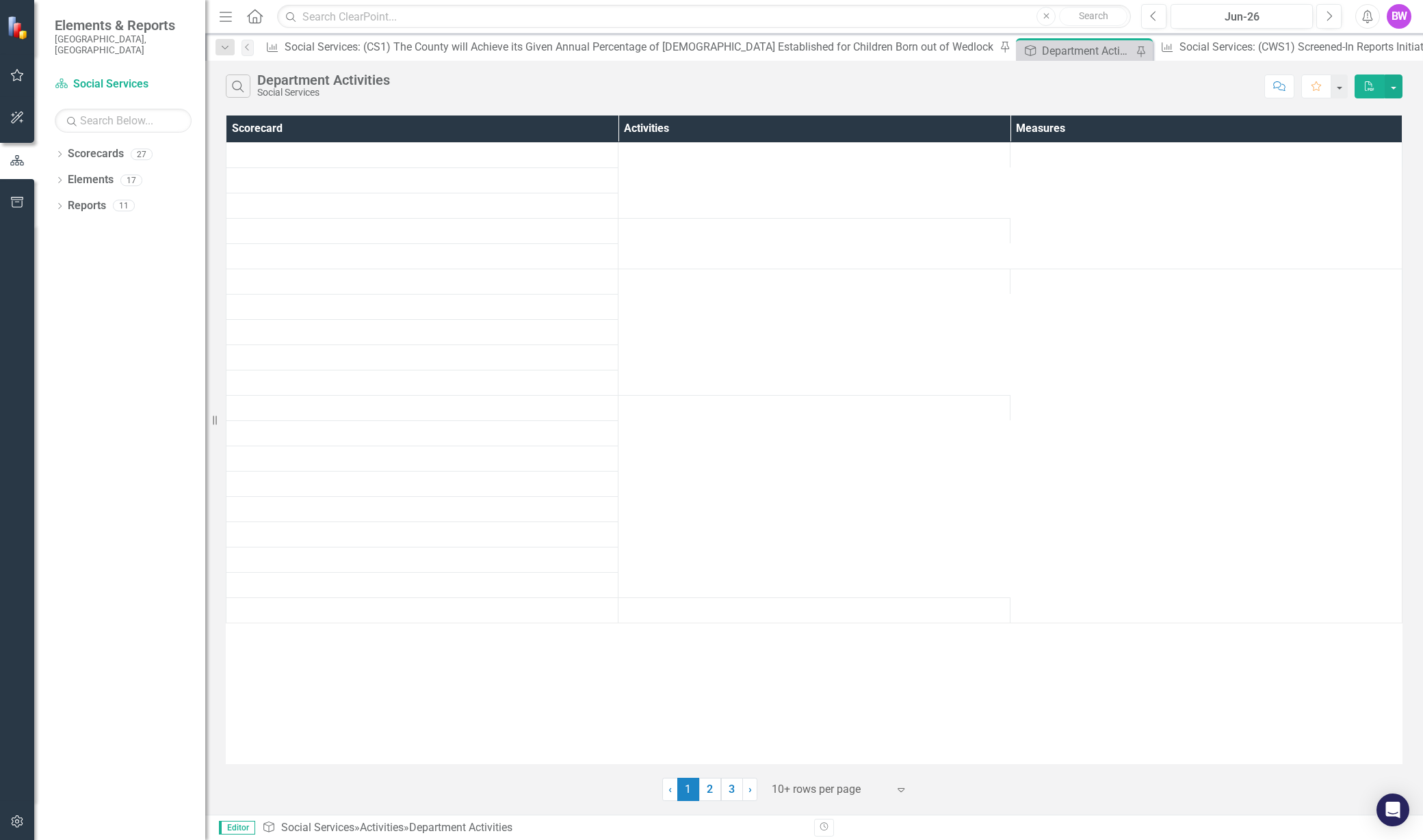
click at [1042, 44] on div "Department Activities" at bounding box center [1086, 51] width 90 height 17
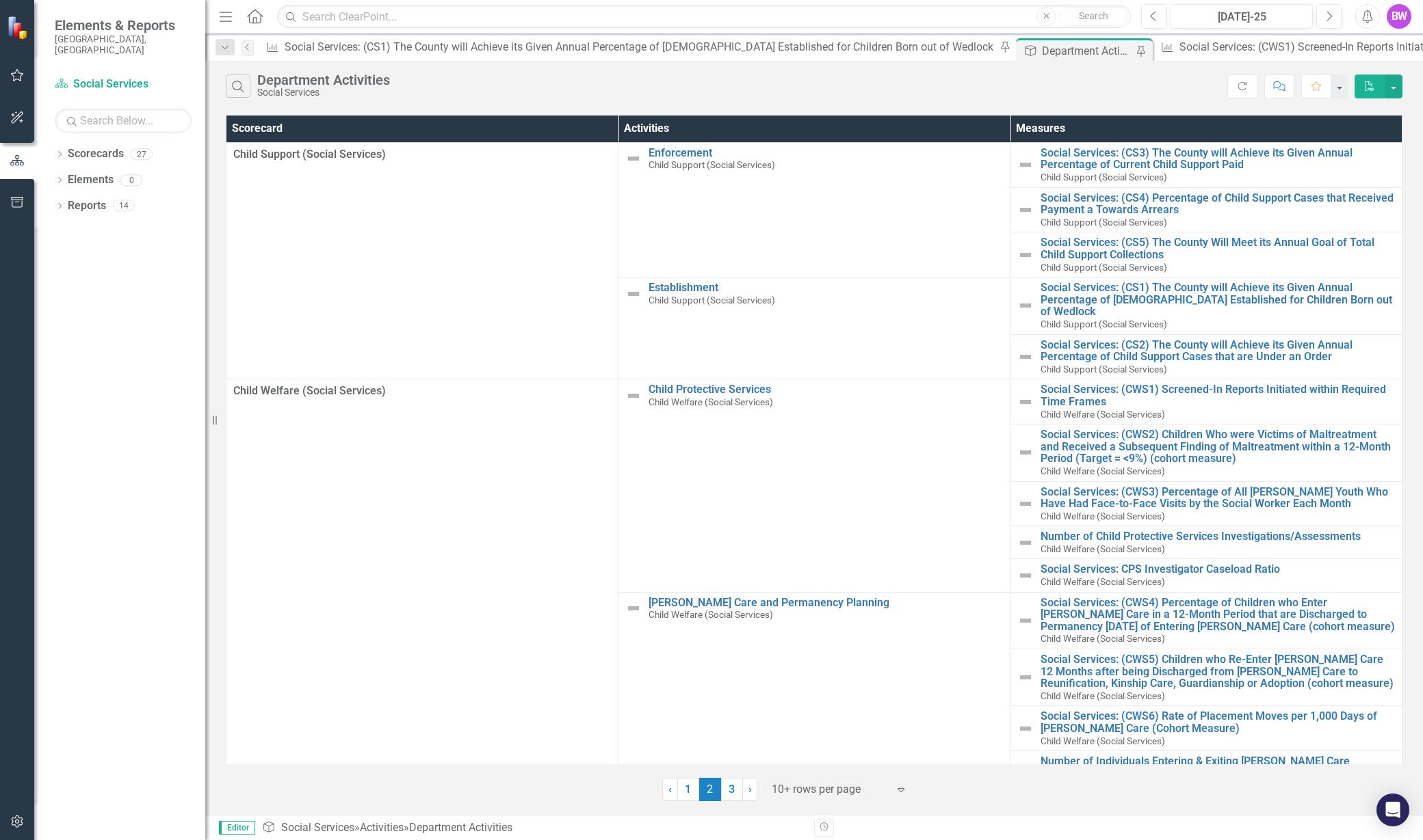
scroll to position [169, 0]
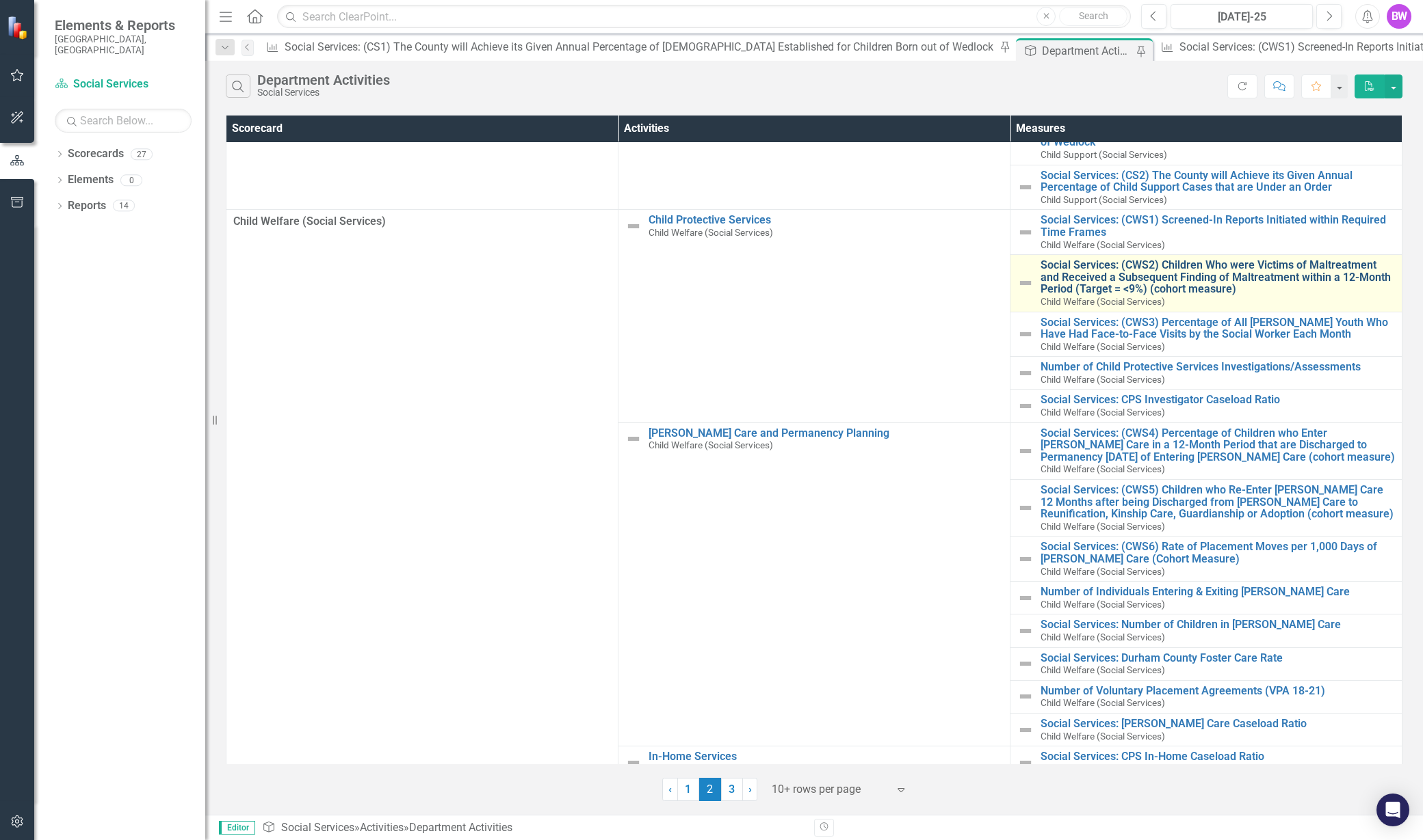
click at [1146, 271] on link "Social Services: (CWS2) Children Who were Victims of Maltreatment and Received …" at bounding box center [1218, 277] width 354 height 36
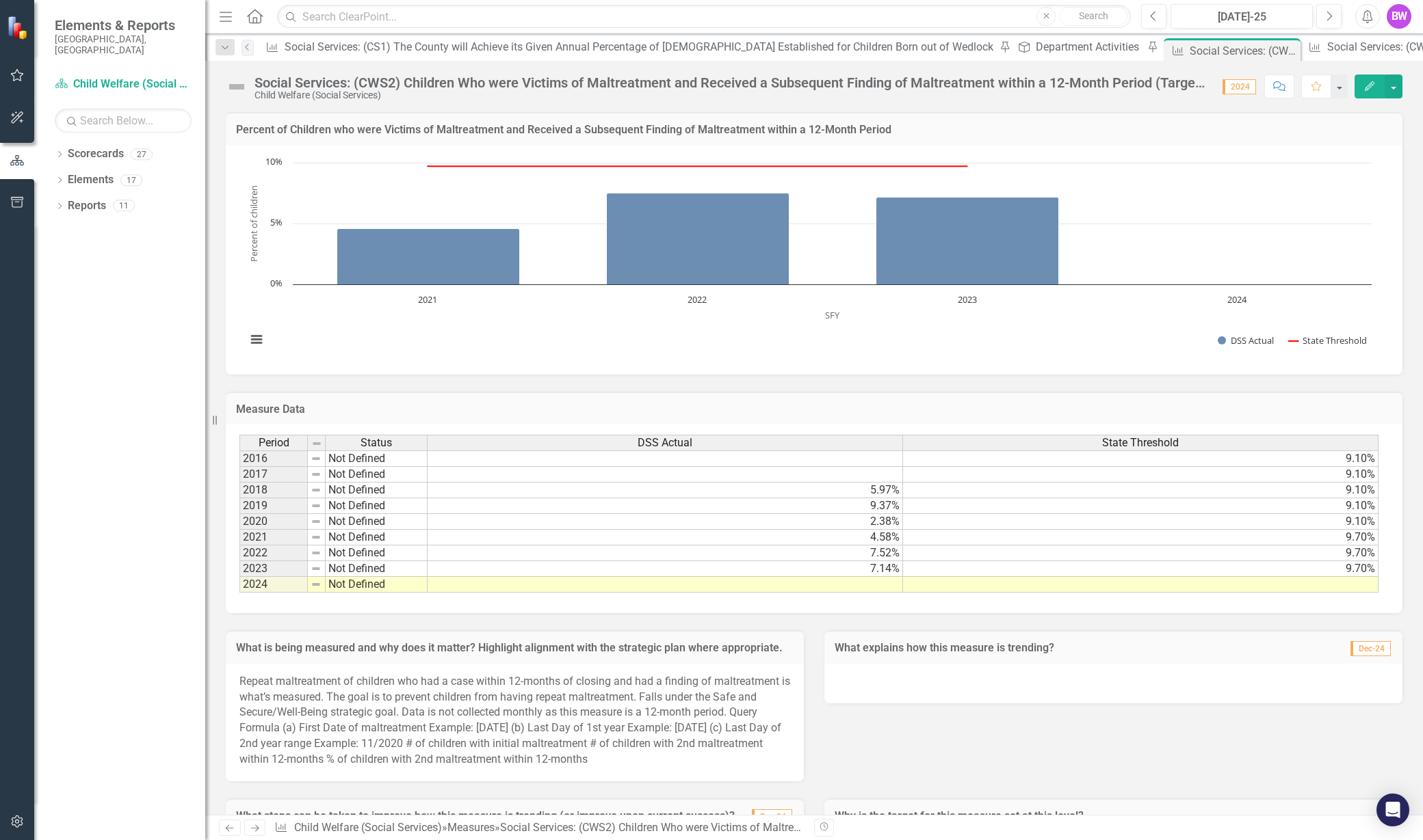
scroll to position [369, 0]
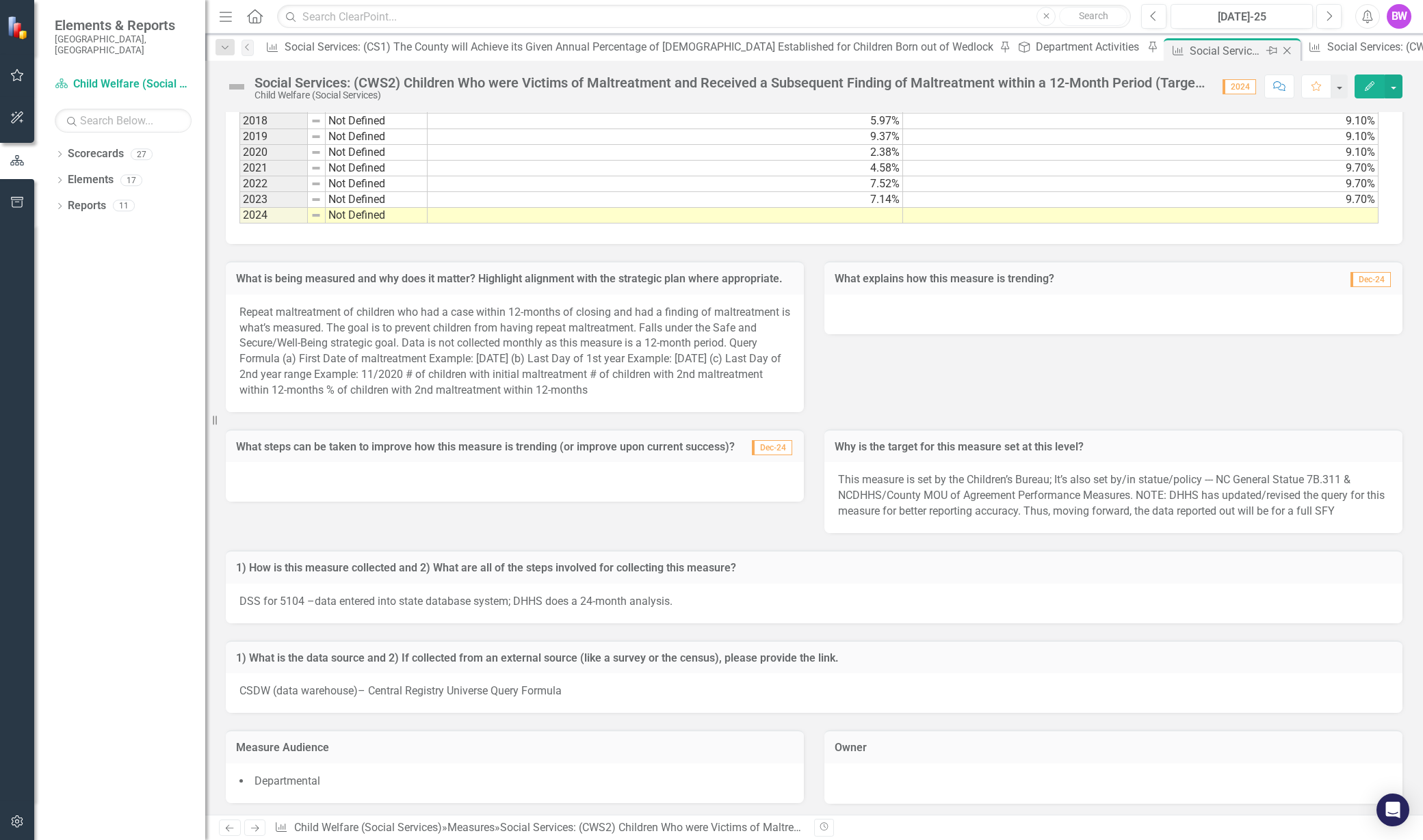
click at [1280, 51] on icon "Close" at bounding box center [1287, 51] width 13 height 11
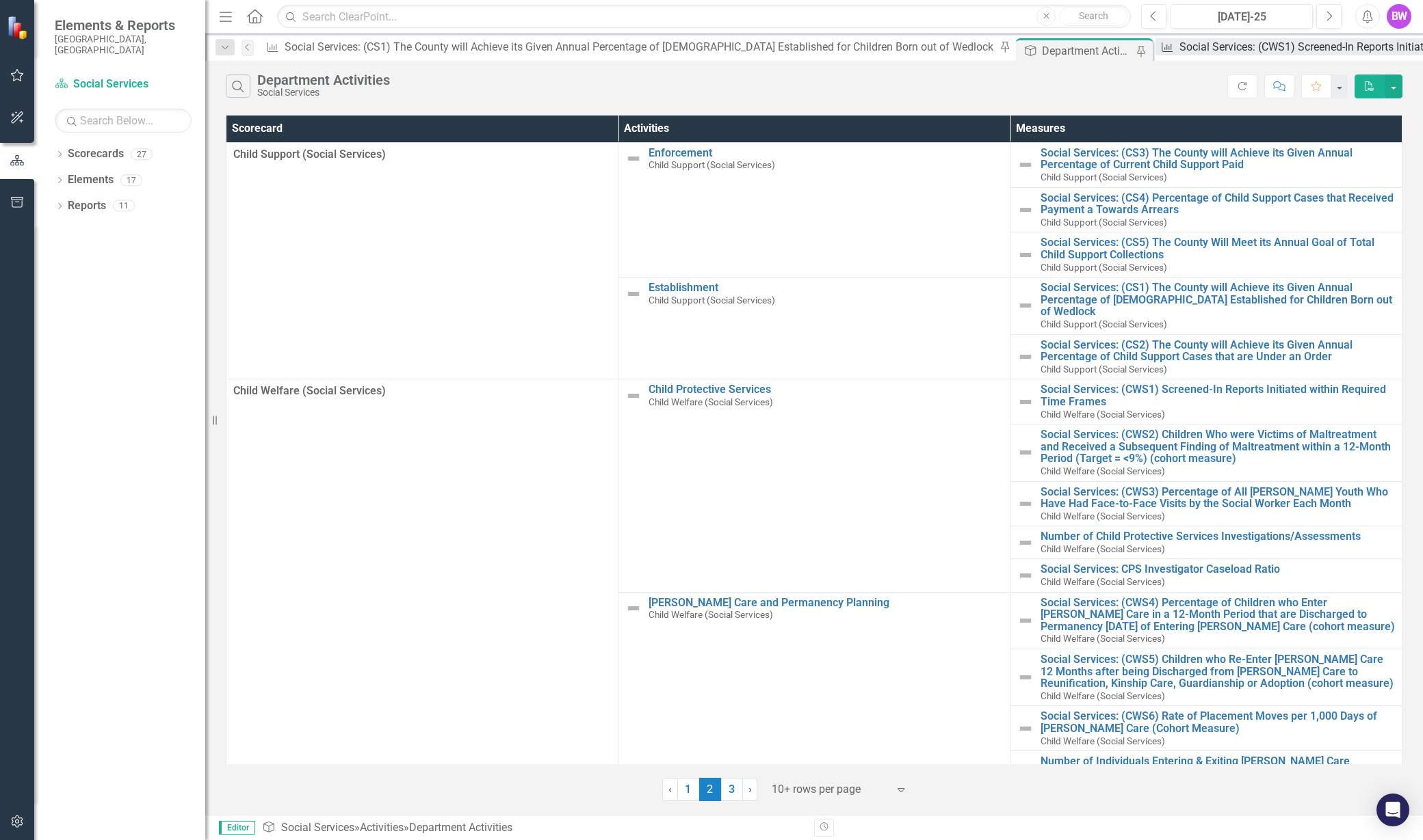
click at [1180, 51] on div "Social Services: (CWS1) Screened-In Reports Initiated within Required Time Fram…" at bounding box center [1381, 46] width 402 height 17
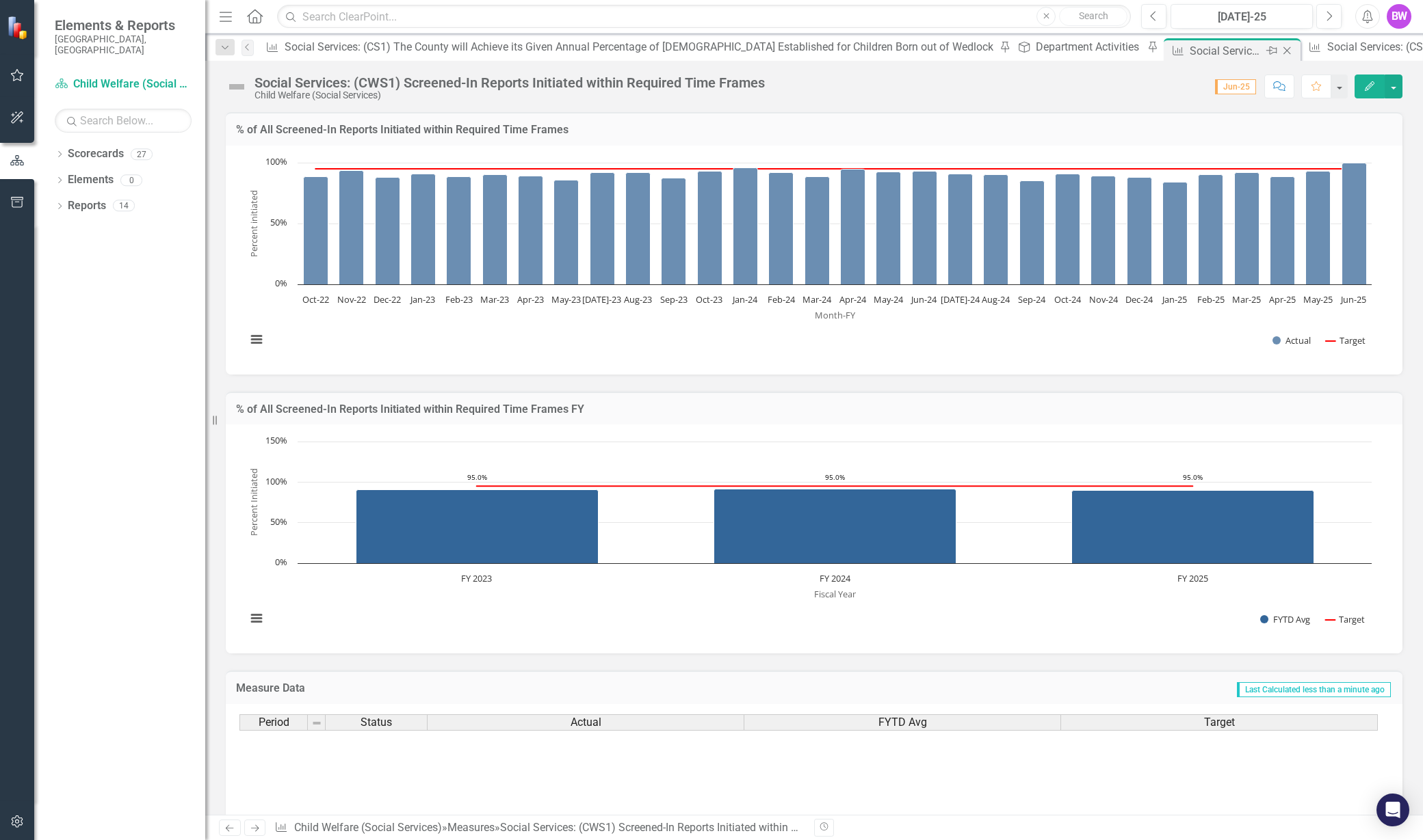
click at [1283, 49] on icon at bounding box center [1287, 51] width 8 height 8
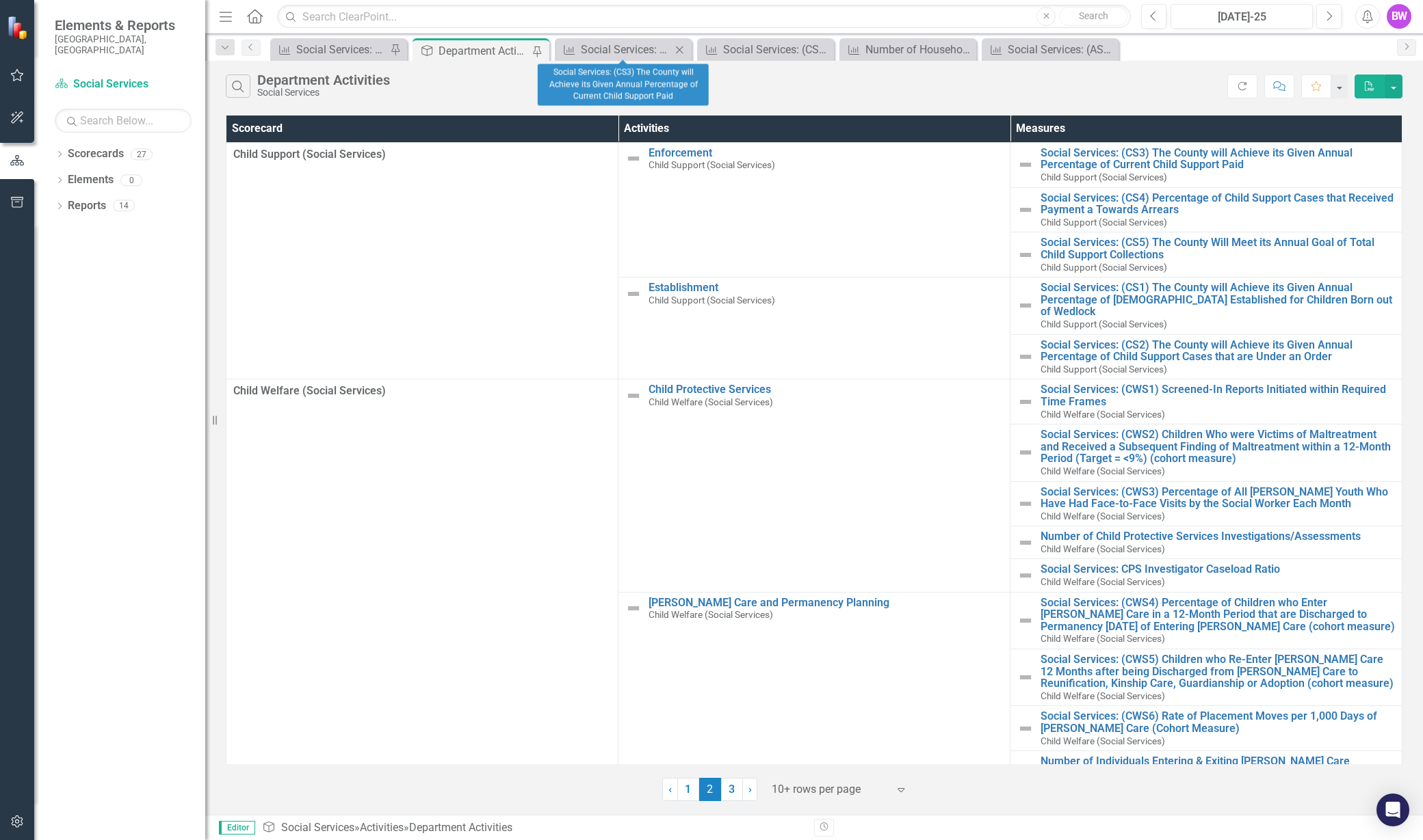
click at [675, 46] on icon "Close" at bounding box center [680, 50] width 13 height 11
click at [683, 46] on icon "Close" at bounding box center [680, 50] width 13 height 11
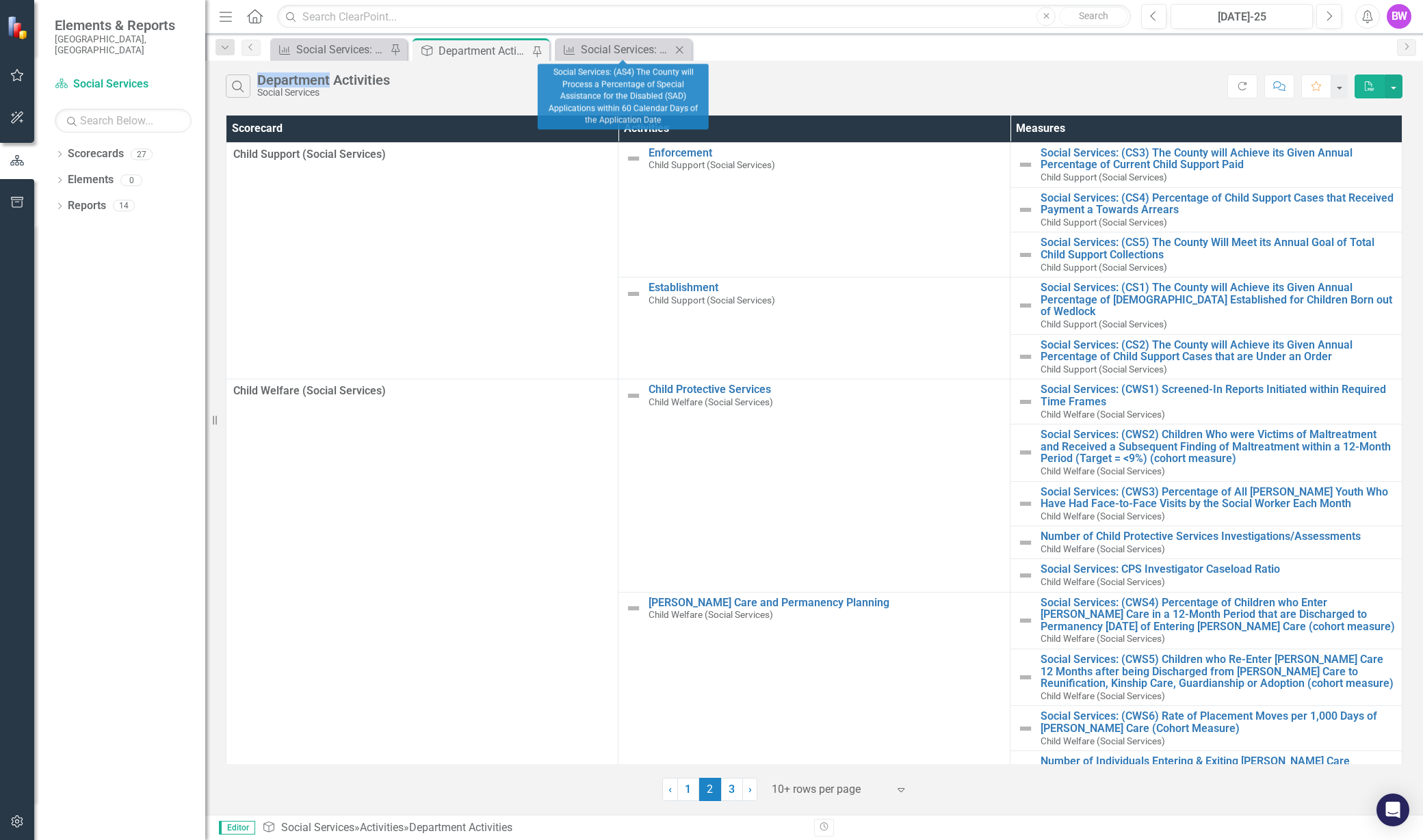
click at [683, 46] on icon "Close" at bounding box center [680, 50] width 13 height 11
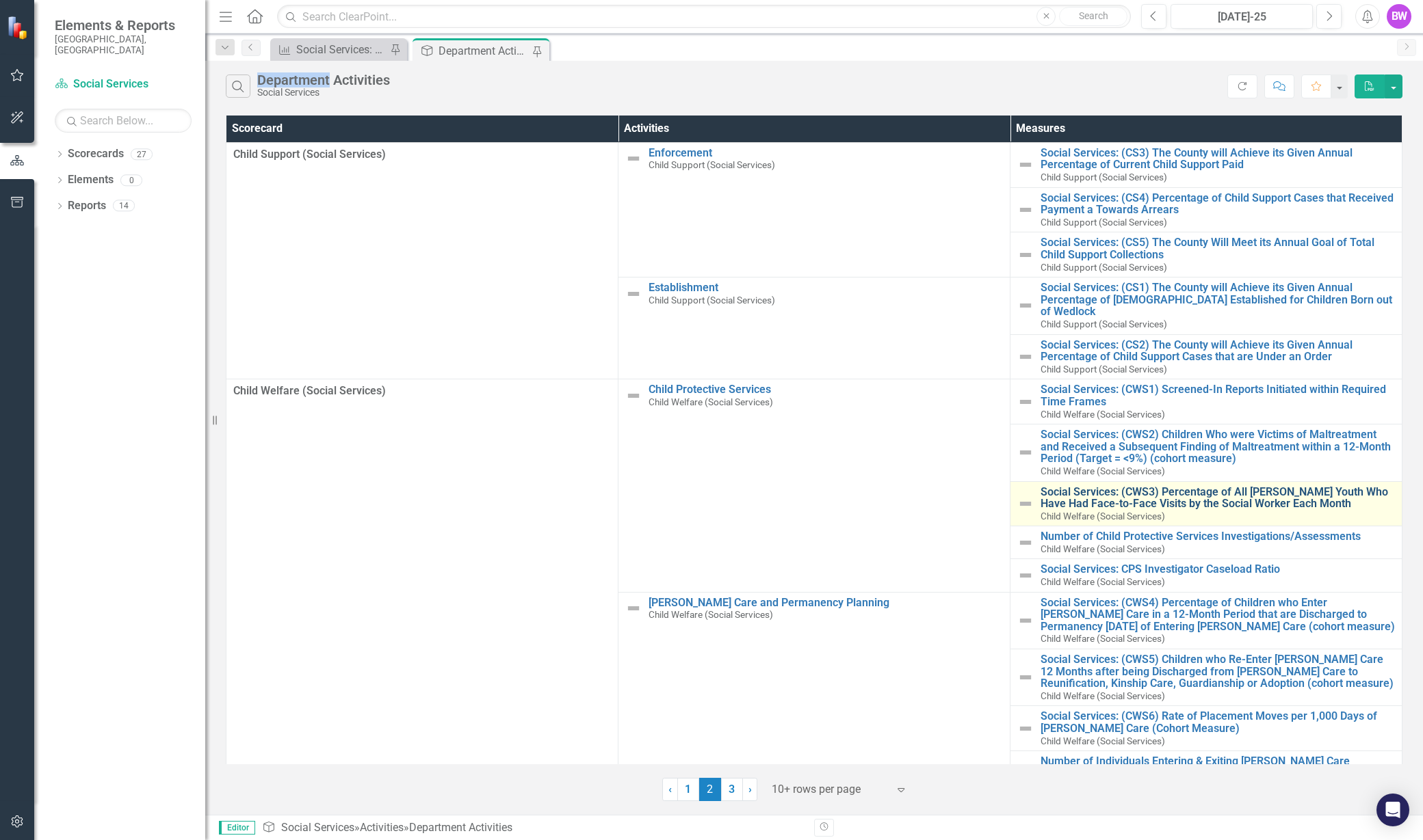
click at [1238, 486] on link "Social Services: (CWS3) Percentage of All [PERSON_NAME] Youth Who Have Had Face…" at bounding box center [1218, 498] width 354 height 24
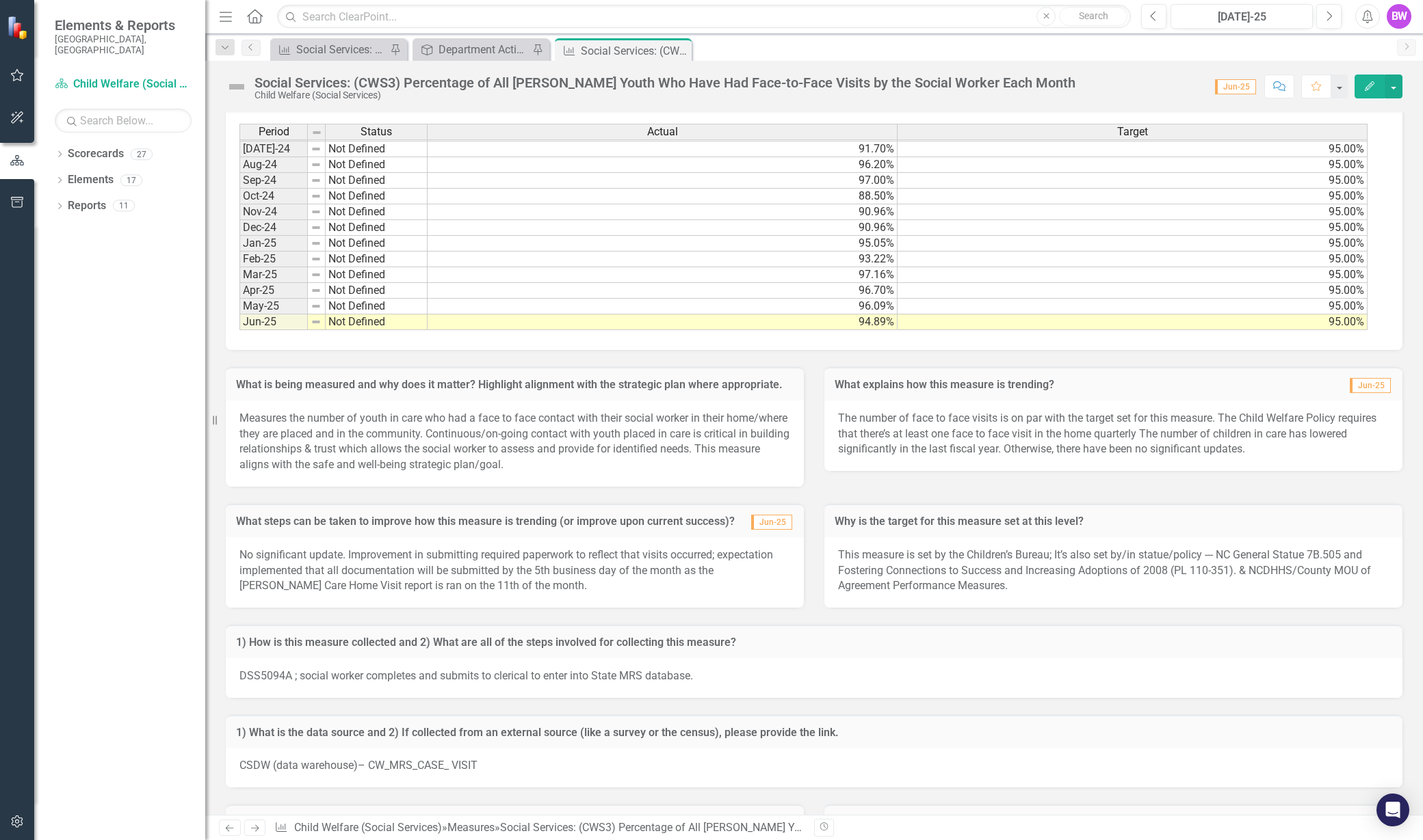
scroll to position [400, 0]
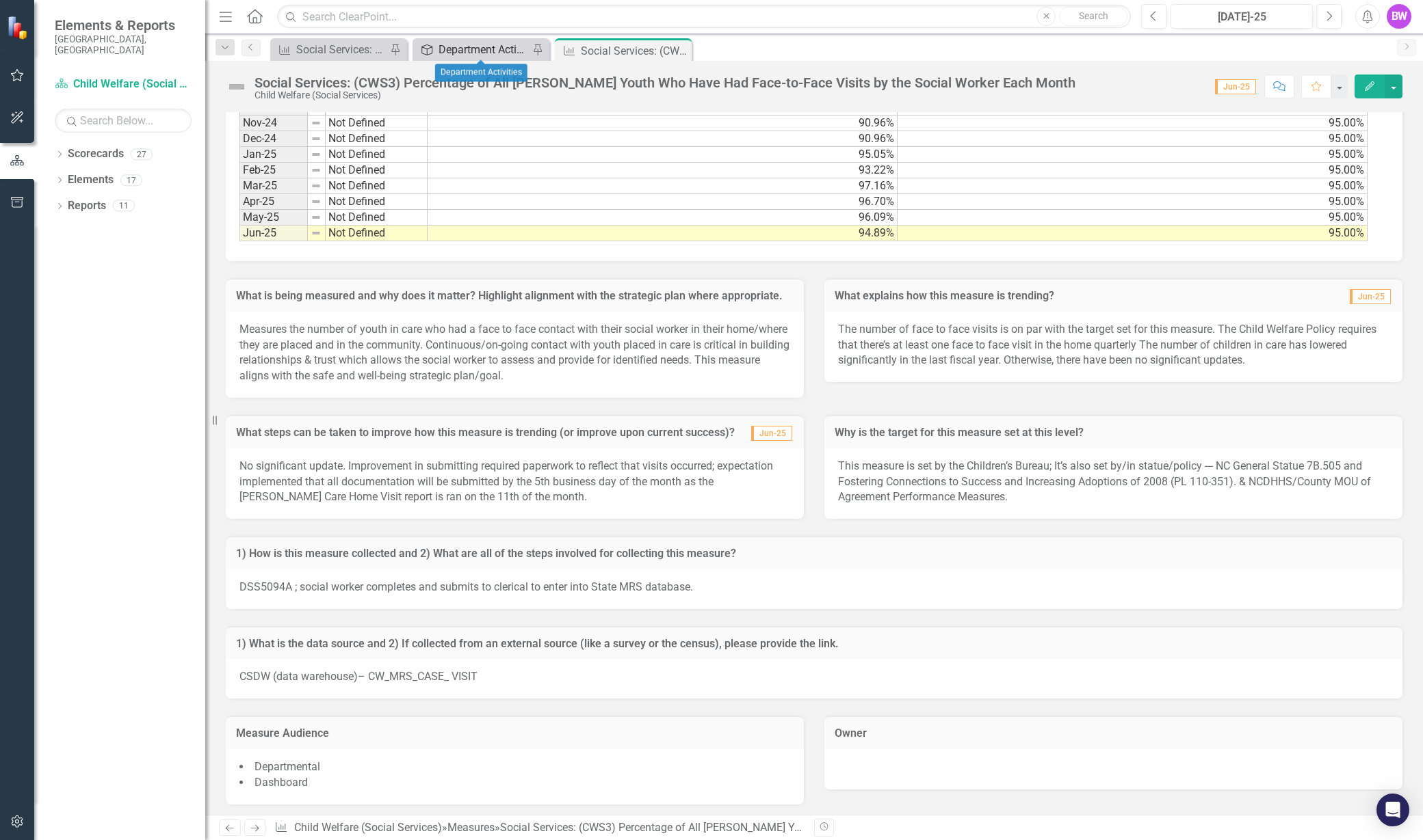
click at [439, 45] on div "Department Activities" at bounding box center [483, 50] width 90 height 17
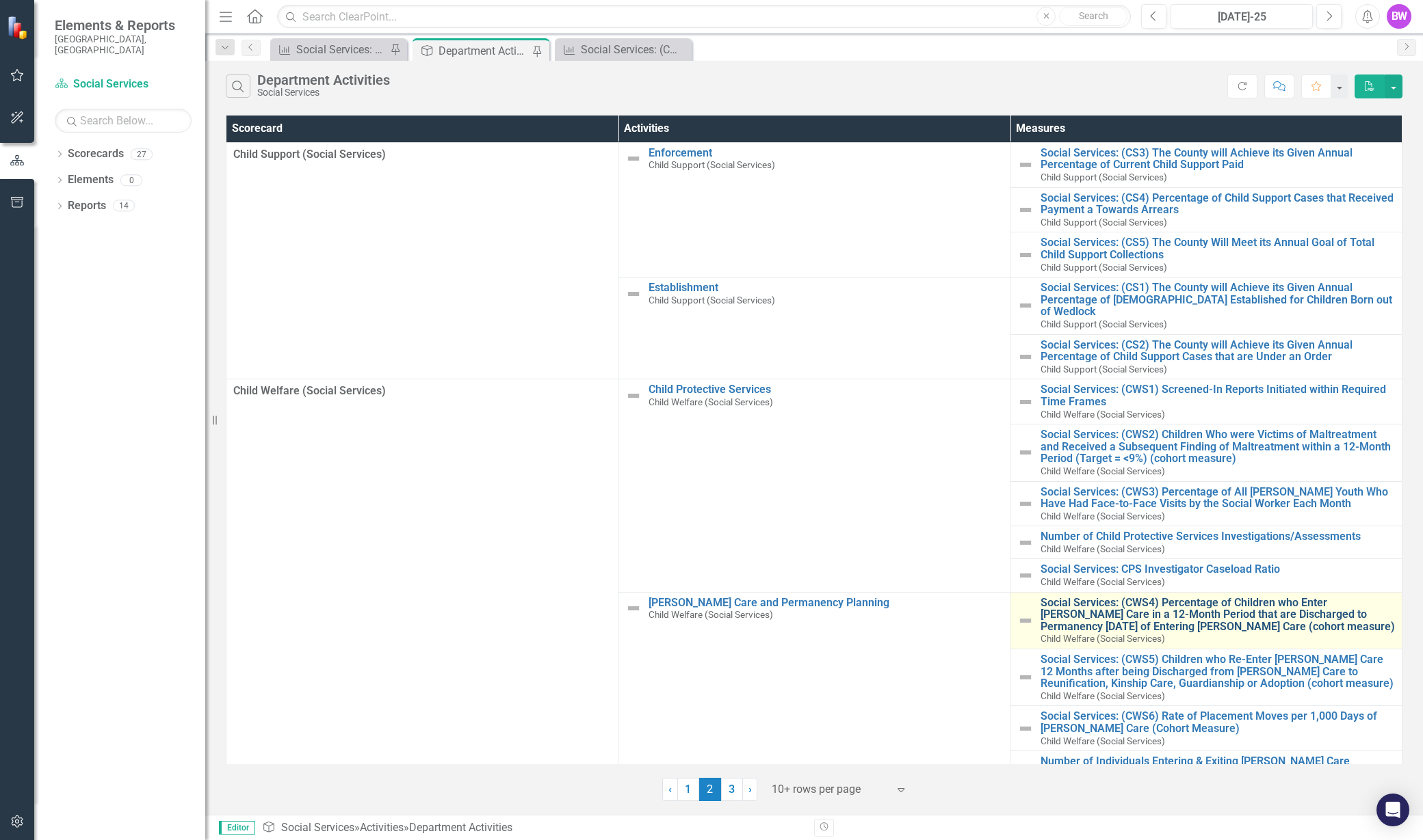
click at [1102, 599] on link "Social Services: (CWS4) Percentage of Children who Enter [PERSON_NAME] Care in …" at bounding box center [1218, 614] width 354 height 36
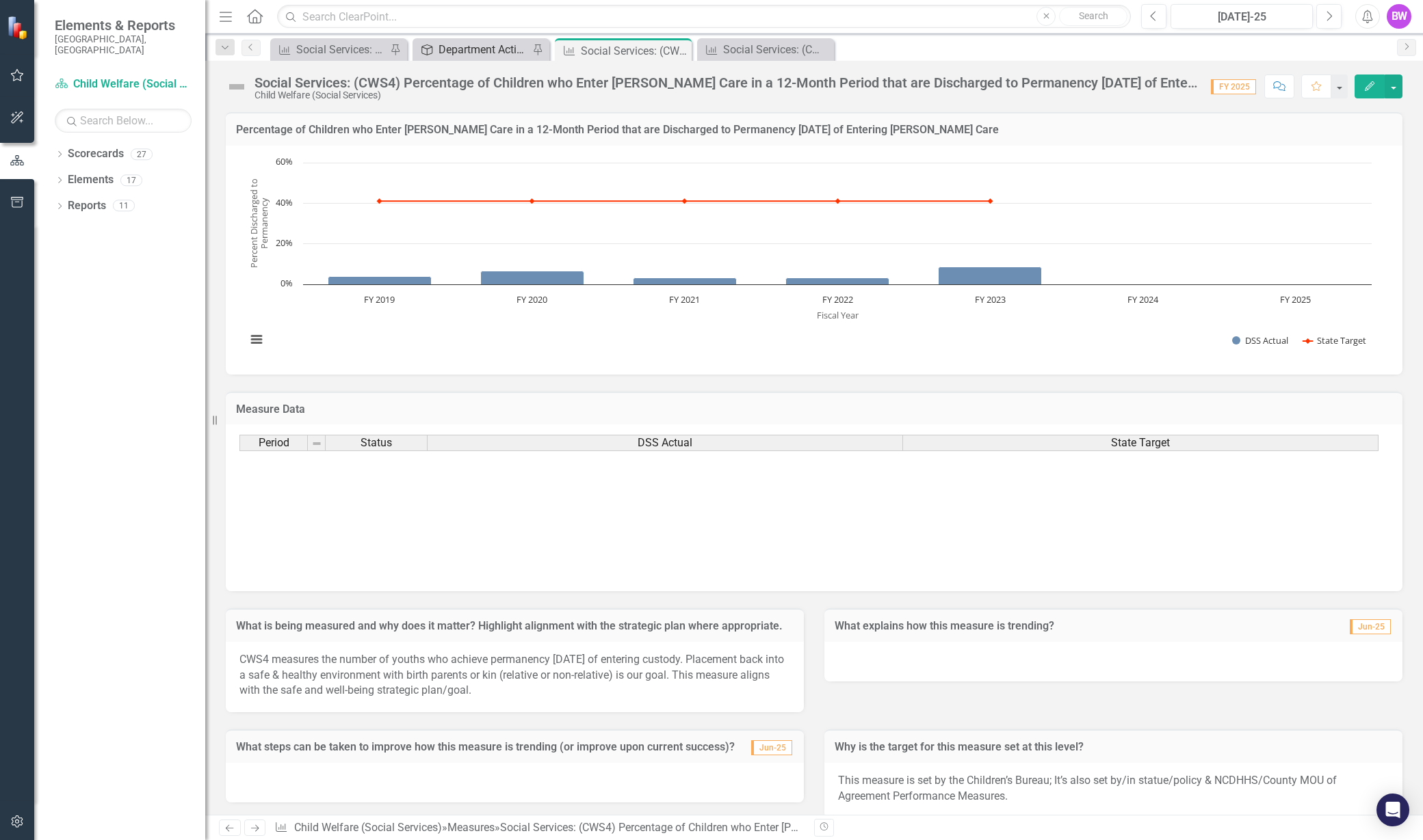
click at [483, 50] on div "Department Activities" at bounding box center [483, 50] width 90 height 17
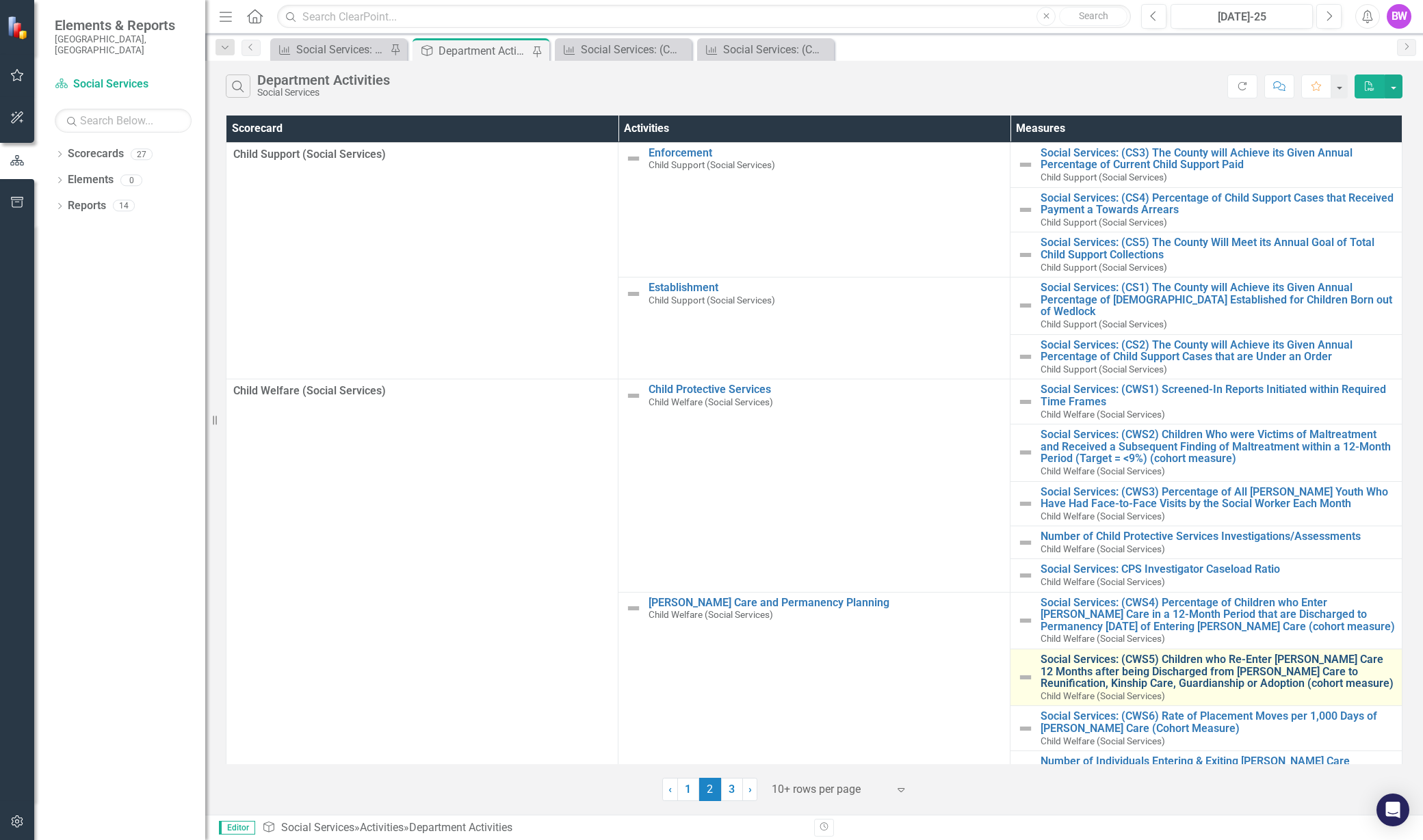
click at [1149, 654] on link "Social Services: (CWS5) Children who Re-Enter [PERSON_NAME] Care 12 Months afte…" at bounding box center [1218, 672] width 354 height 36
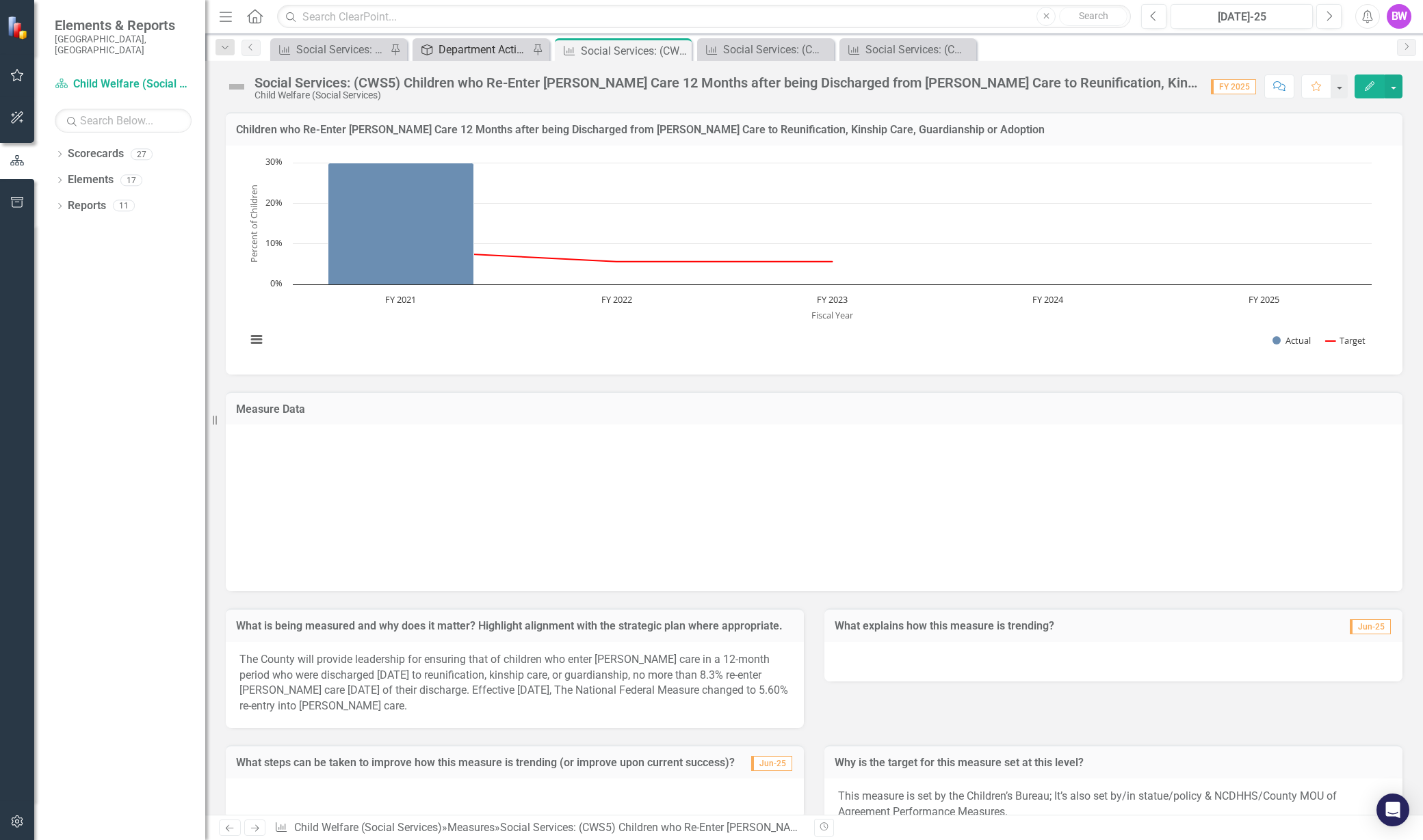
click at [505, 54] on div "Department Activities" at bounding box center [483, 50] width 90 height 17
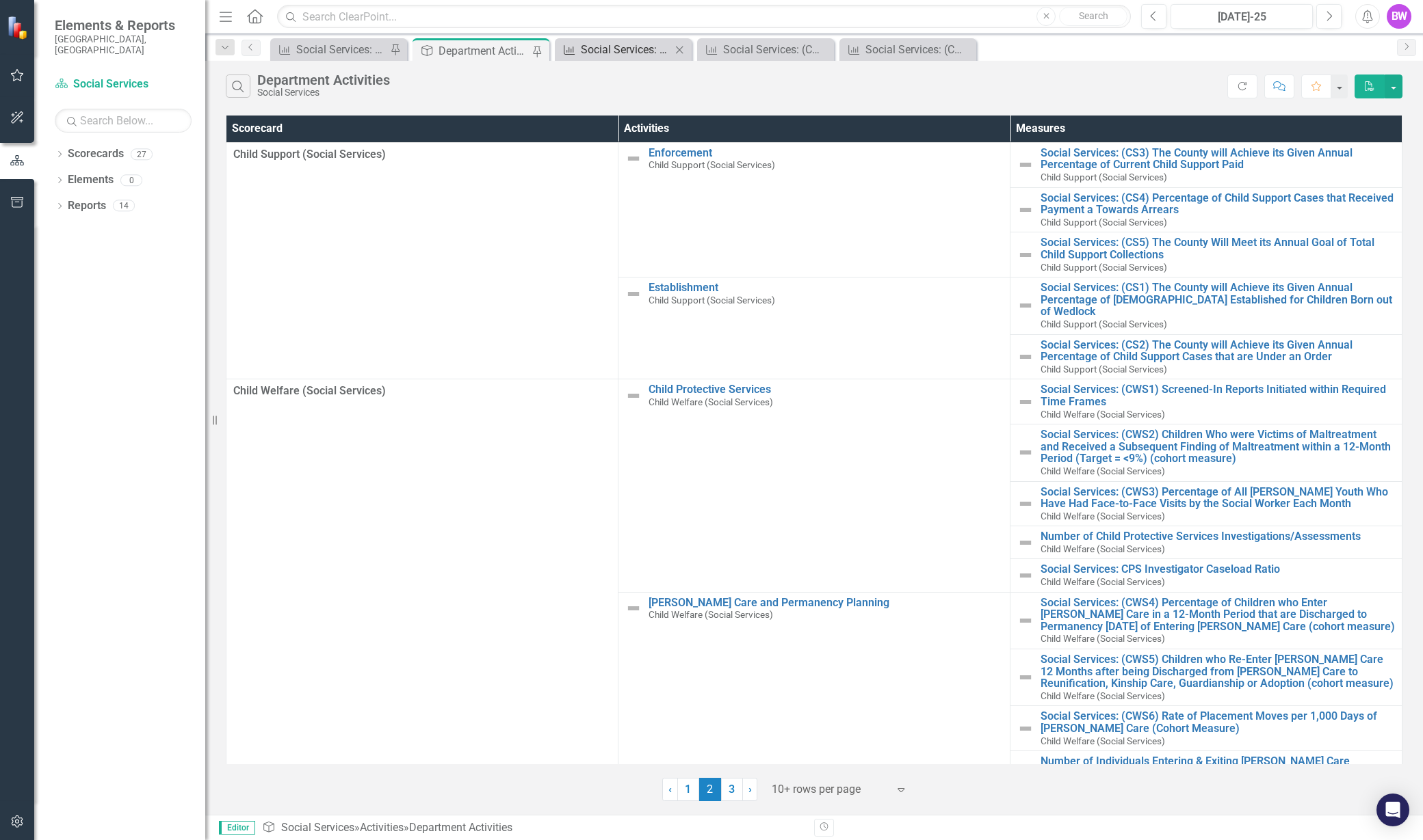
click at [645, 57] on div "Social Services: (CWS5) Children who Re-Enter [PERSON_NAME] Care 12 Months afte…" at bounding box center [626, 50] width 90 height 17
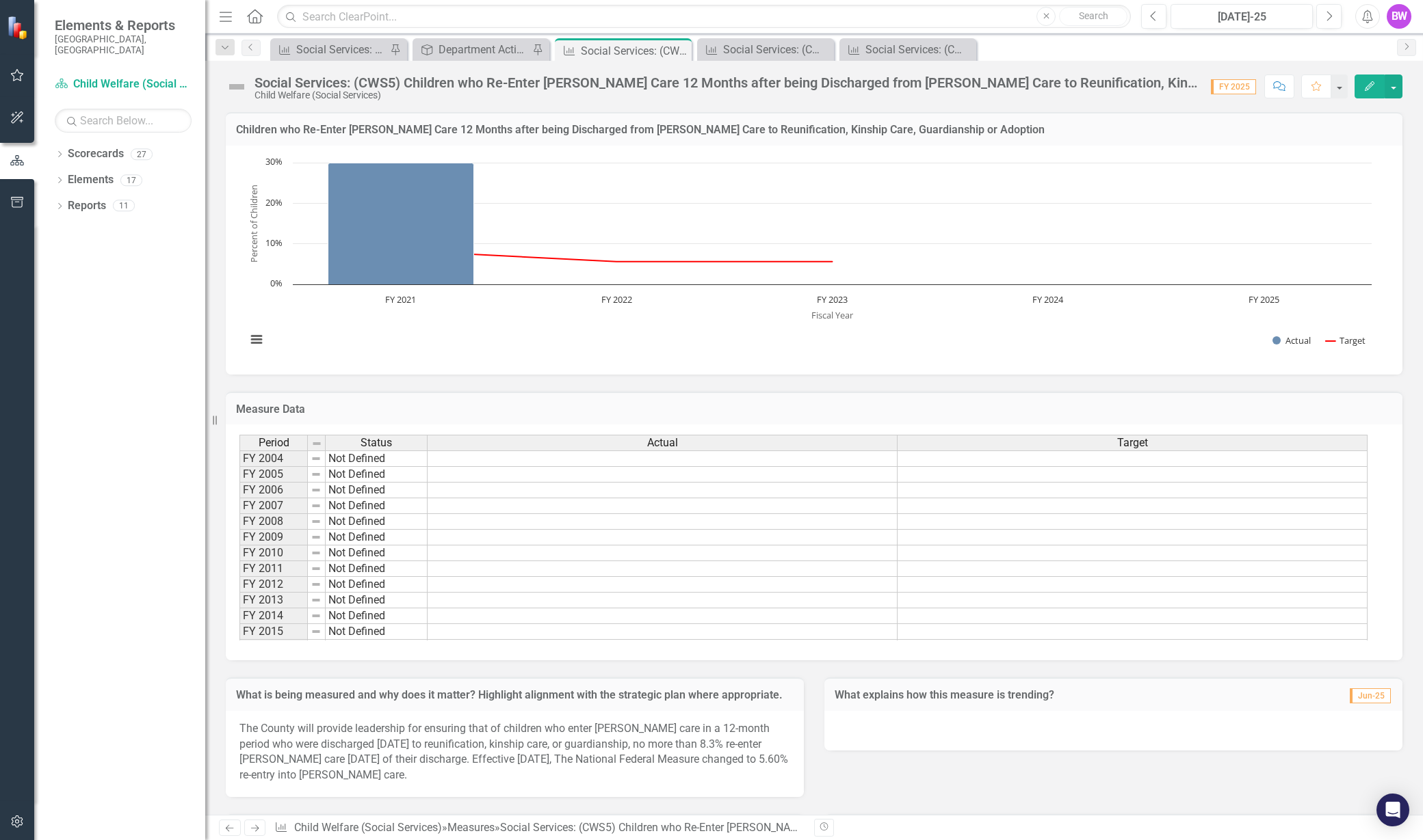
scroll to position [369, 0]
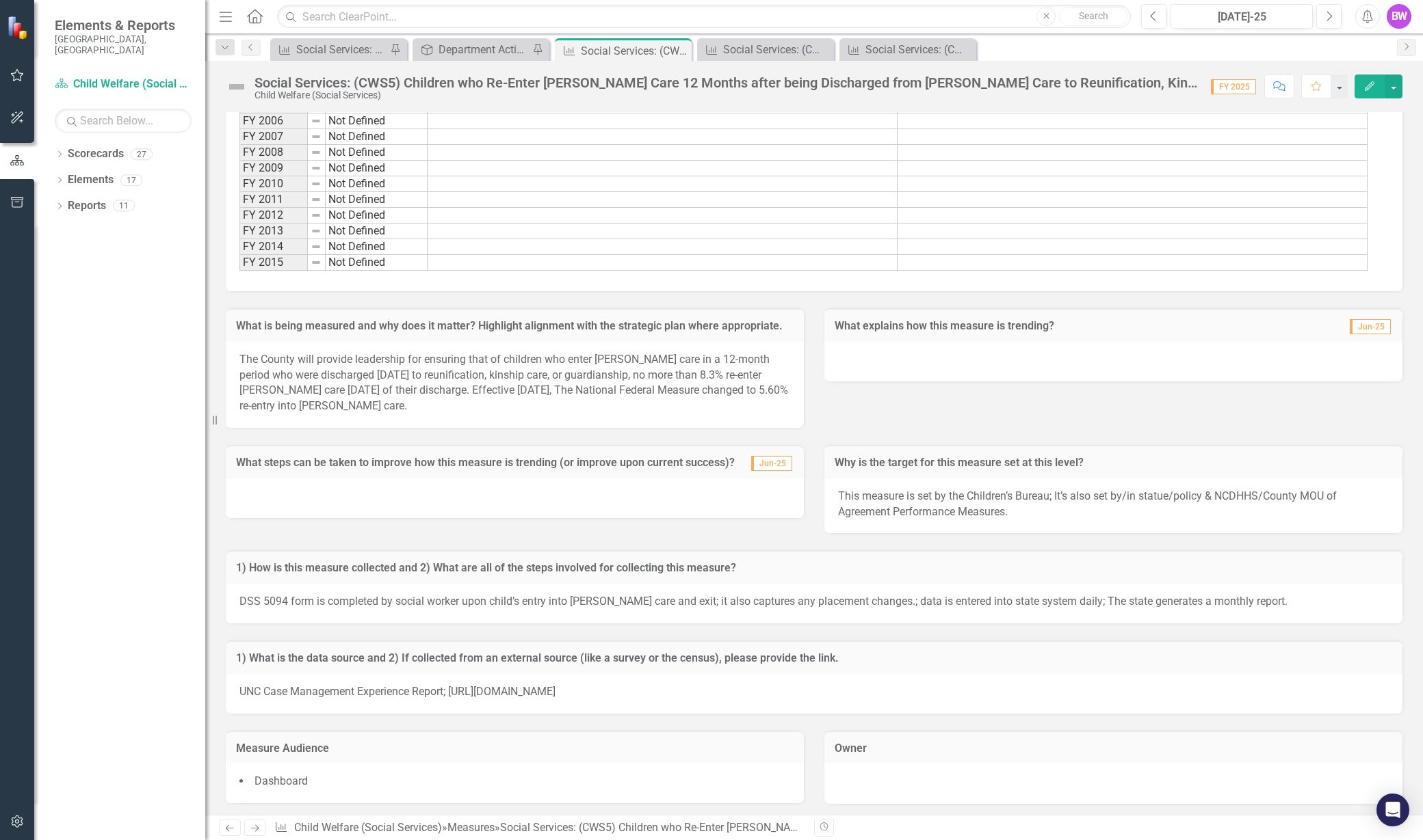
click at [327, 784] on li "Dashboard" at bounding box center [514, 782] width 551 height 16
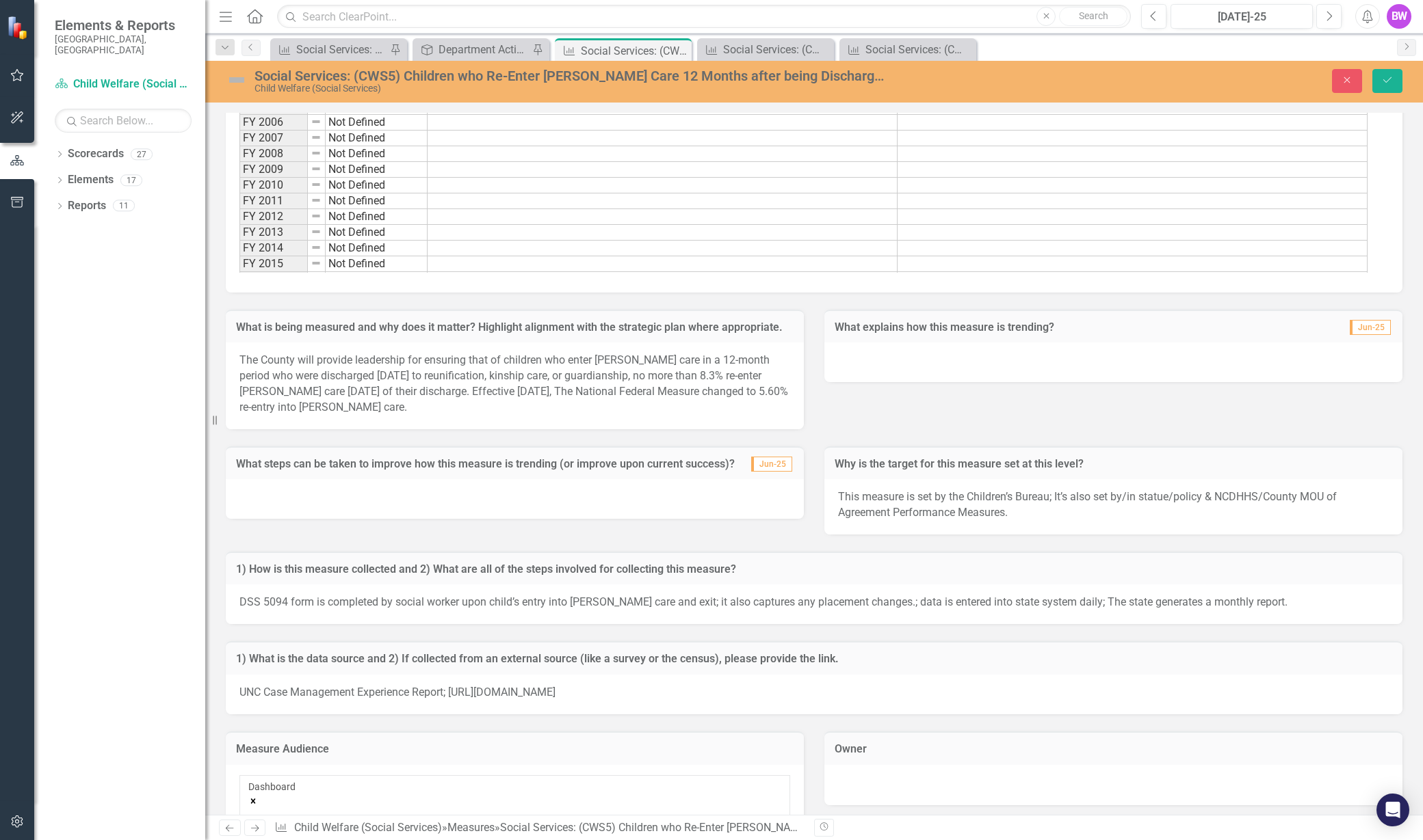
click at [258, 796] on icon "Remove Dashboard" at bounding box center [253, 800] width 9 height 9
click at [252, 794] on div at bounding box center [251, 801] width 2 height 16
click at [723, 45] on div "Social Services: (CWS4) Percentage of Children who Enter [PERSON_NAME] Care in …" at bounding box center [768, 50] width 90 height 17
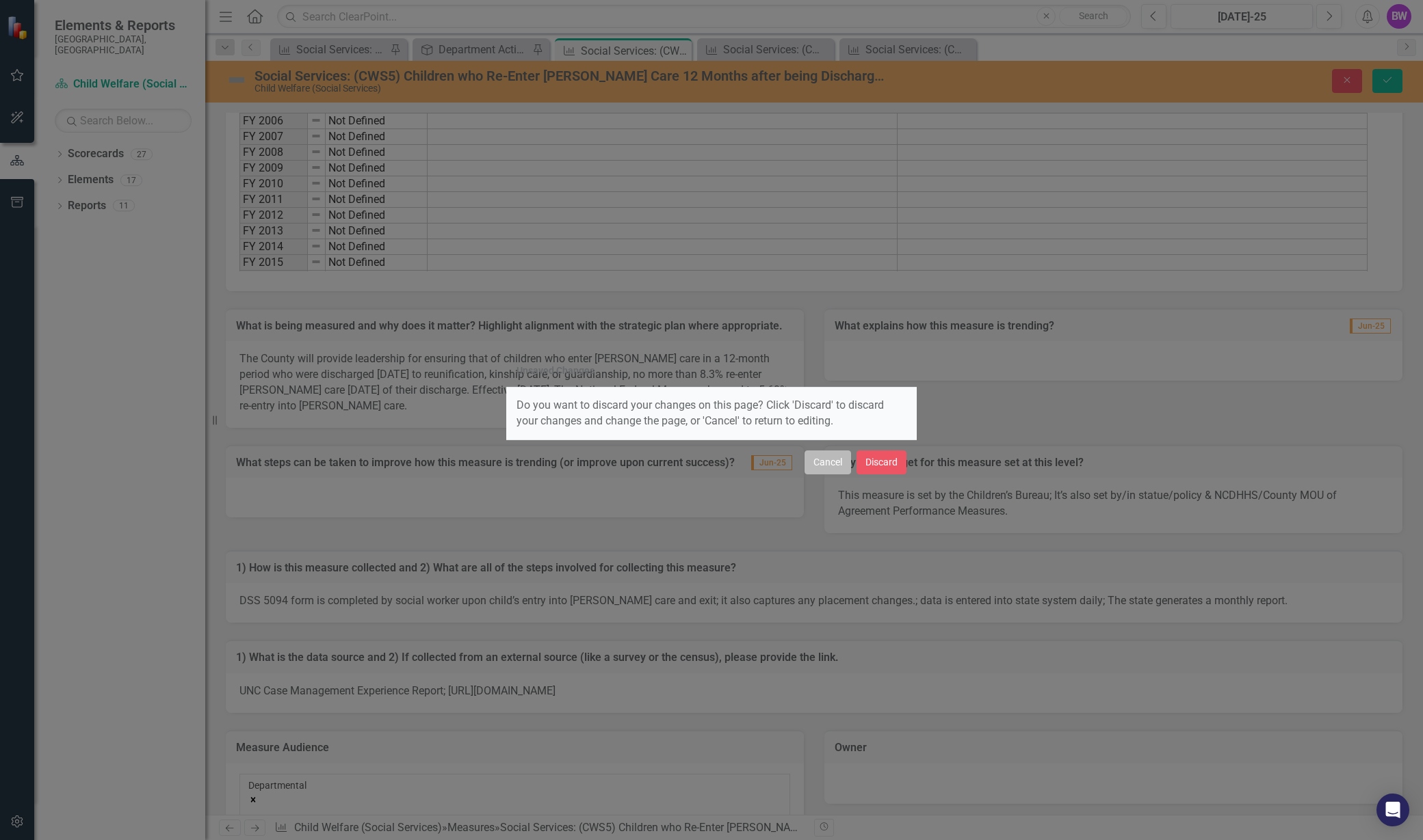
click at [826, 466] on button "Cancel" at bounding box center [827, 462] width 46 height 24
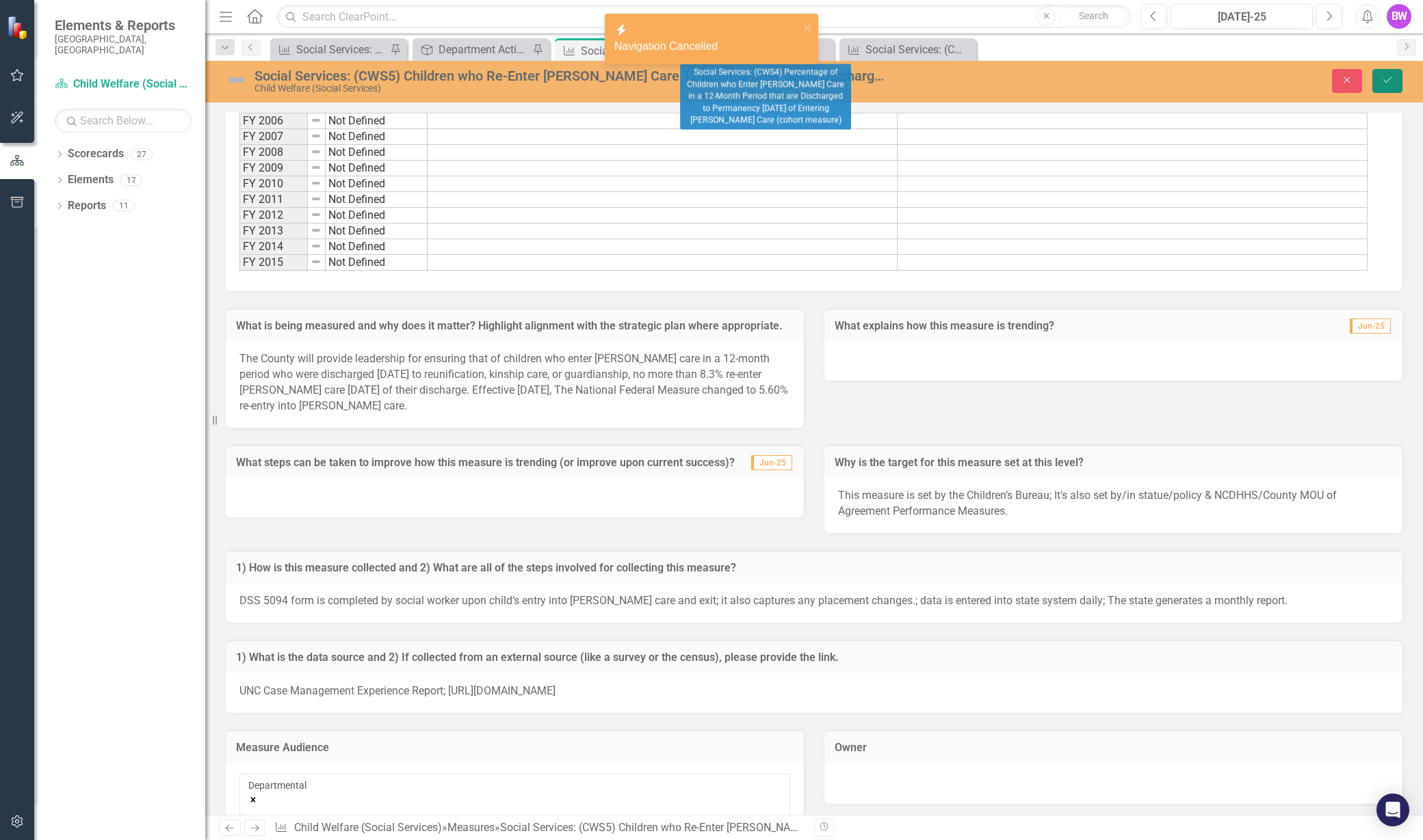
click at [1381, 82] on icon "Save" at bounding box center [1387, 79] width 13 height 9
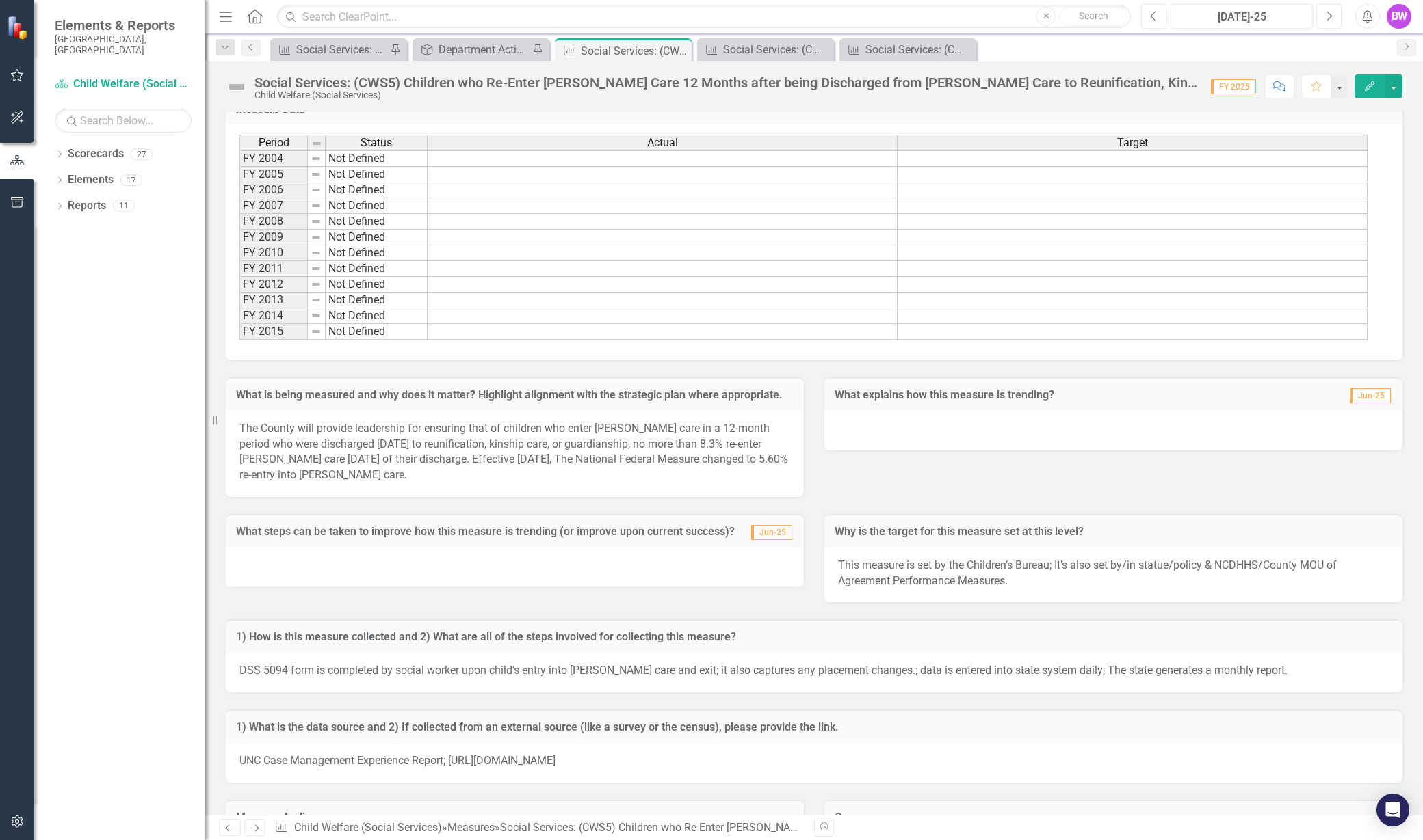
scroll to position [369, 0]
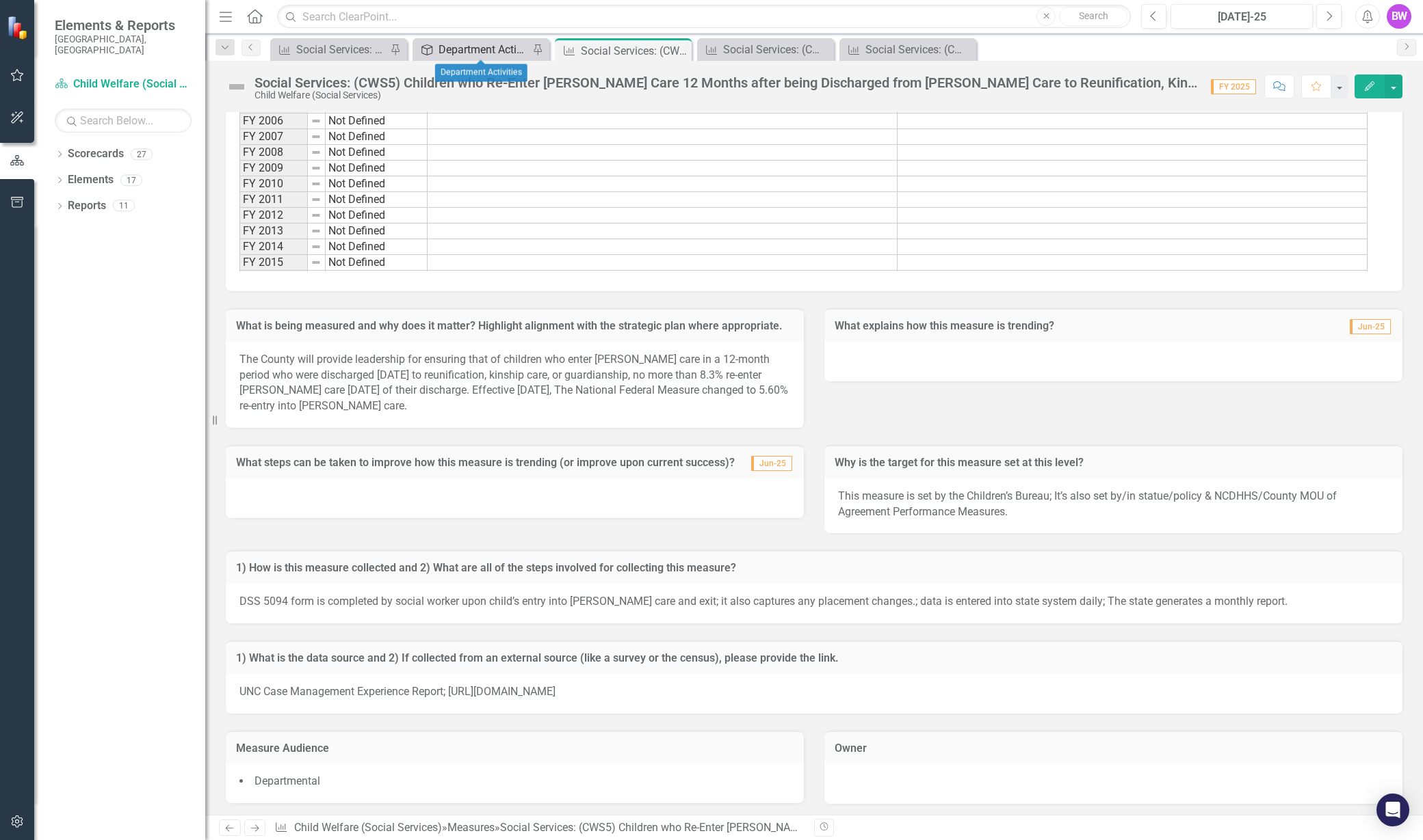
click at [454, 45] on div "Department Activities" at bounding box center [483, 50] width 90 height 17
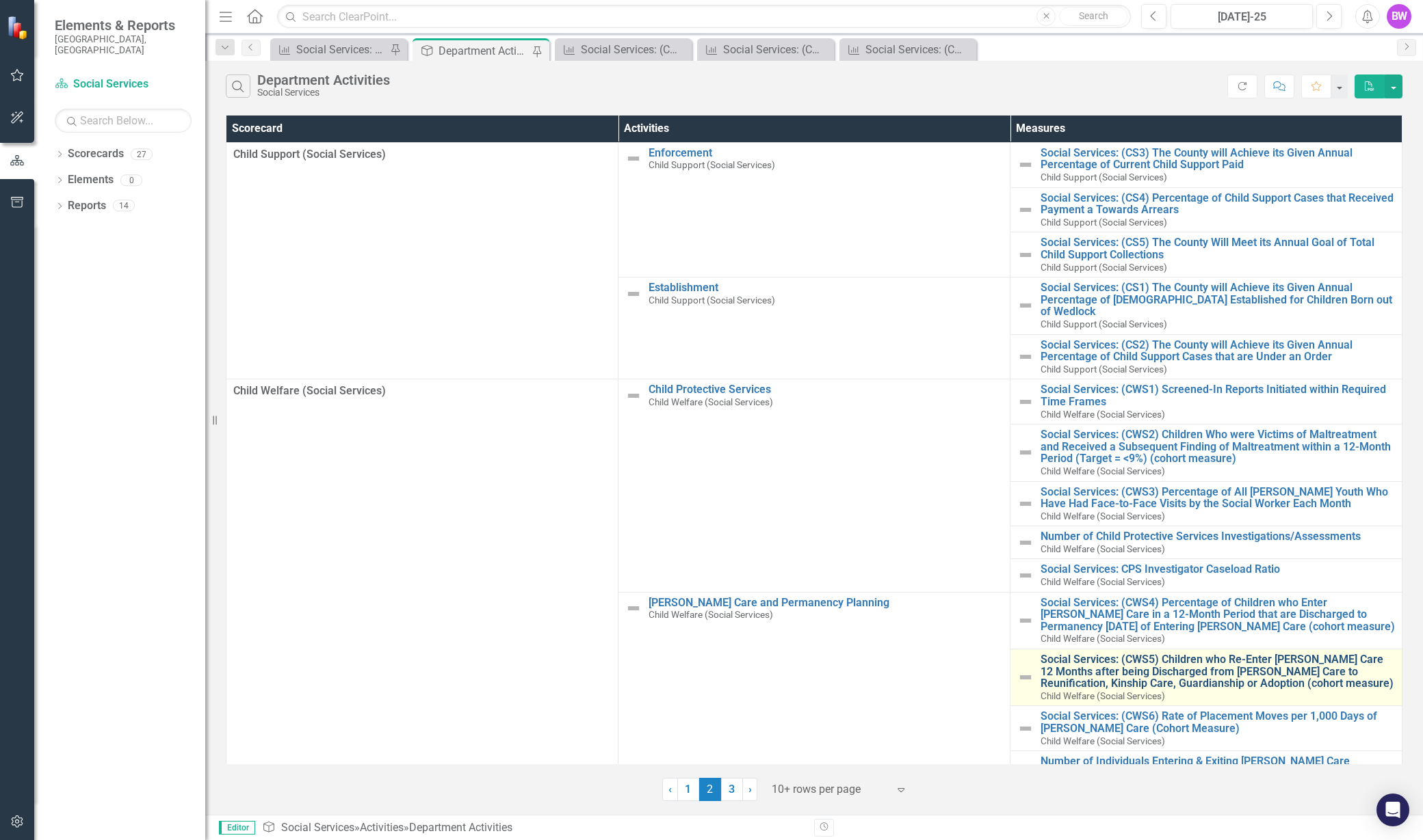
click at [1128, 654] on link "Social Services: (CWS5) Children who Re-Enter [PERSON_NAME] Care 12 Months afte…" at bounding box center [1218, 672] width 354 height 36
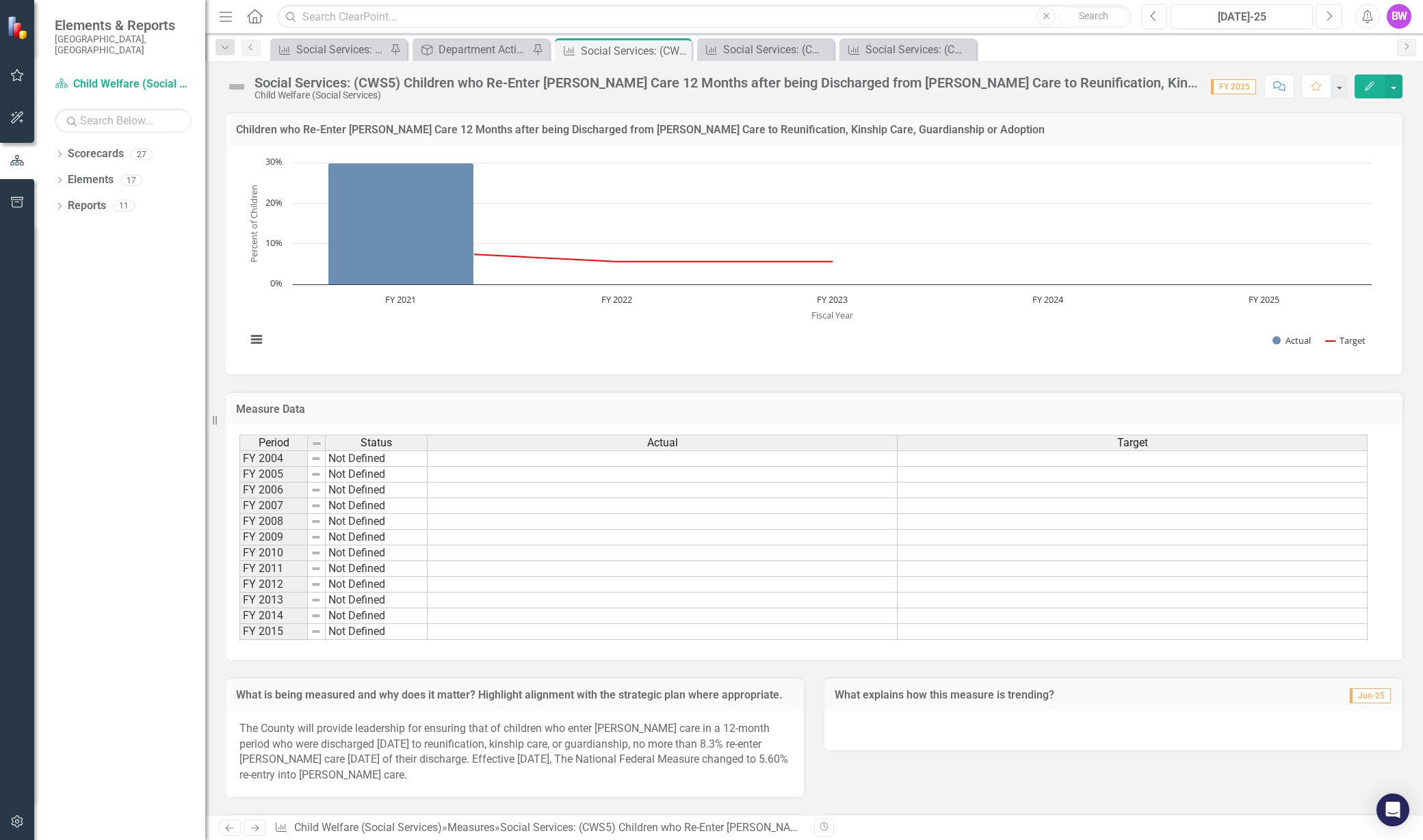
scroll to position [369, 0]
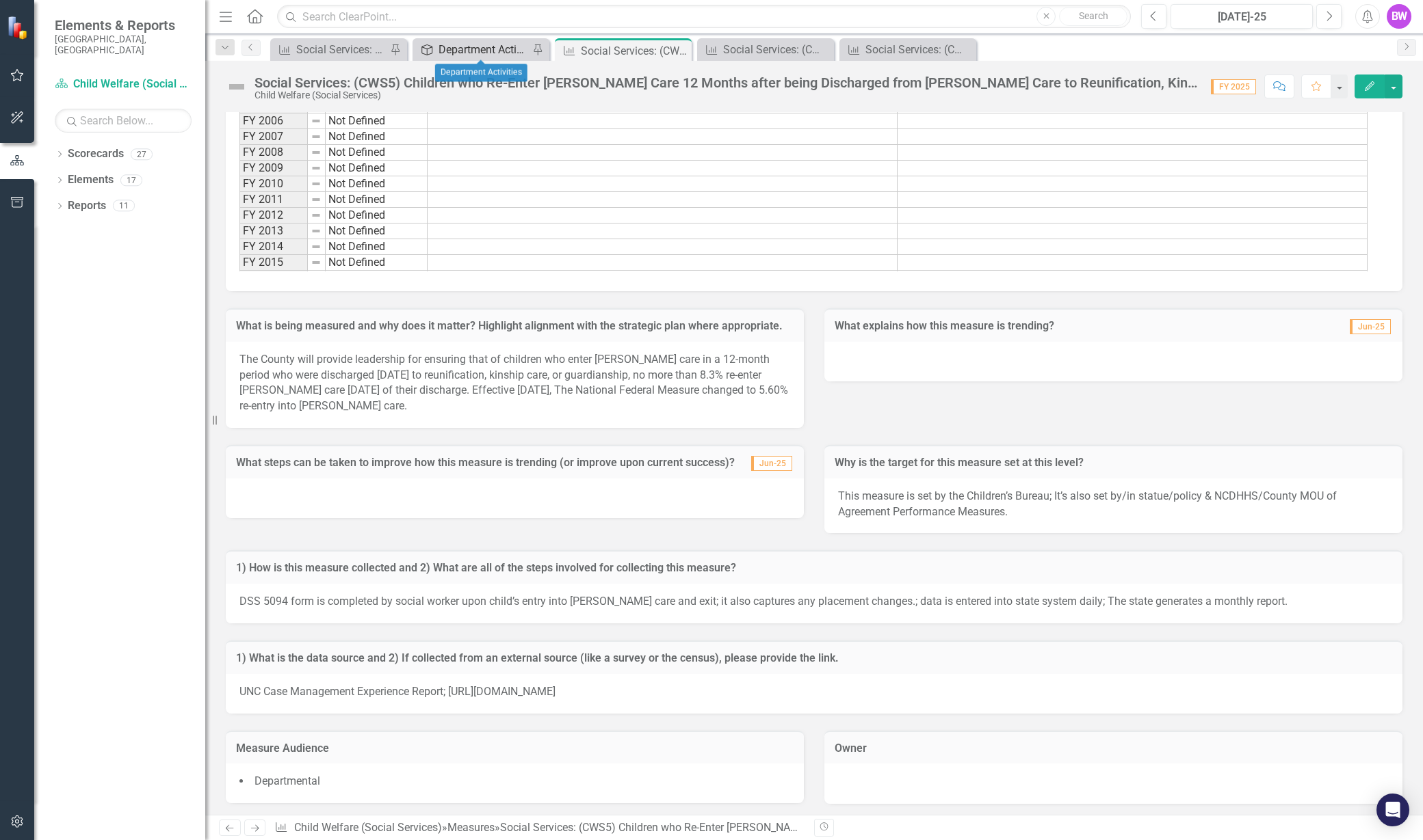
click at [476, 45] on div "Department Activities" at bounding box center [483, 50] width 90 height 17
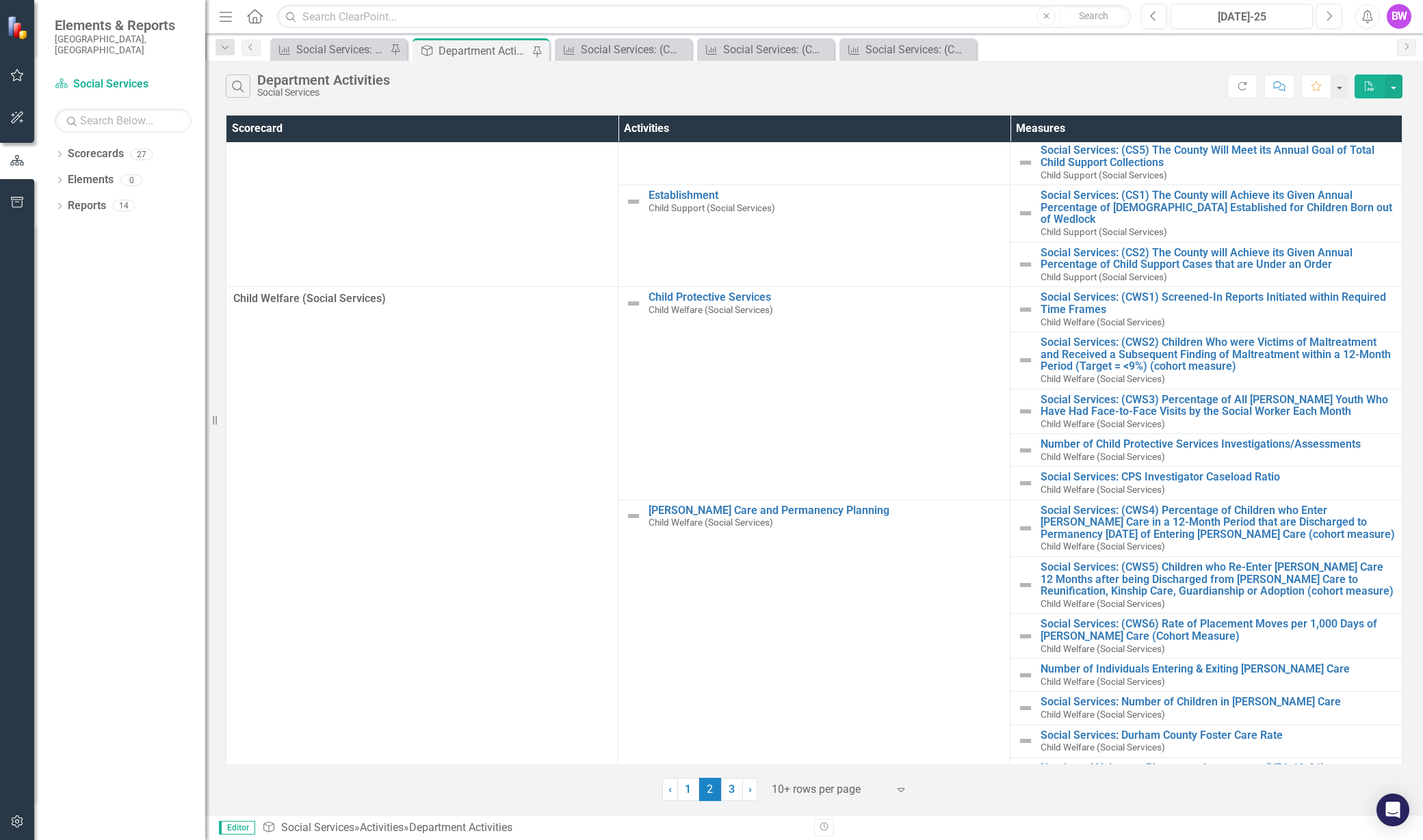
scroll to position [169, 0]
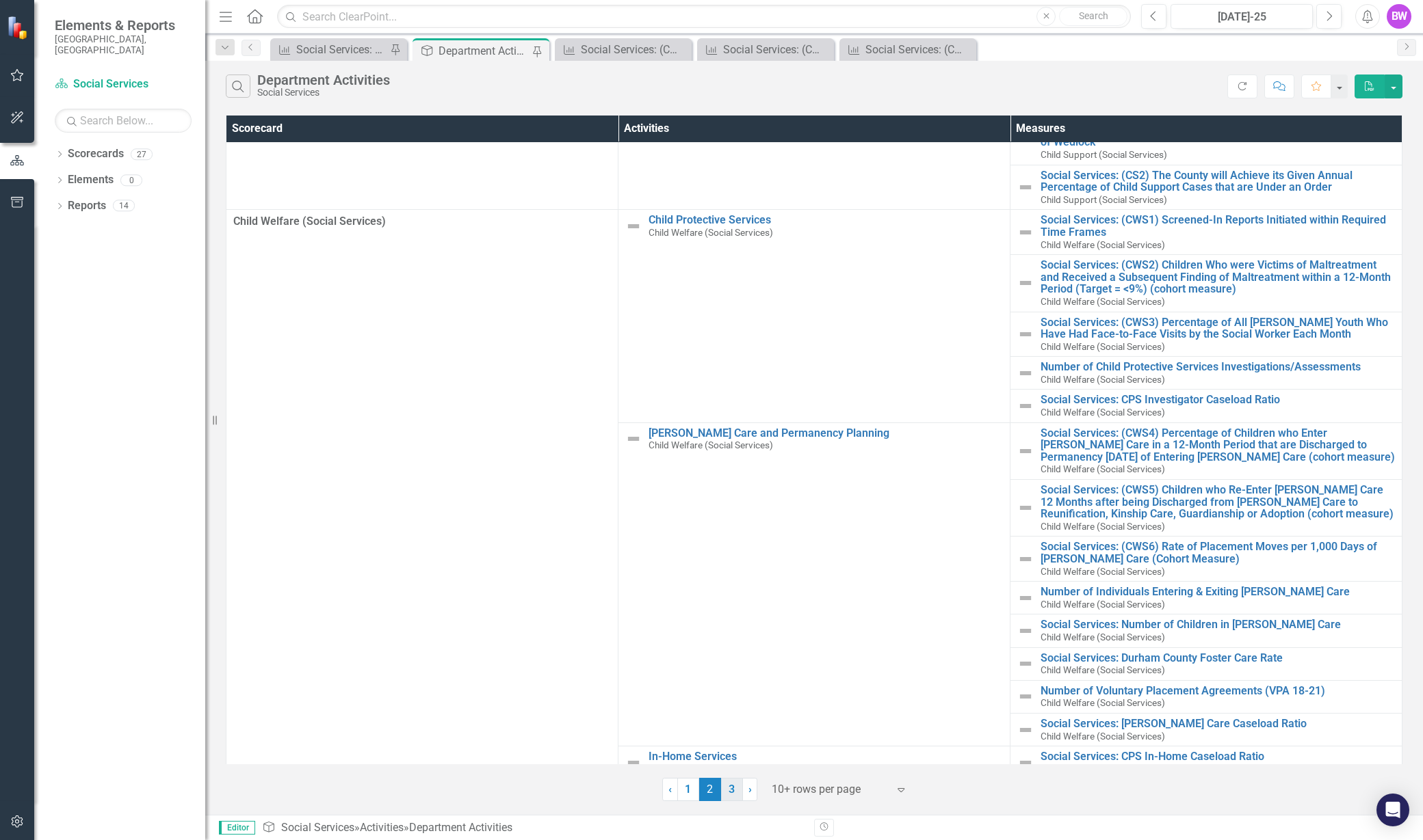
click at [733, 787] on link "3" at bounding box center [732, 789] width 22 height 24
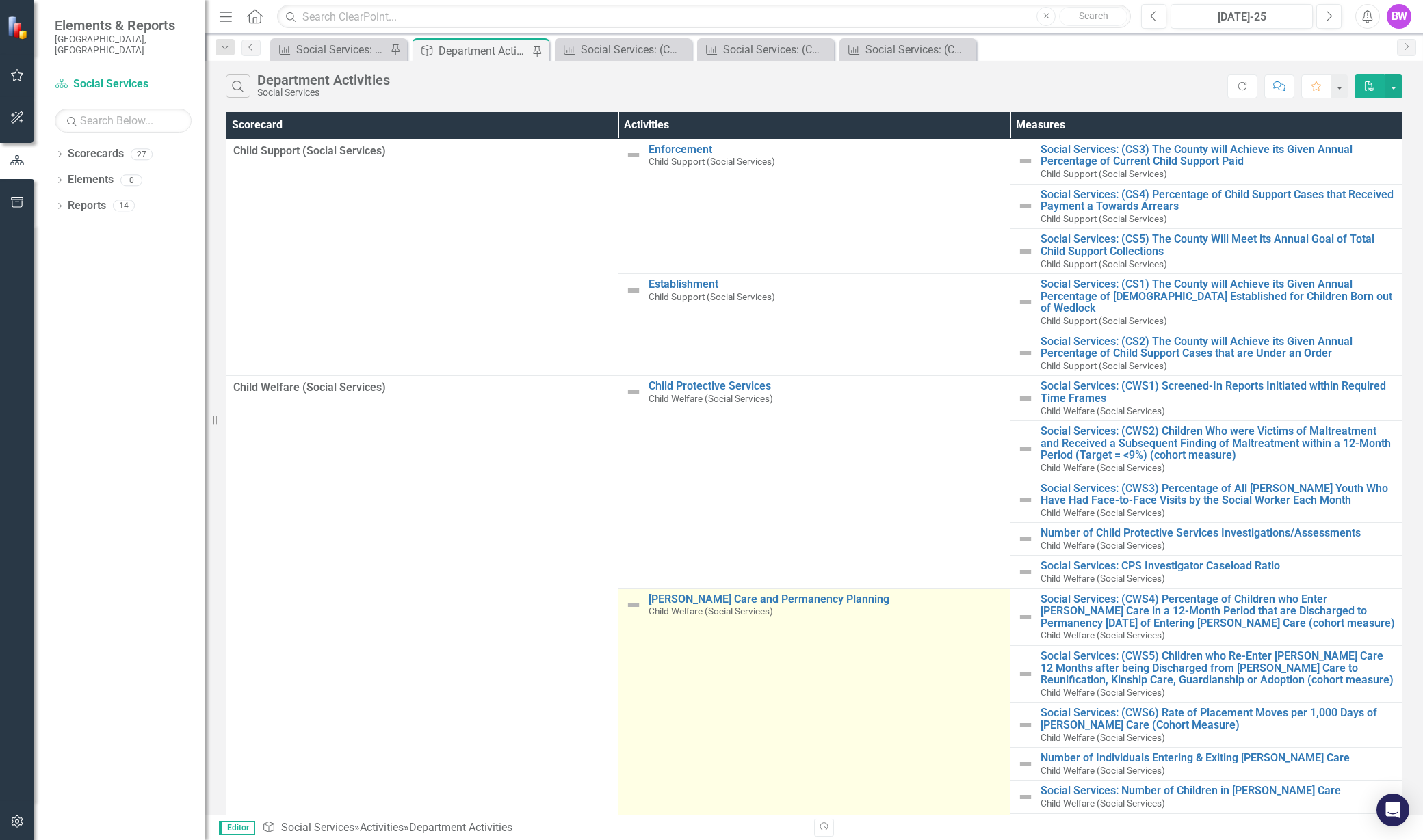
scroll to position [0, 0]
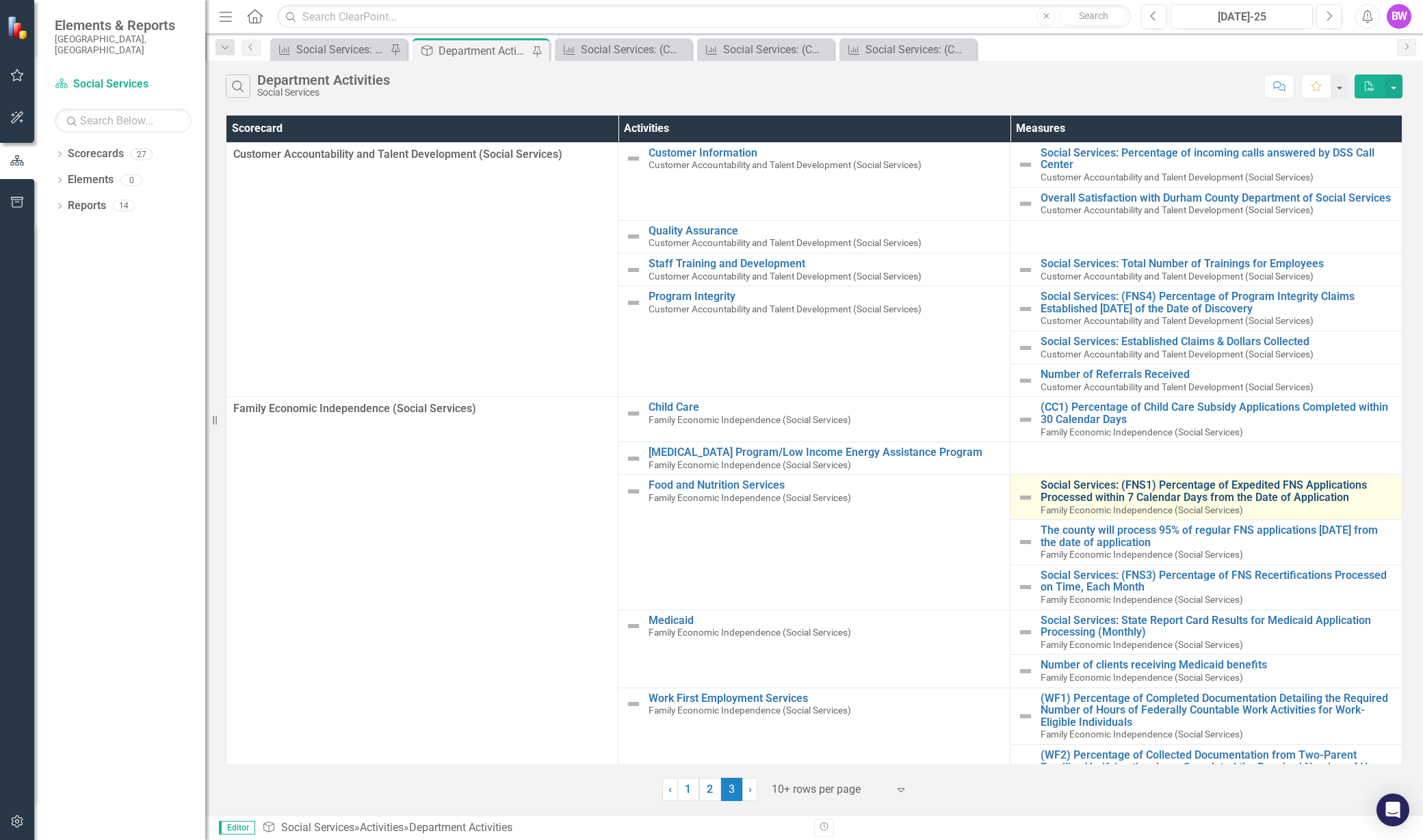
click at [1117, 481] on link "Social Services: (FNS1) Percentage of Expedited FNS Applications Processed with…" at bounding box center [1218, 491] width 354 height 24
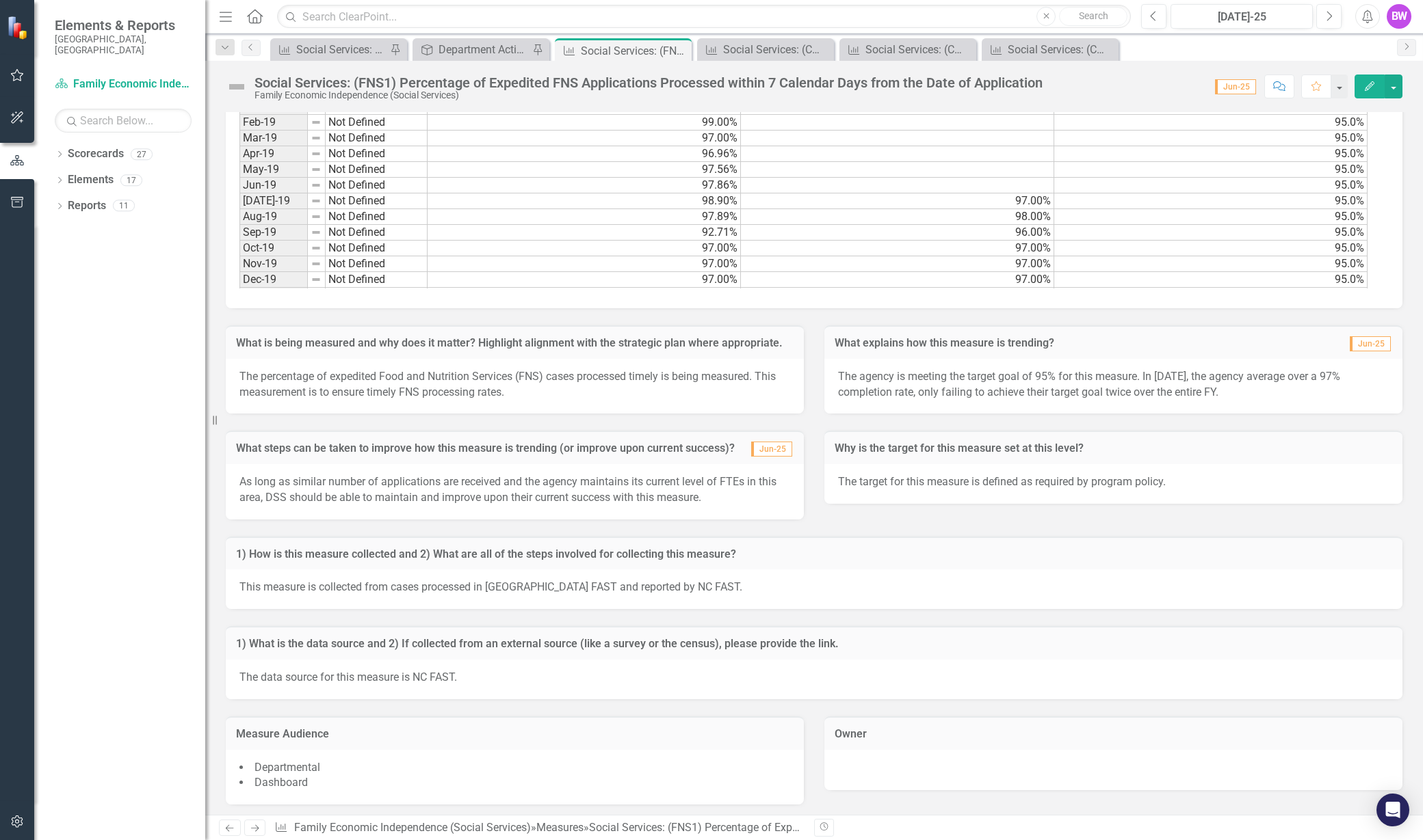
scroll to position [353, 0]
click at [484, 47] on div "Department Activities" at bounding box center [483, 50] width 90 height 17
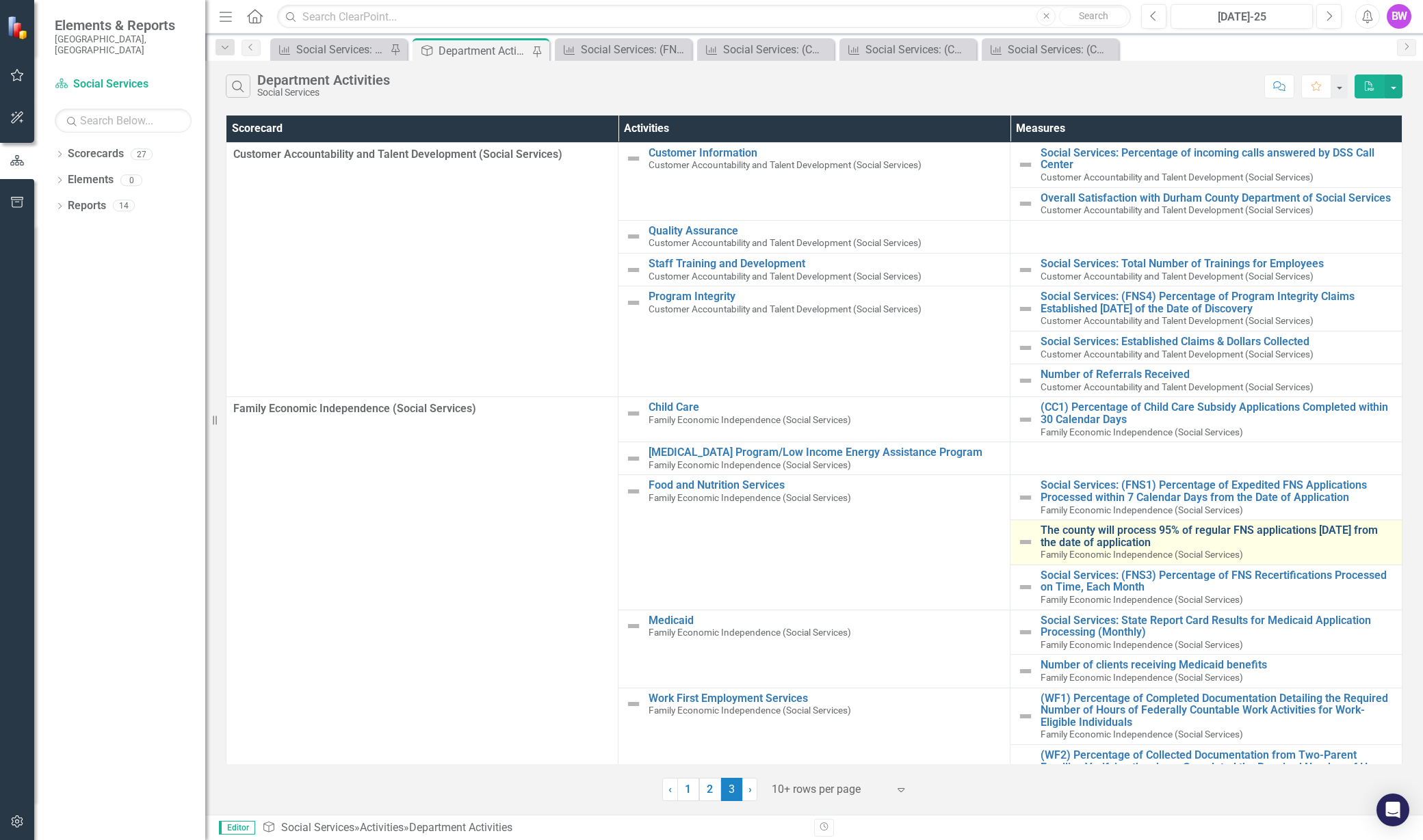
click at [1108, 533] on link "The county will process 95% of regular FNS applications [DATE] from the date of…" at bounding box center [1218, 536] width 354 height 24
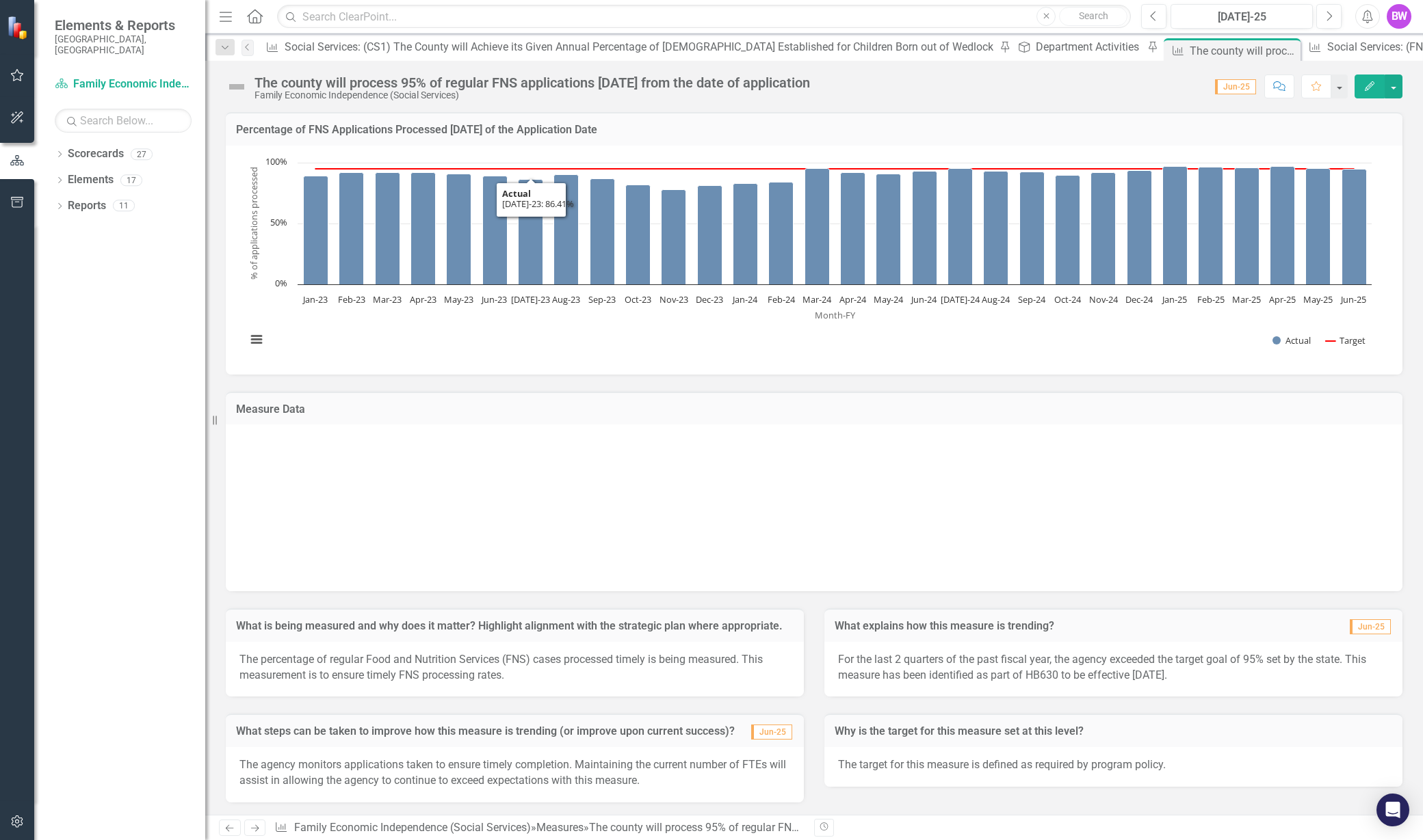
click at [278, 83] on div "The county will process 95% of regular FNS applications [DATE] from the date of…" at bounding box center [532, 82] width 556 height 15
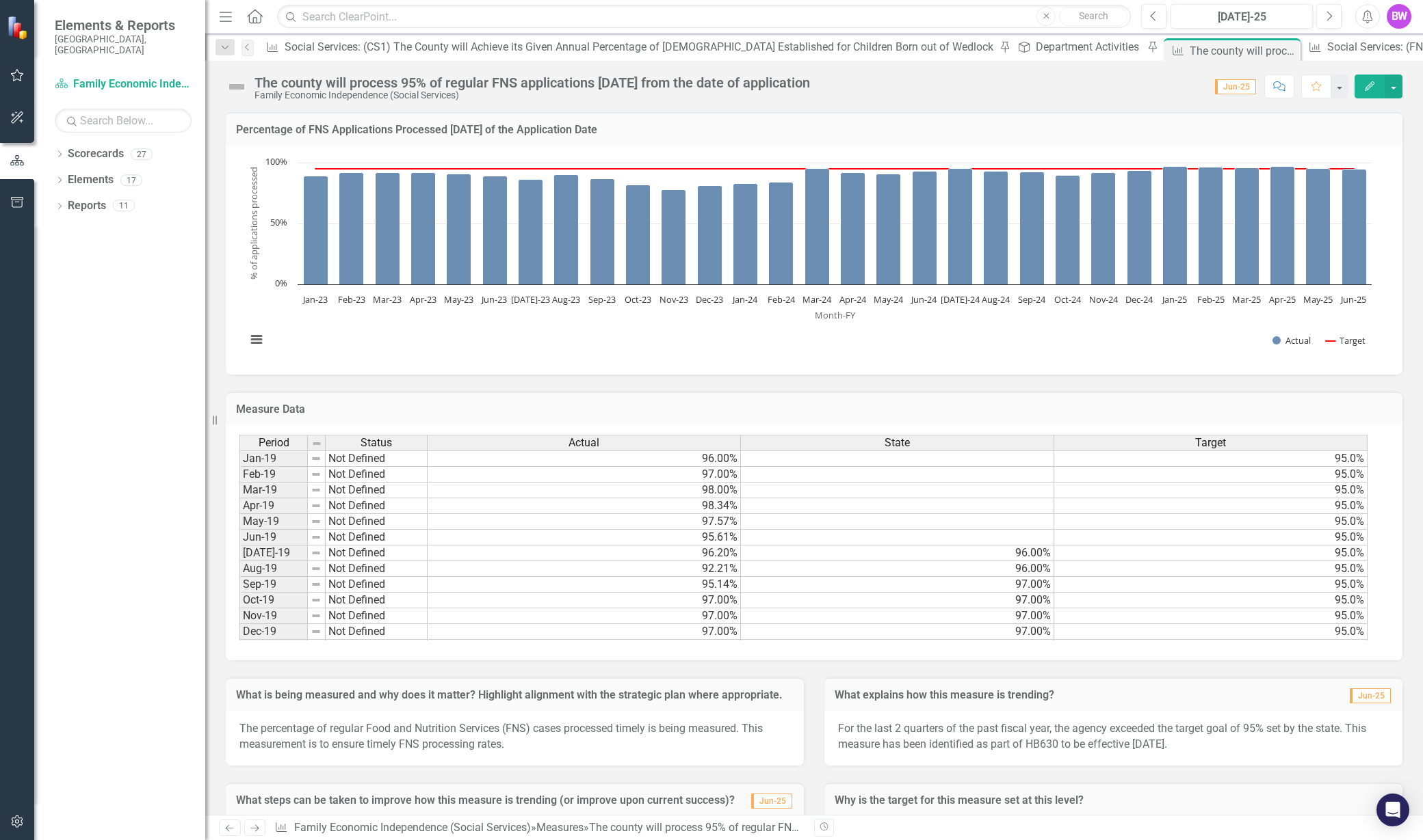
click at [278, 83] on div "The county will process 95% of regular FNS applications [DATE] from the date of…" at bounding box center [532, 82] width 556 height 15
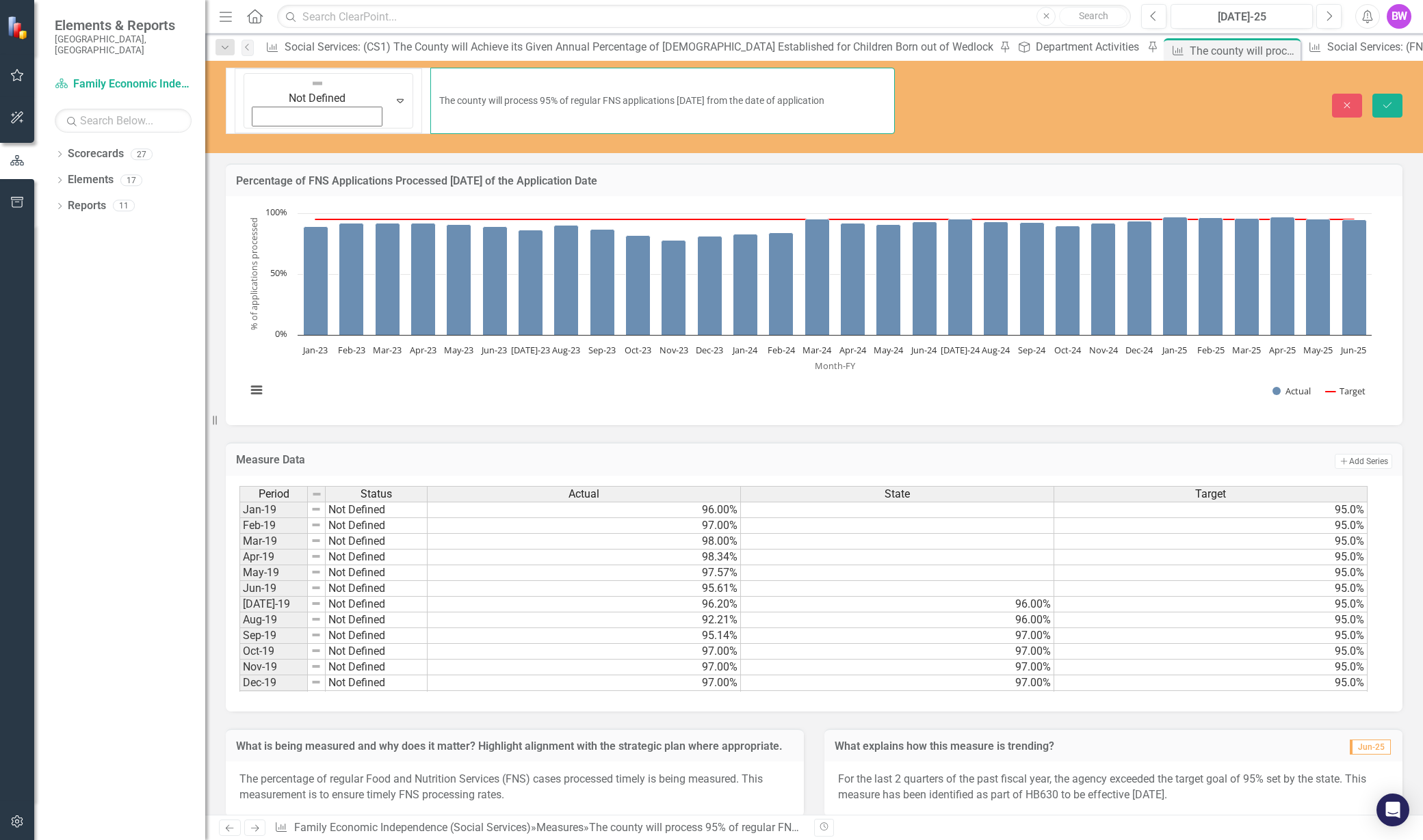
click at [430, 77] on input "The county will process 95% of regular FNS applications [DATE] from the date of…" at bounding box center [663, 100] width 465 height 66
type input "(FNS2) The county will process 95% of regular FNS applications [DATE] from the …"
click at [1378, 93] on button "Save" at bounding box center [1388, 105] width 30 height 24
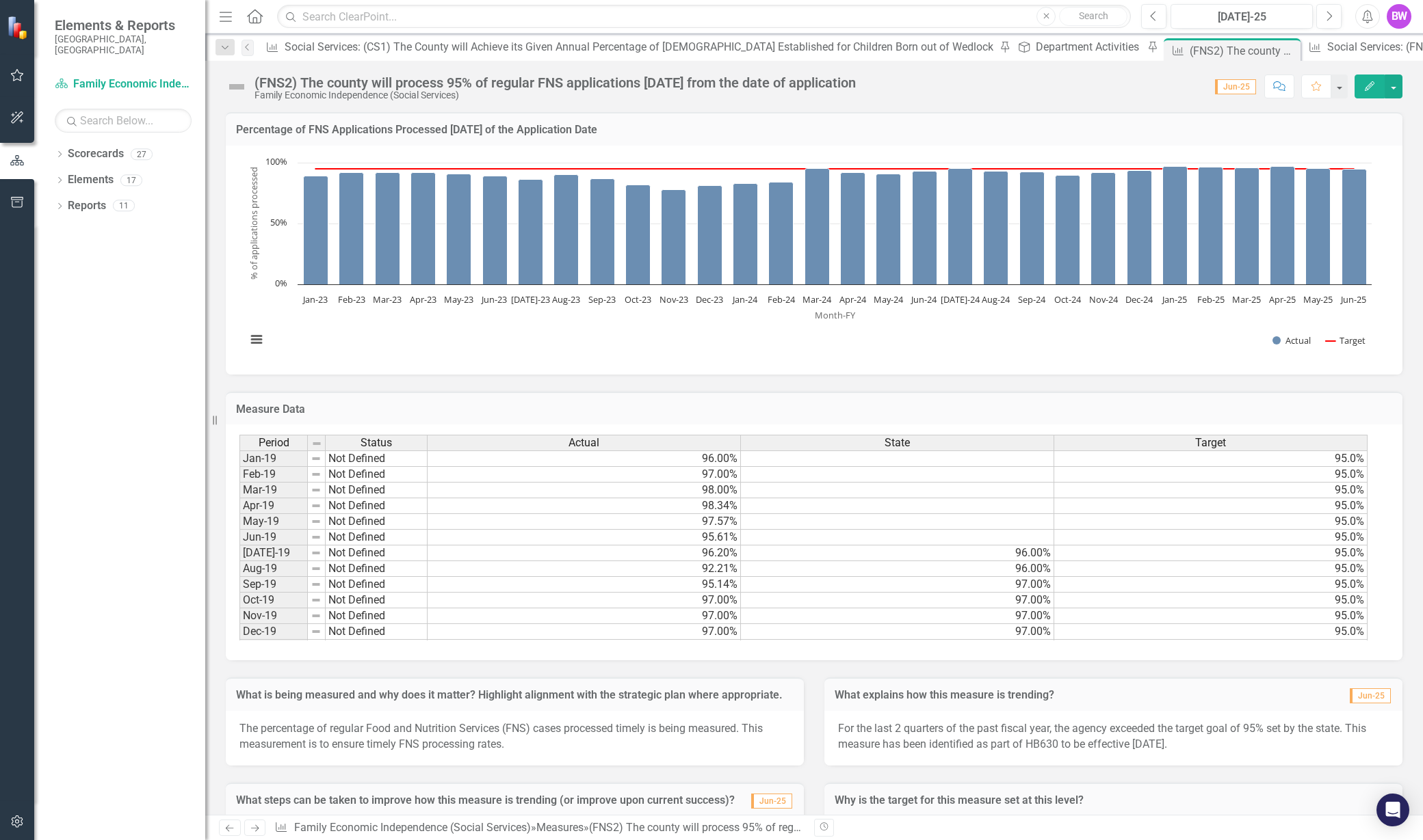
scroll to position [353, 0]
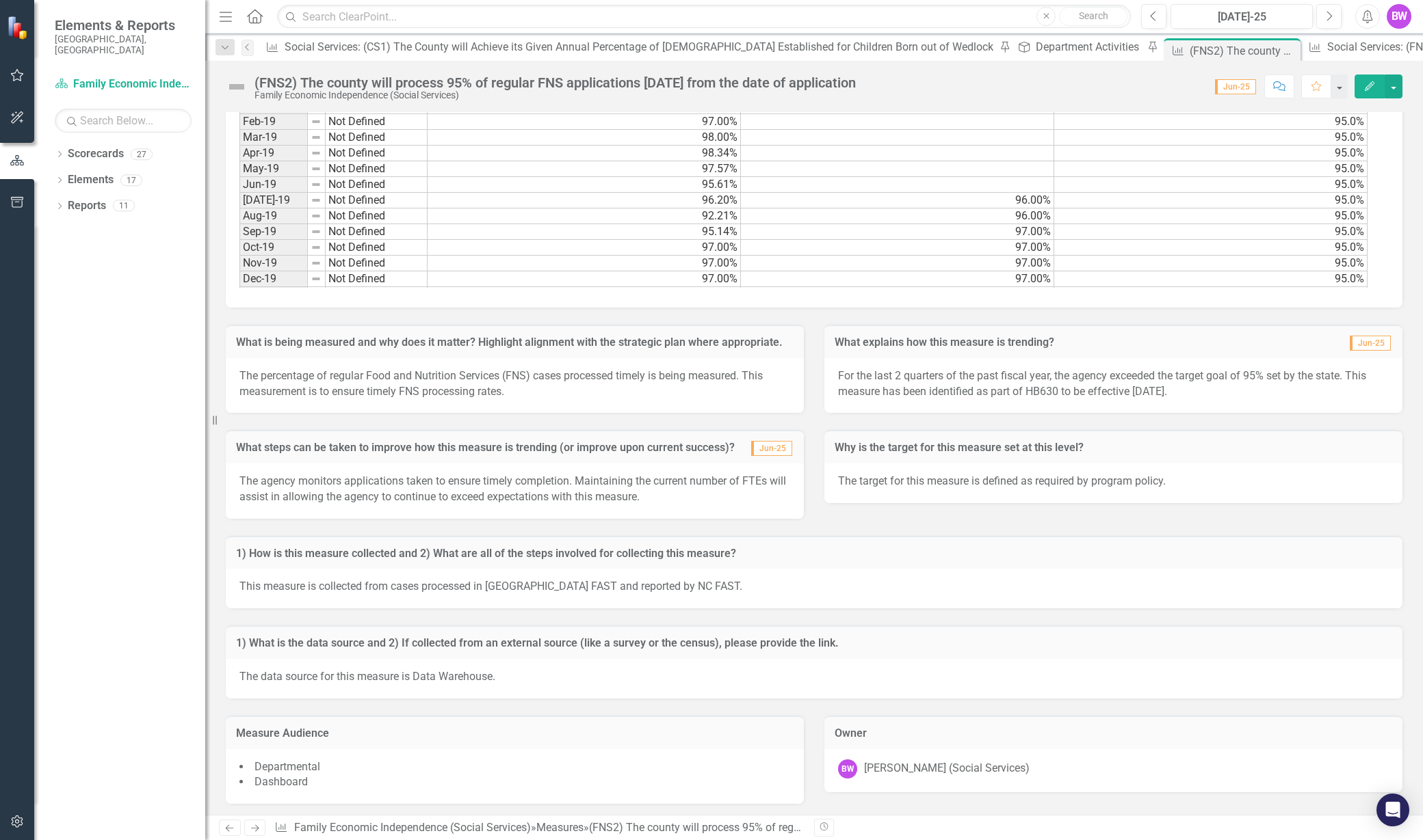
click at [445, 30] on div "Menu Home Search Close Search Previous [DATE]-25 Next Alerts BW User Edit Profi…" at bounding box center [814, 17] width 1218 height 34
click at [1036, 48] on div "Department Activities" at bounding box center [1090, 46] width 108 height 17
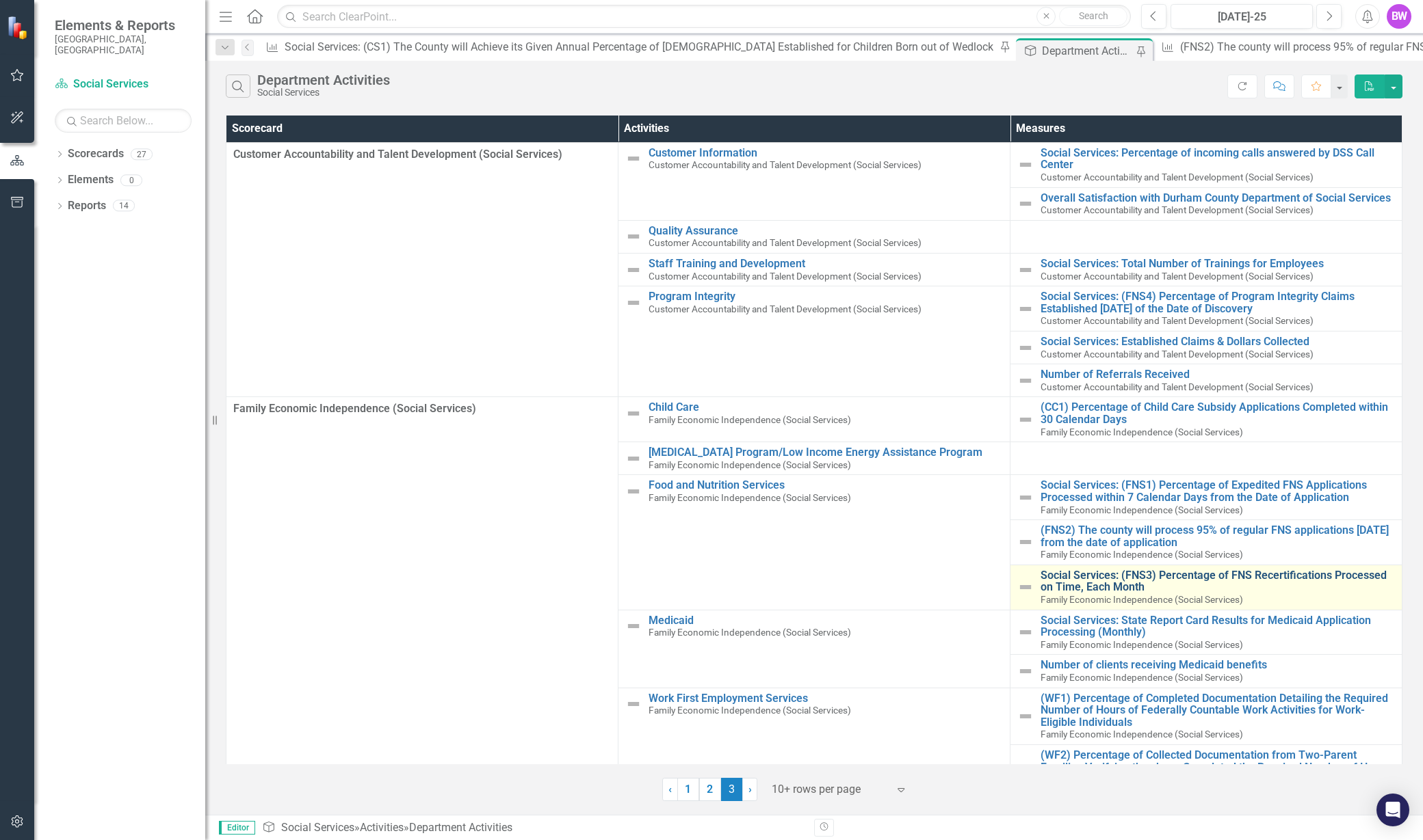
click at [1121, 577] on link "Social Services: (FNS3) Percentage of FNS Recertifications Processed on Time, E…" at bounding box center [1218, 582] width 354 height 24
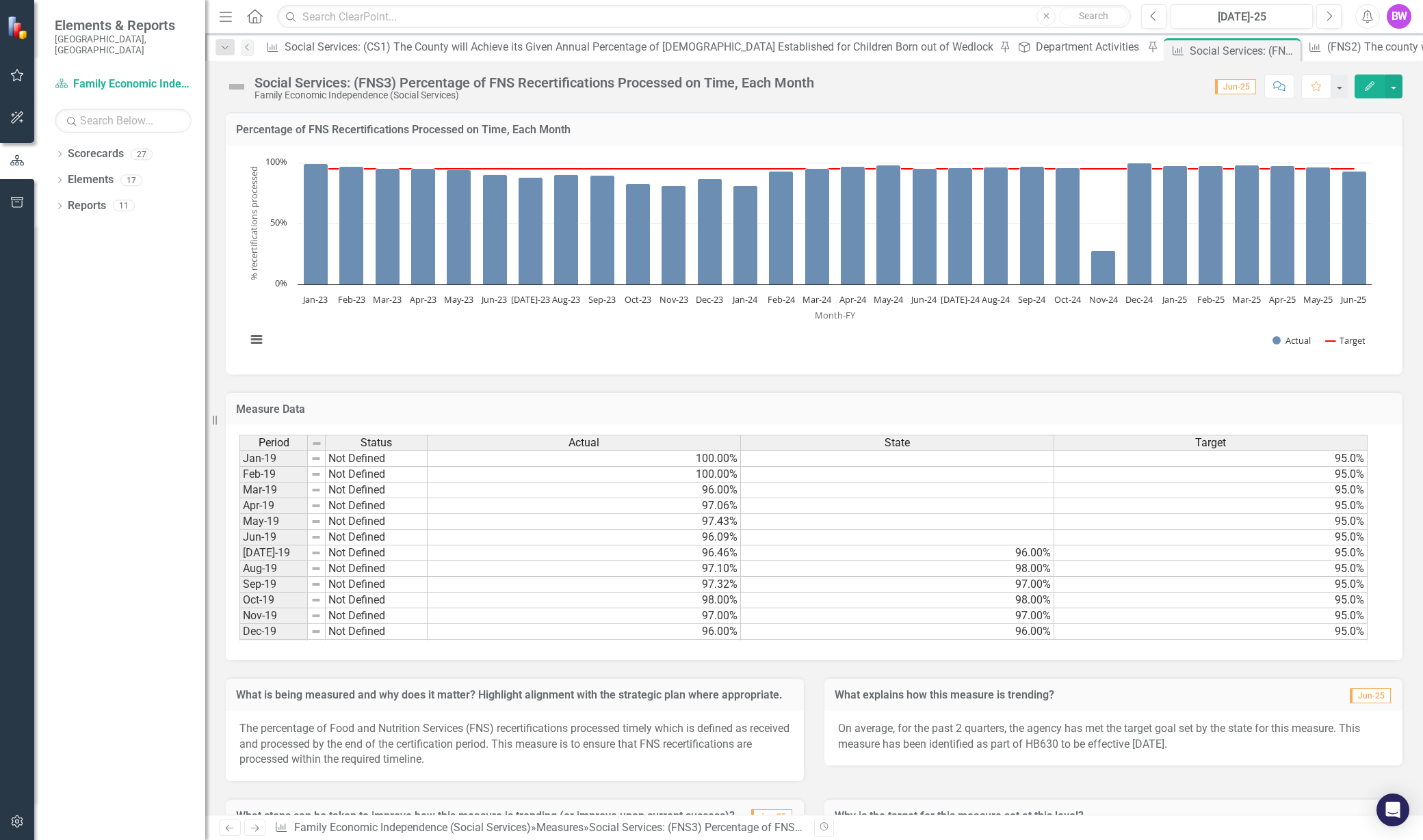
scroll to position [369, 0]
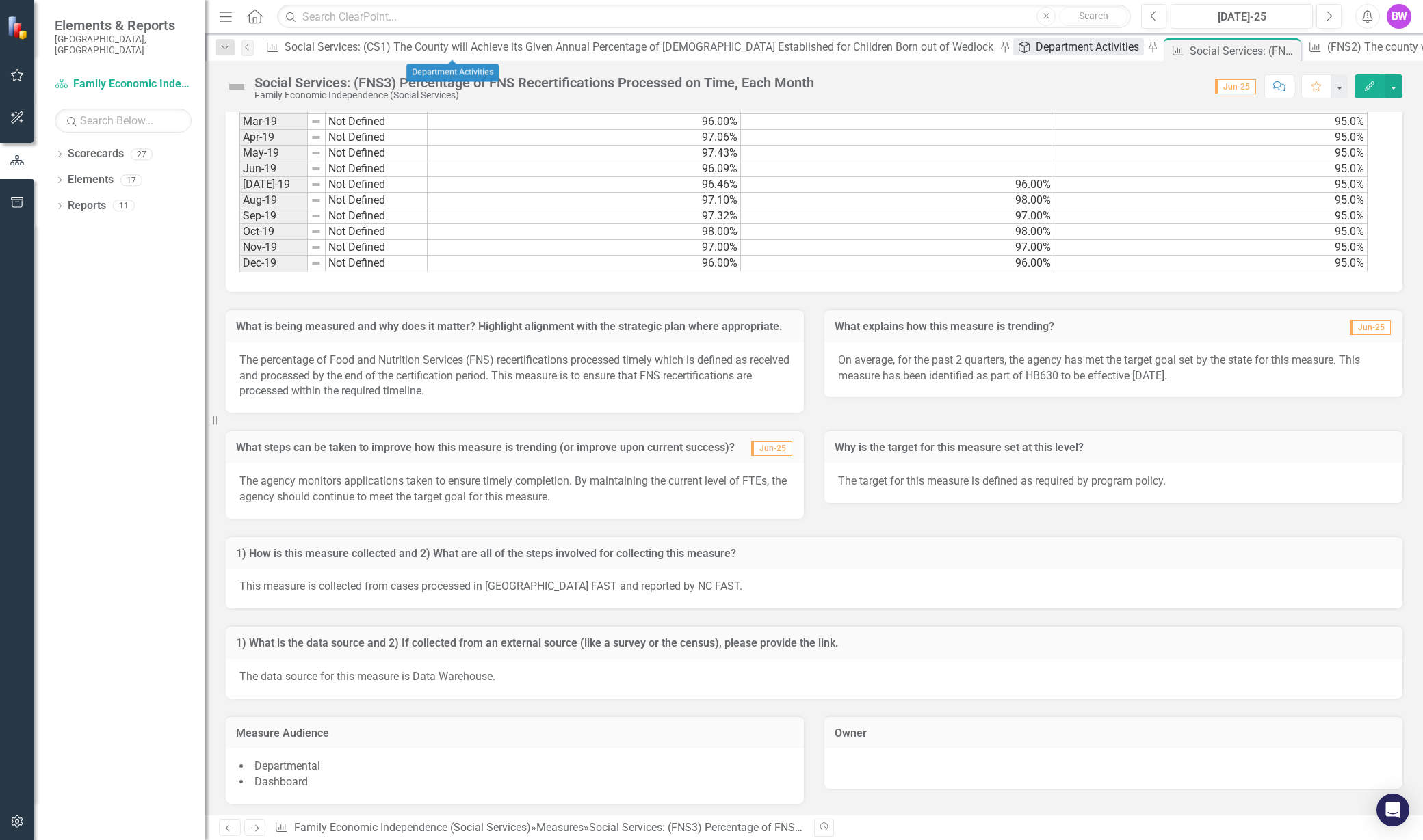
click at [1036, 46] on div "Department Activities" at bounding box center [1090, 46] width 108 height 17
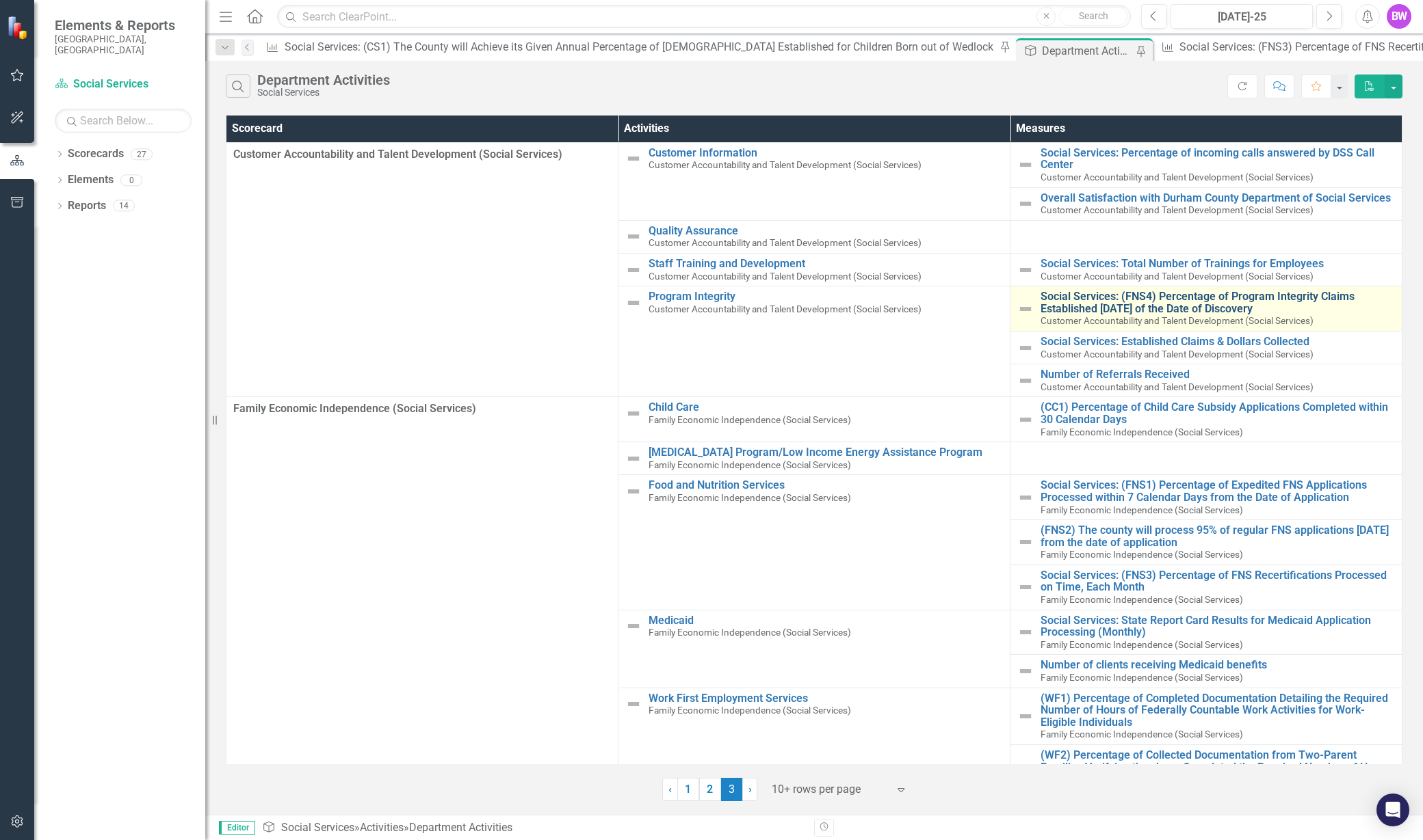
click at [1062, 299] on link "Social Services: (FNS4) Percentage of Program Integrity Claims Established [DAT…" at bounding box center [1218, 302] width 354 height 24
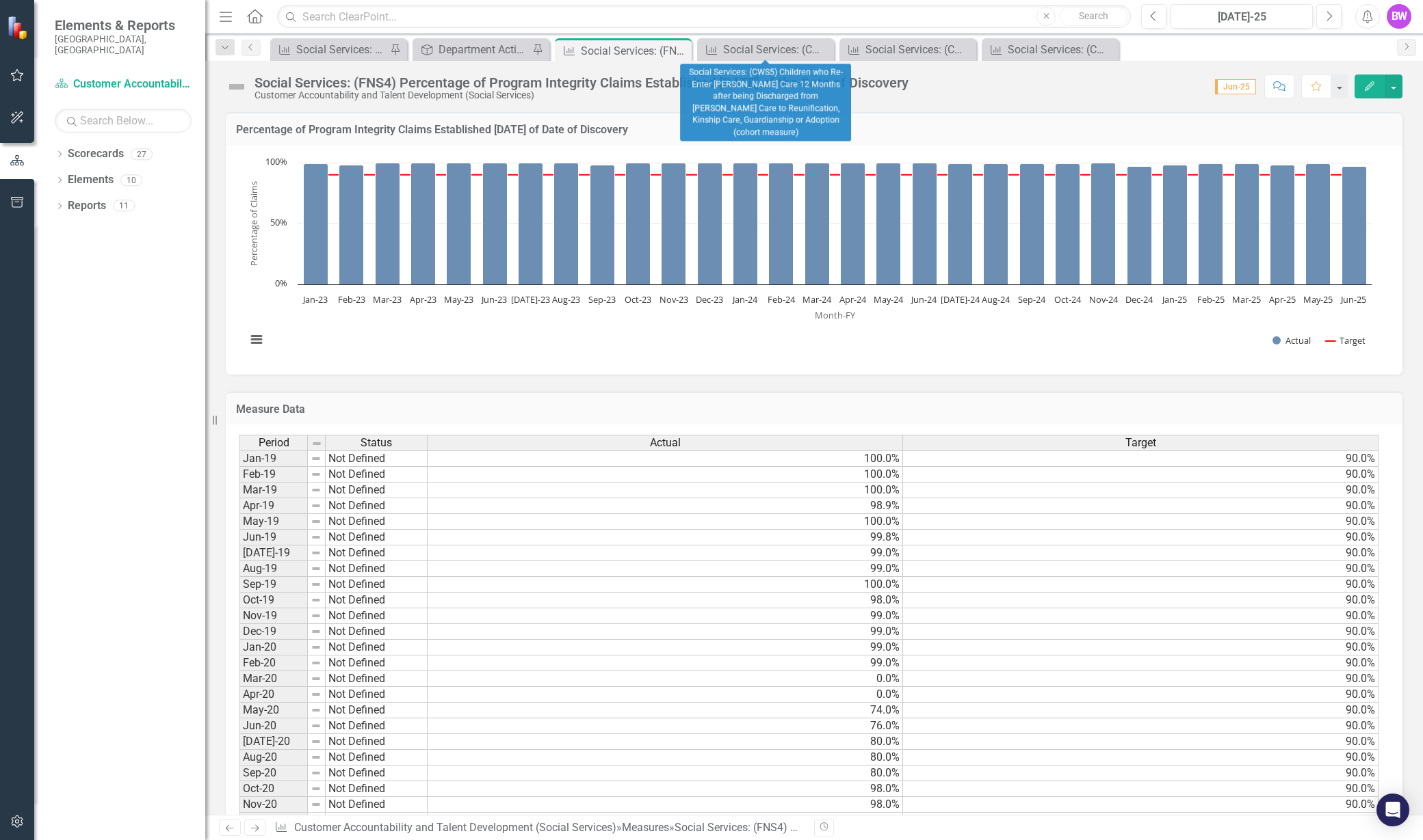
drag, startPoint x: 822, startPoint y: 49, endPoint x: 669, endPoint y: 61, distance: 153.5
click at [0, 0] on icon "Close" at bounding box center [0, 0] width 0 height 0
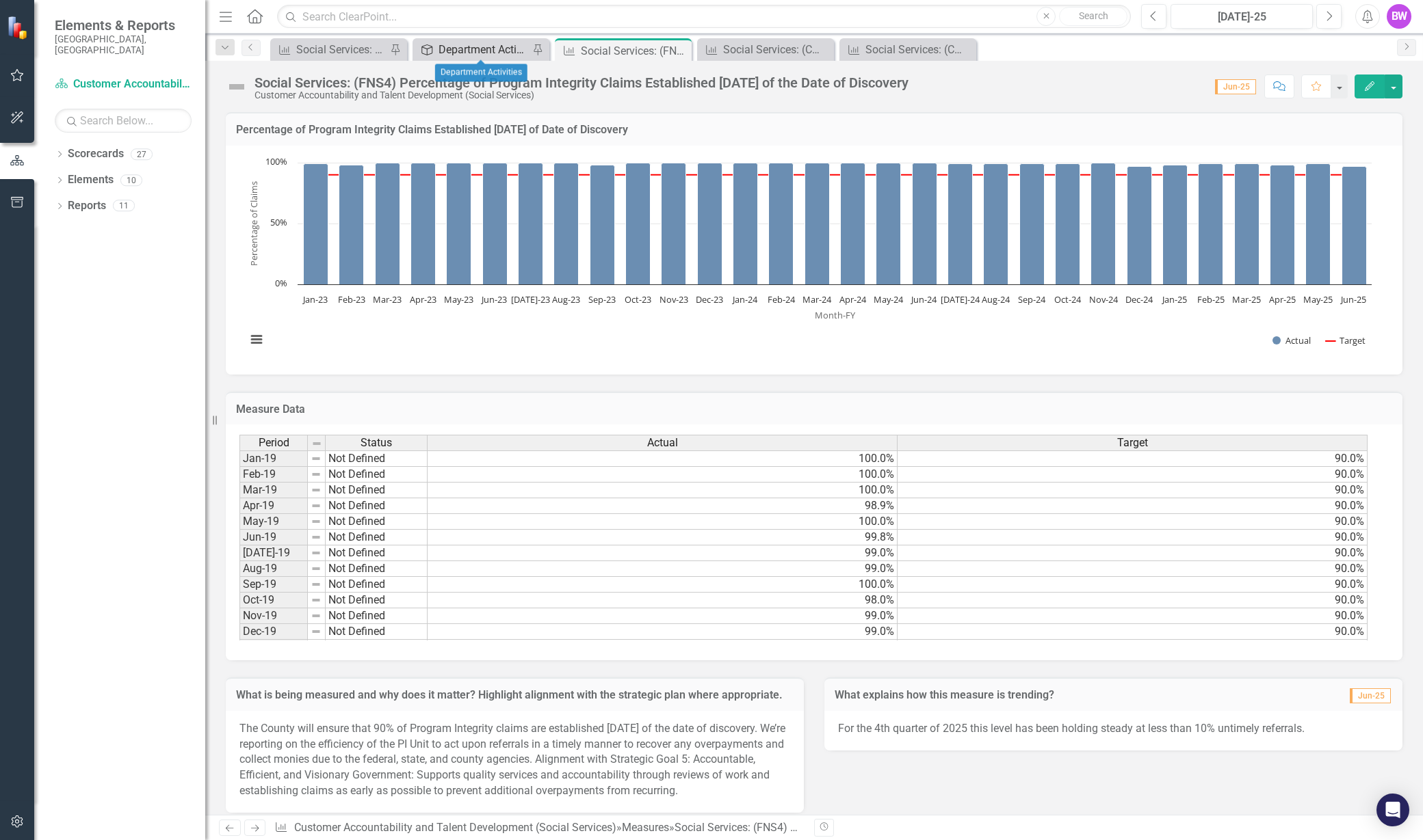
click at [482, 45] on div "Department Activities" at bounding box center [483, 50] width 90 height 17
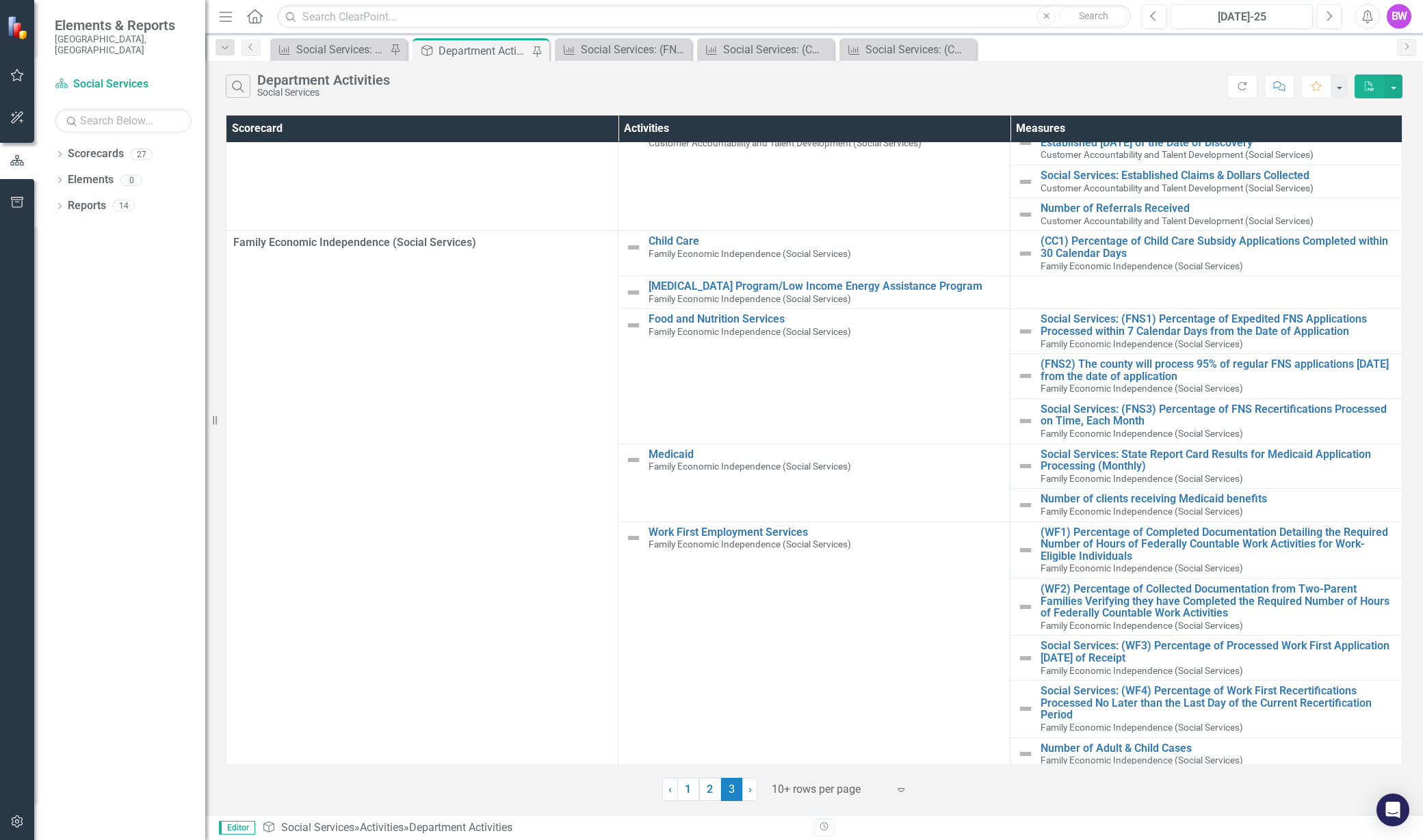
scroll to position [169, 0]
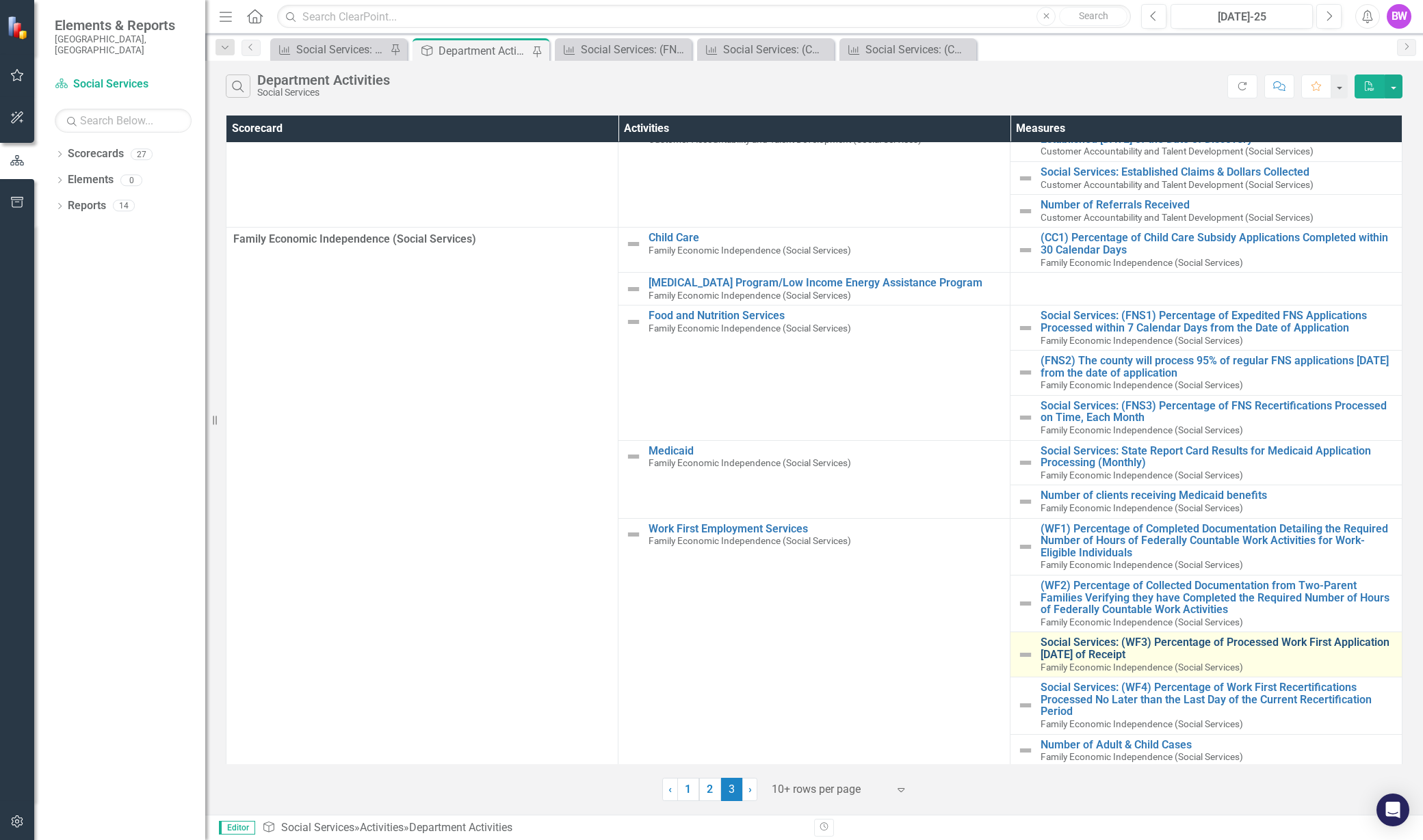
click at [1133, 651] on link "Social Services: (WF3) Percentage of Processed Work First Application [DATE] of…" at bounding box center [1218, 648] width 354 height 24
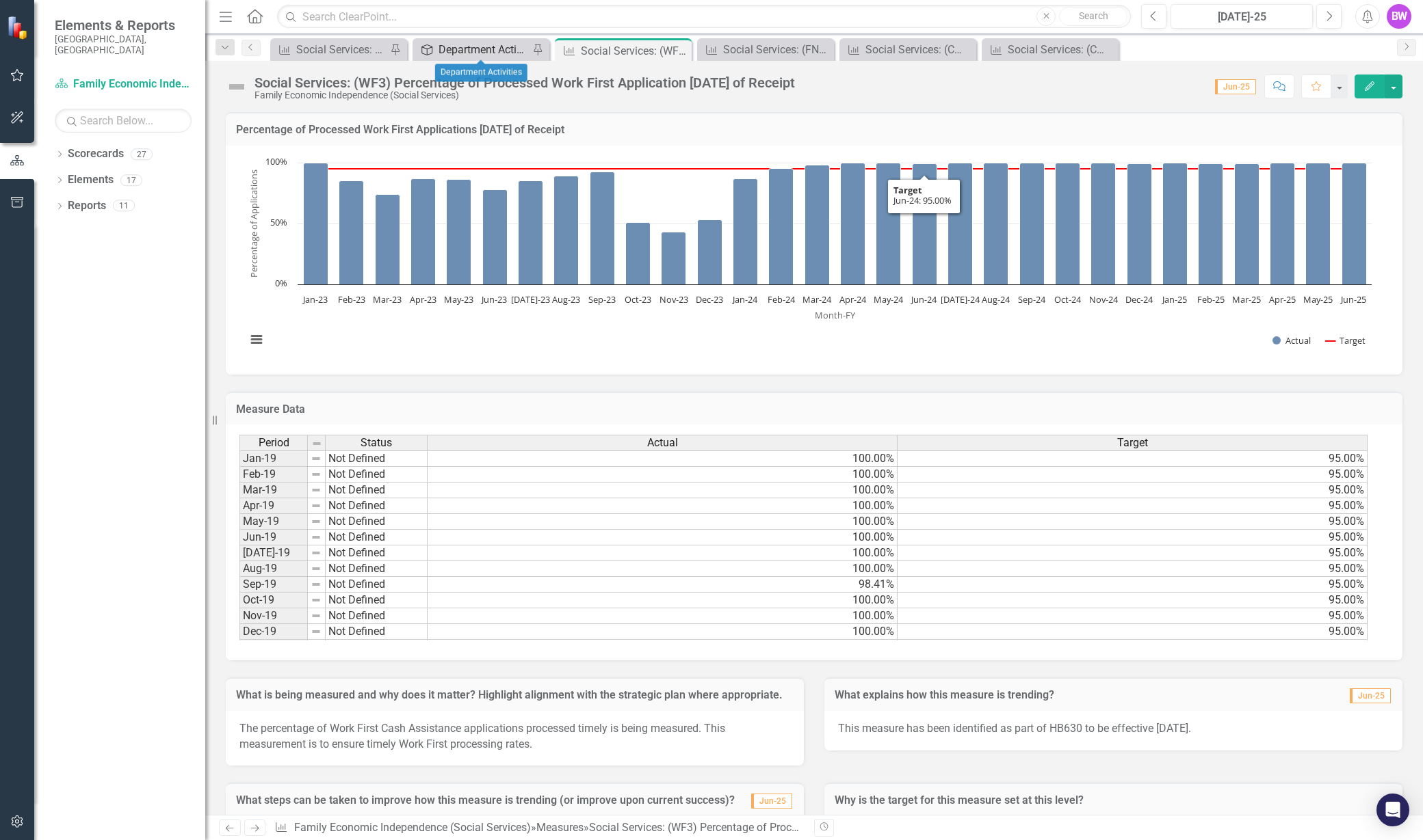
click at [500, 49] on div "Department Activities" at bounding box center [483, 50] width 90 height 17
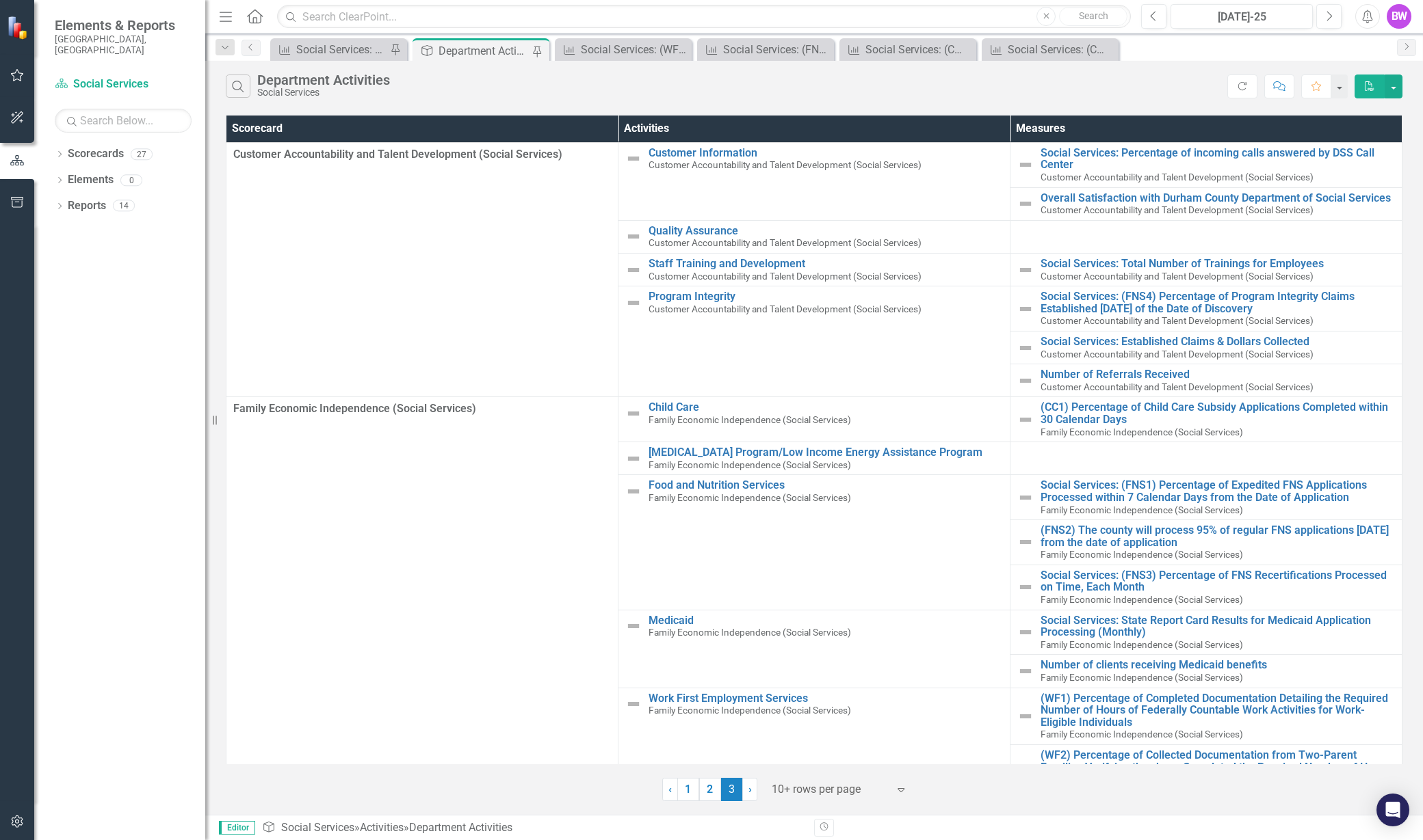
scroll to position [169, 0]
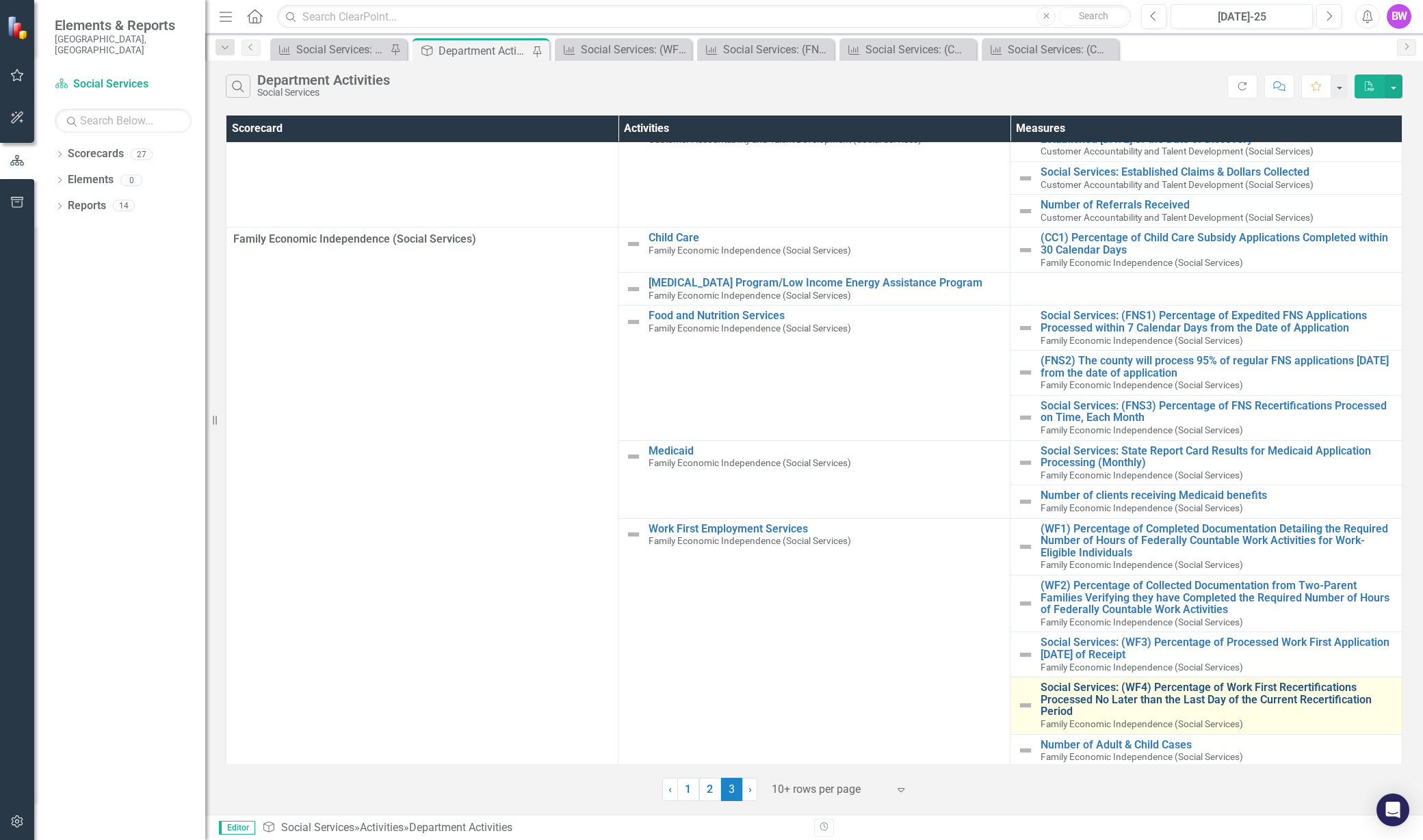
click at [1143, 696] on link "Social Services: (WF4) Percentage of Work First Recertifications Processed No L…" at bounding box center [1218, 699] width 354 height 36
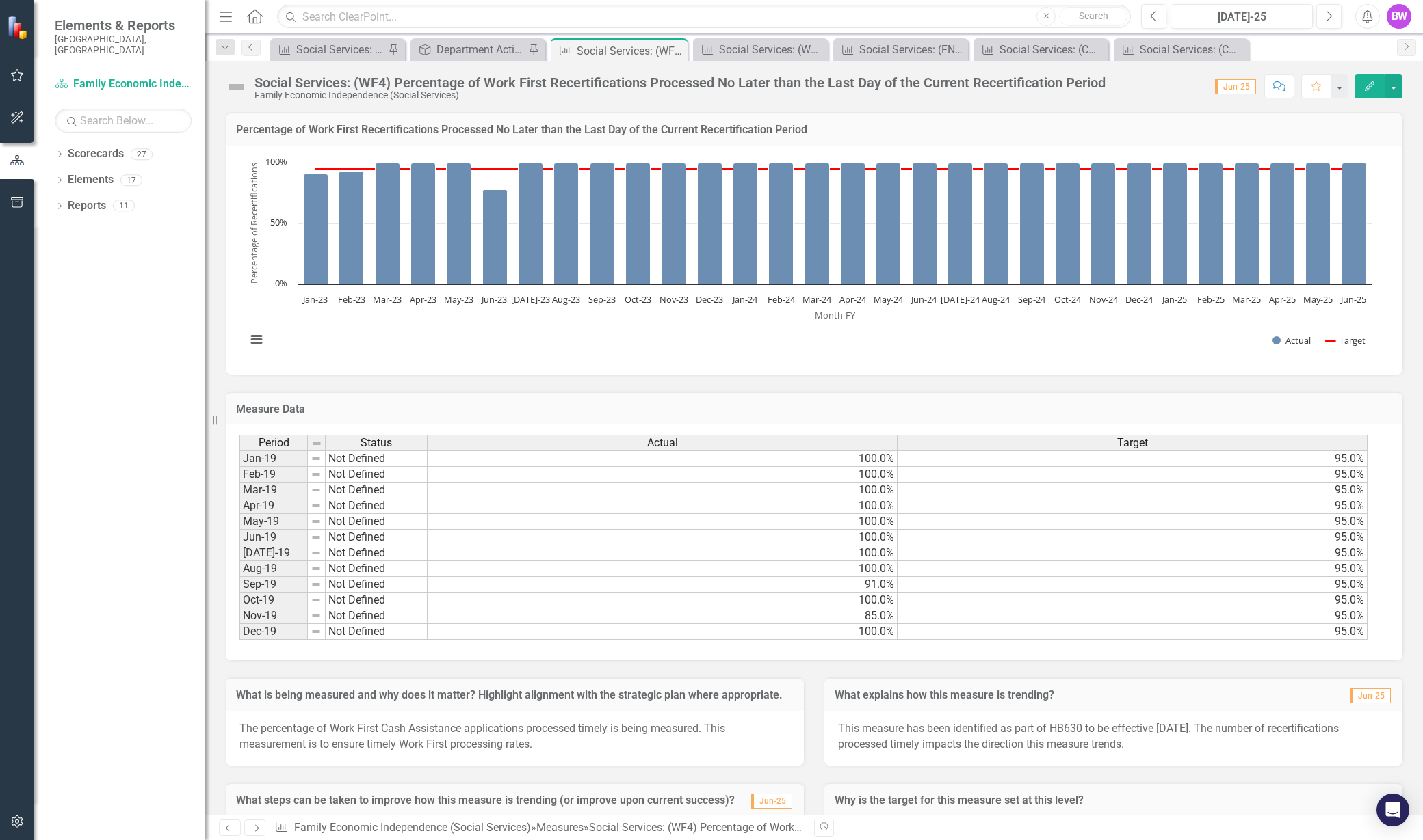
scroll to position [338, 0]
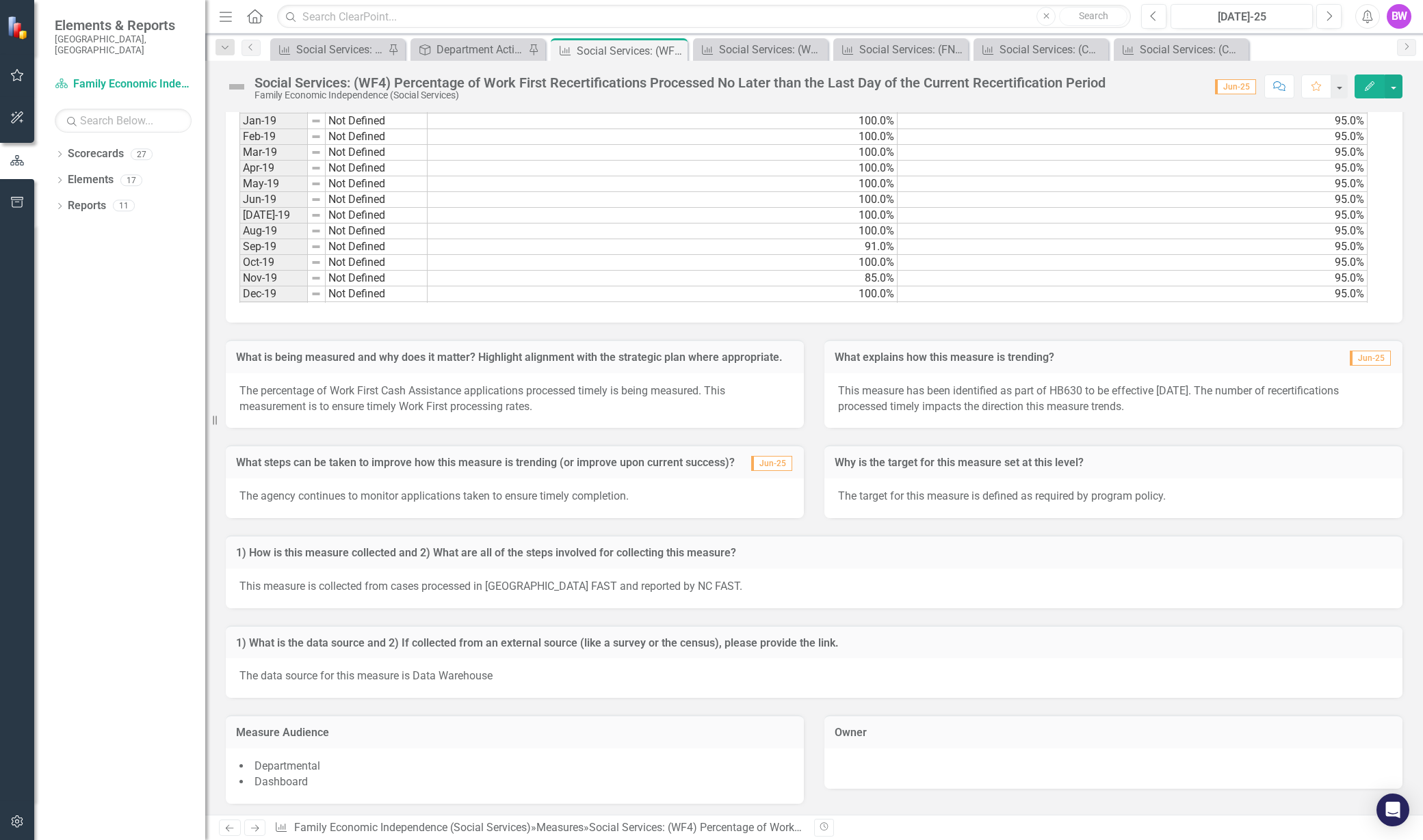
click at [950, 766] on div at bounding box center [1113, 767] width 551 height 16
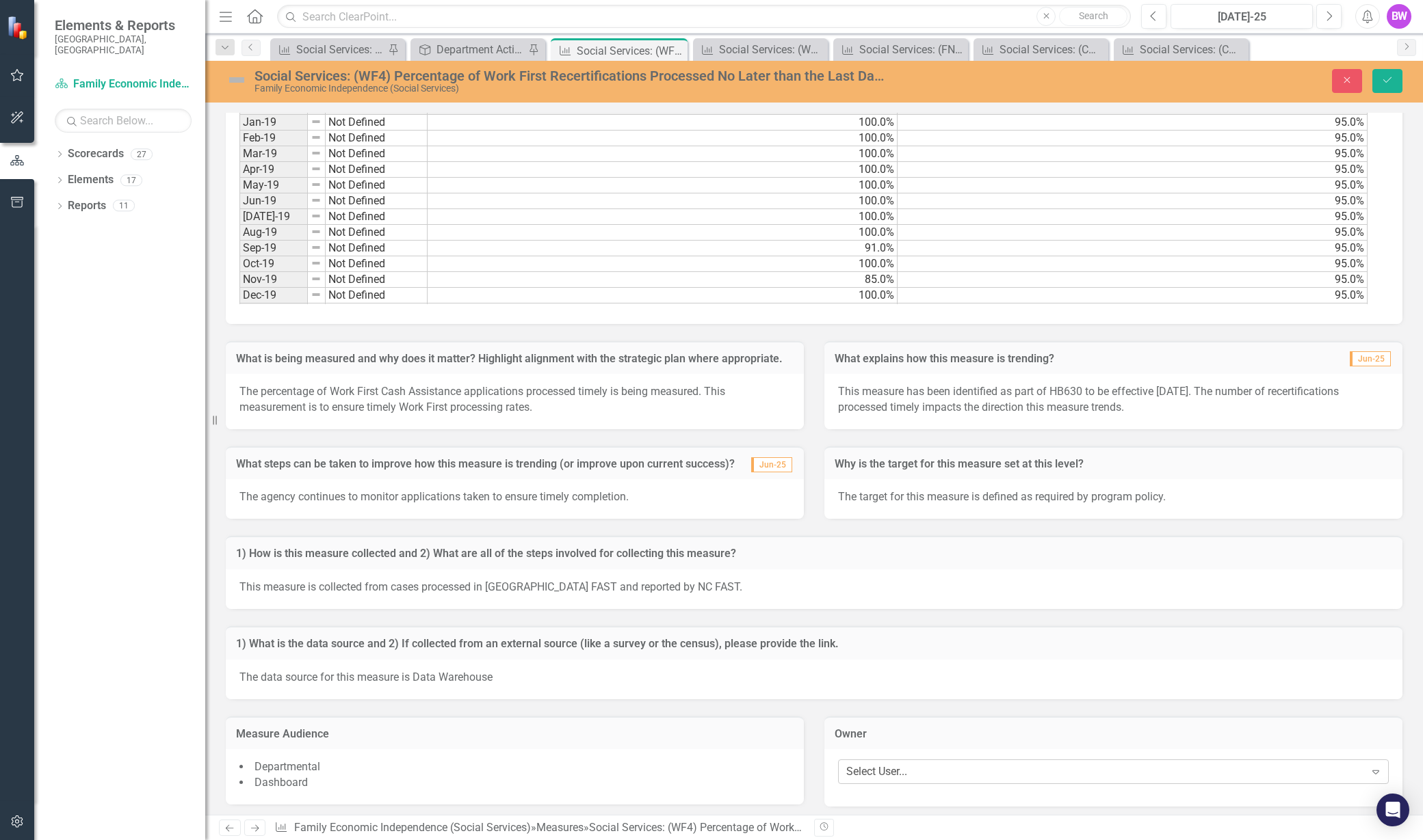
click at [907, 766] on div "Select User..." at bounding box center [877, 772] width 61 height 16
type input "c"
type input "bria"
click at [1398, 77] on button "Save" at bounding box center [1388, 81] width 30 height 24
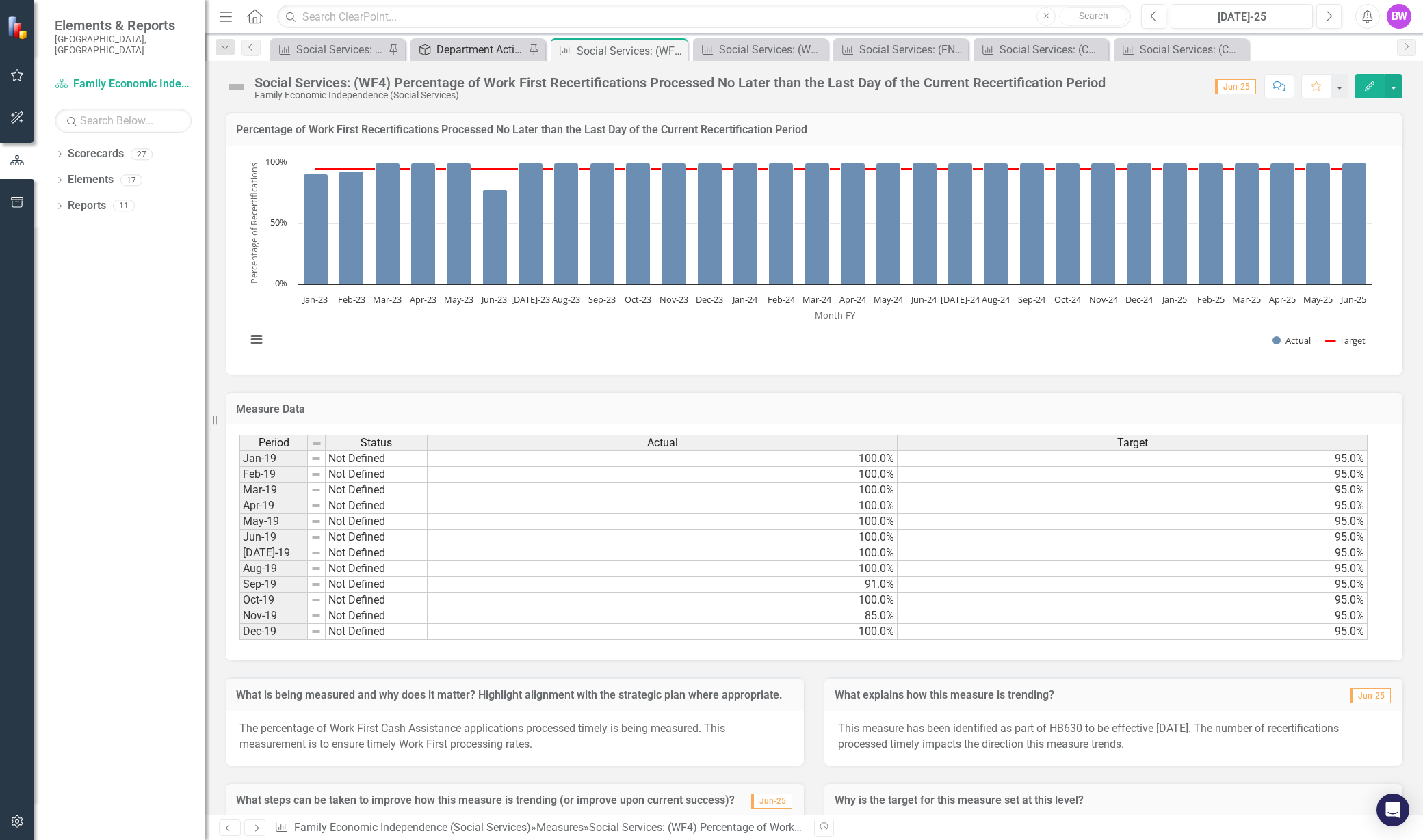
click at [476, 44] on div "Department Activities" at bounding box center [480, 50] width 88 height 17
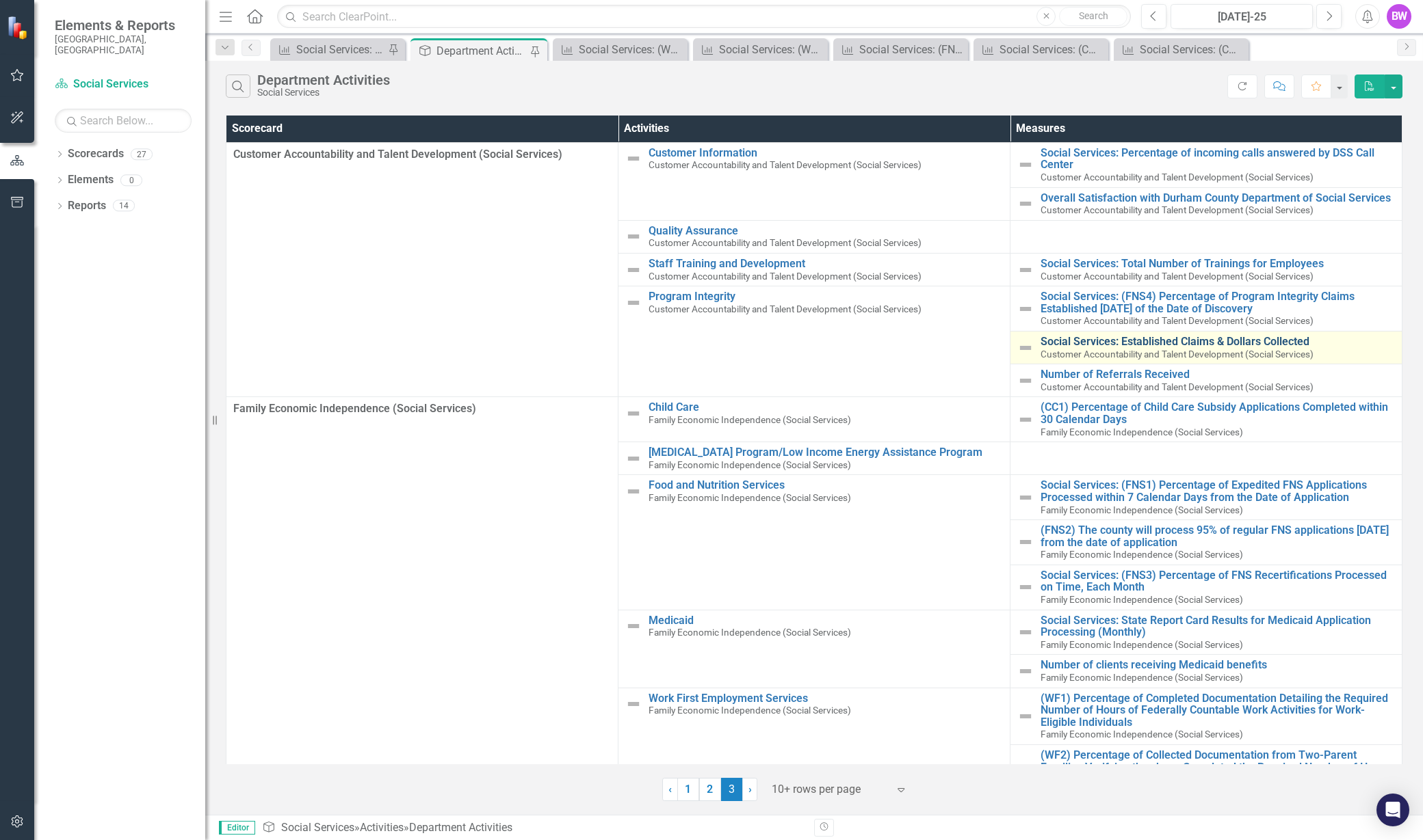
click at [1175, 338] on link "Social Services: Established Claims & Dollars Collected" at bounding box center [1218, 342] width 354 height 13
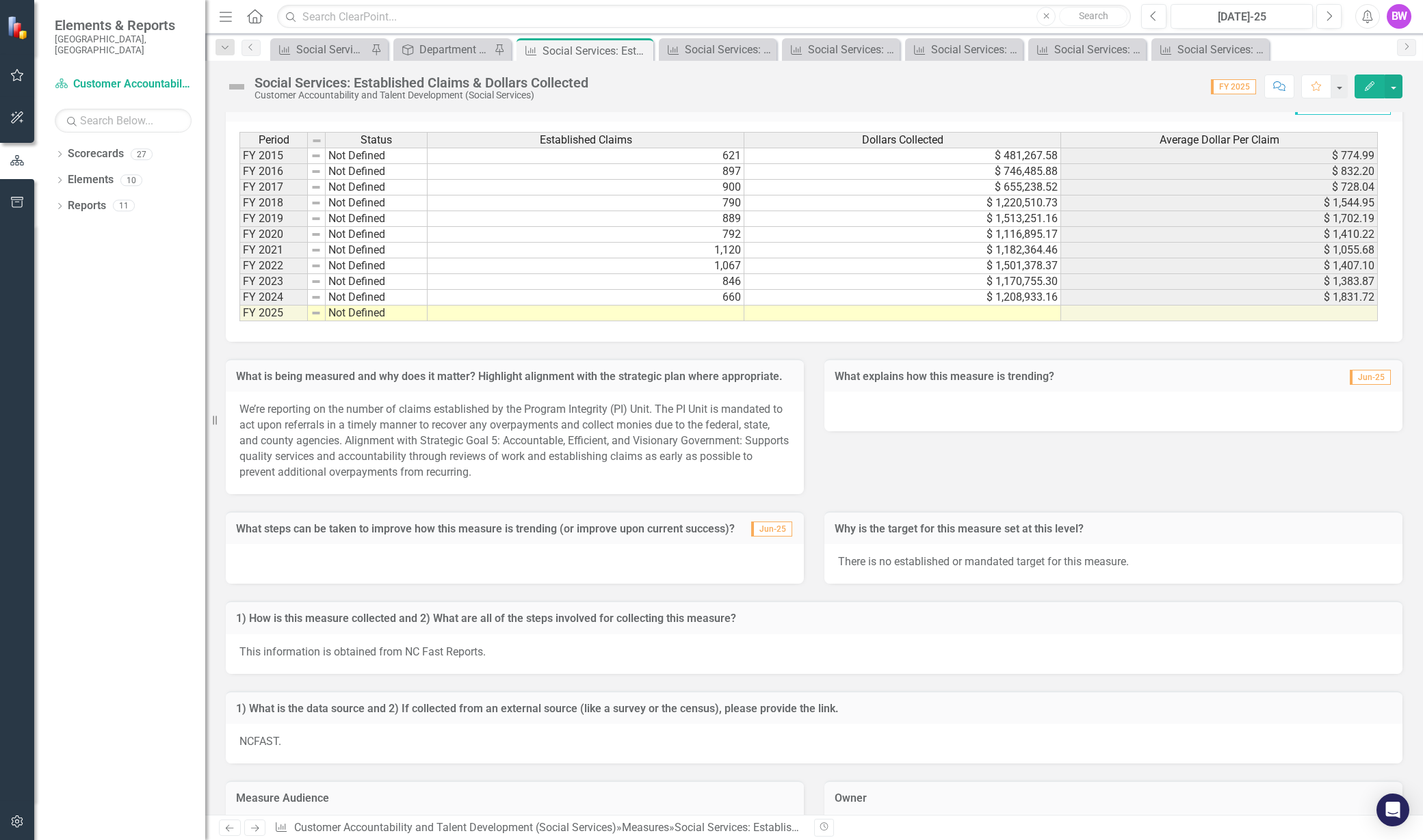
scroll to position [635, 0]
